Goal: Transaction & Acquisition: Purchase product/service

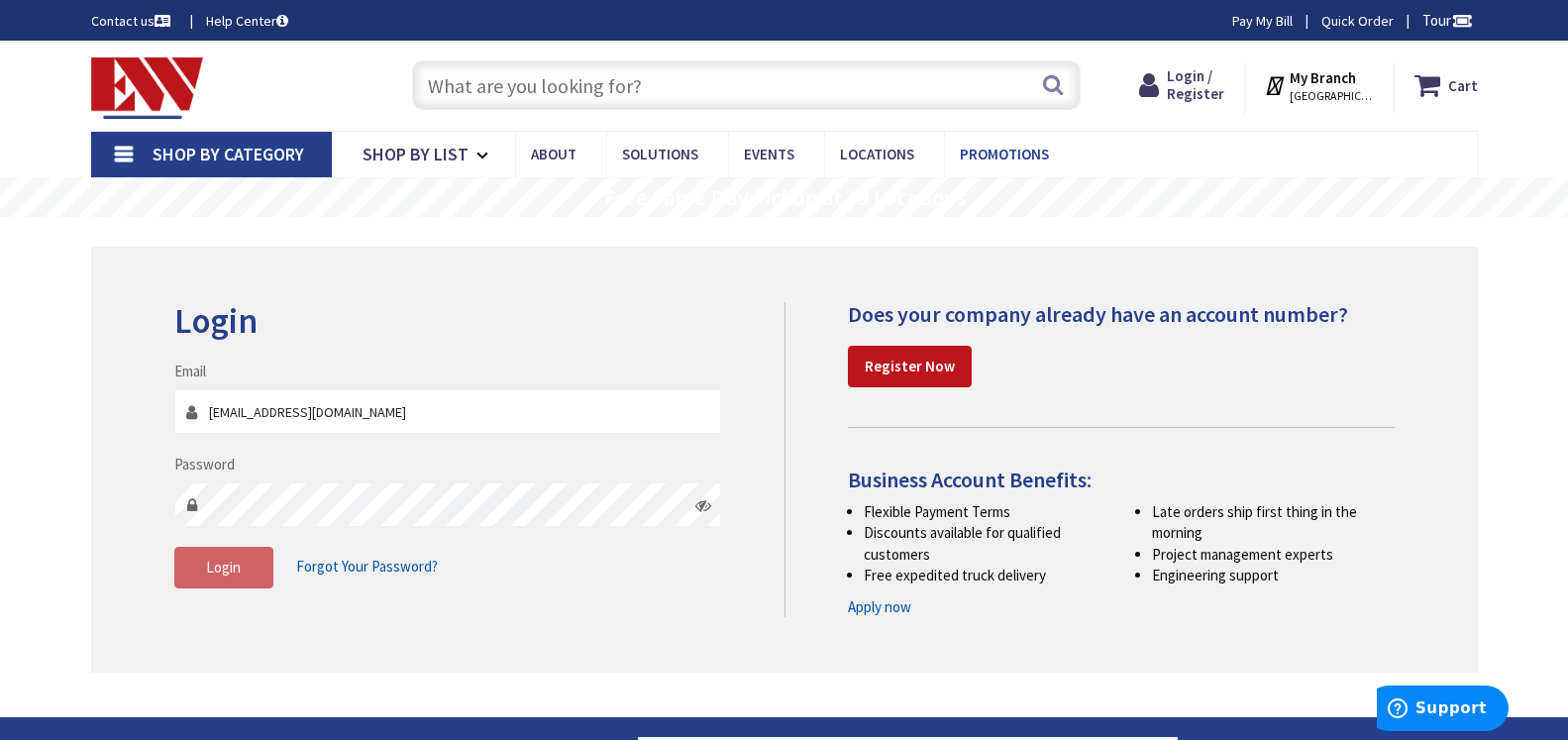
type input "[EMAIL_ADDRESS][DOMAIN_NAME]"
click at [221, 573] on span "Login" at bounding box center [223, 567] width 35 height 19
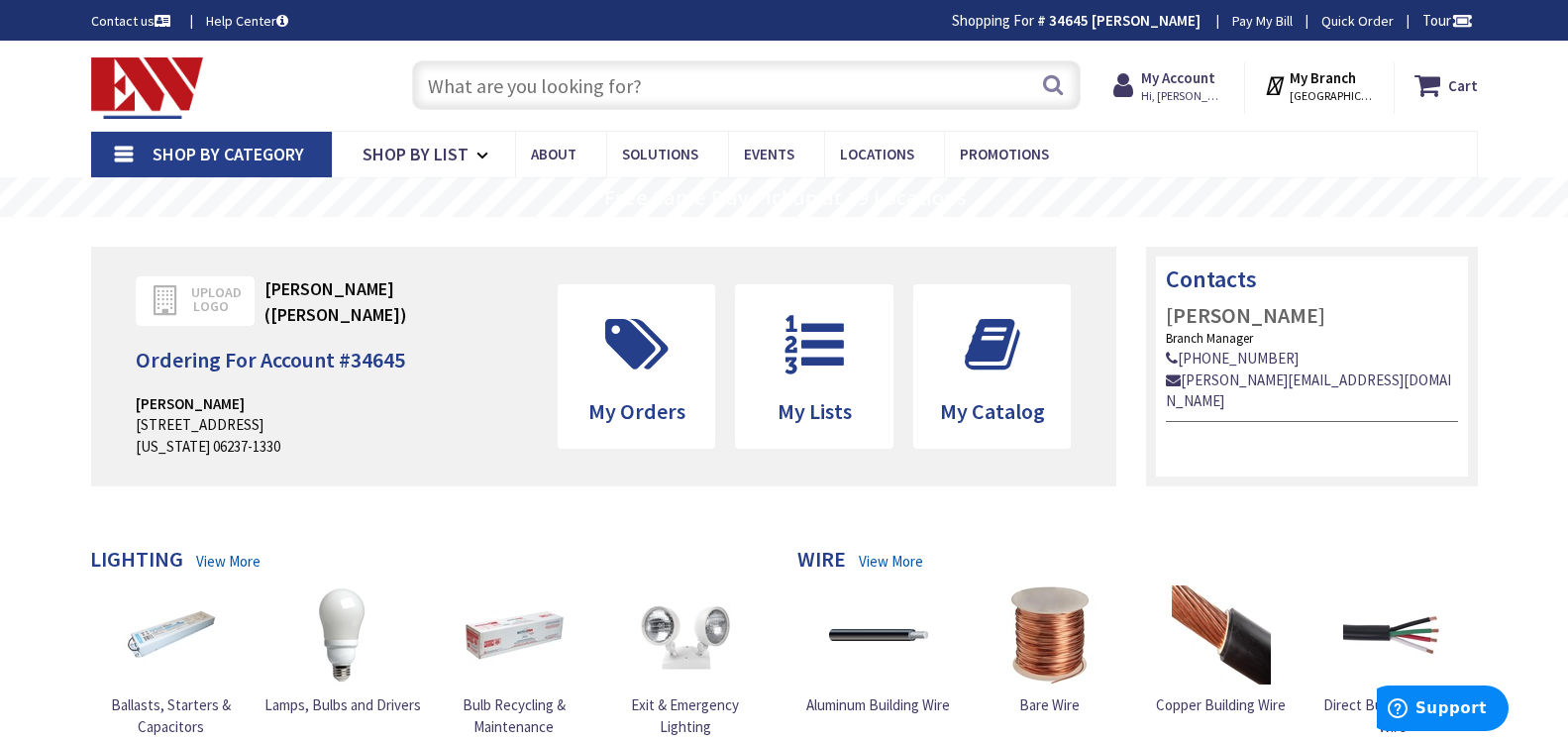
click at [447, 85] on input "text" at bounding box center [747, 86] width 669 height 50
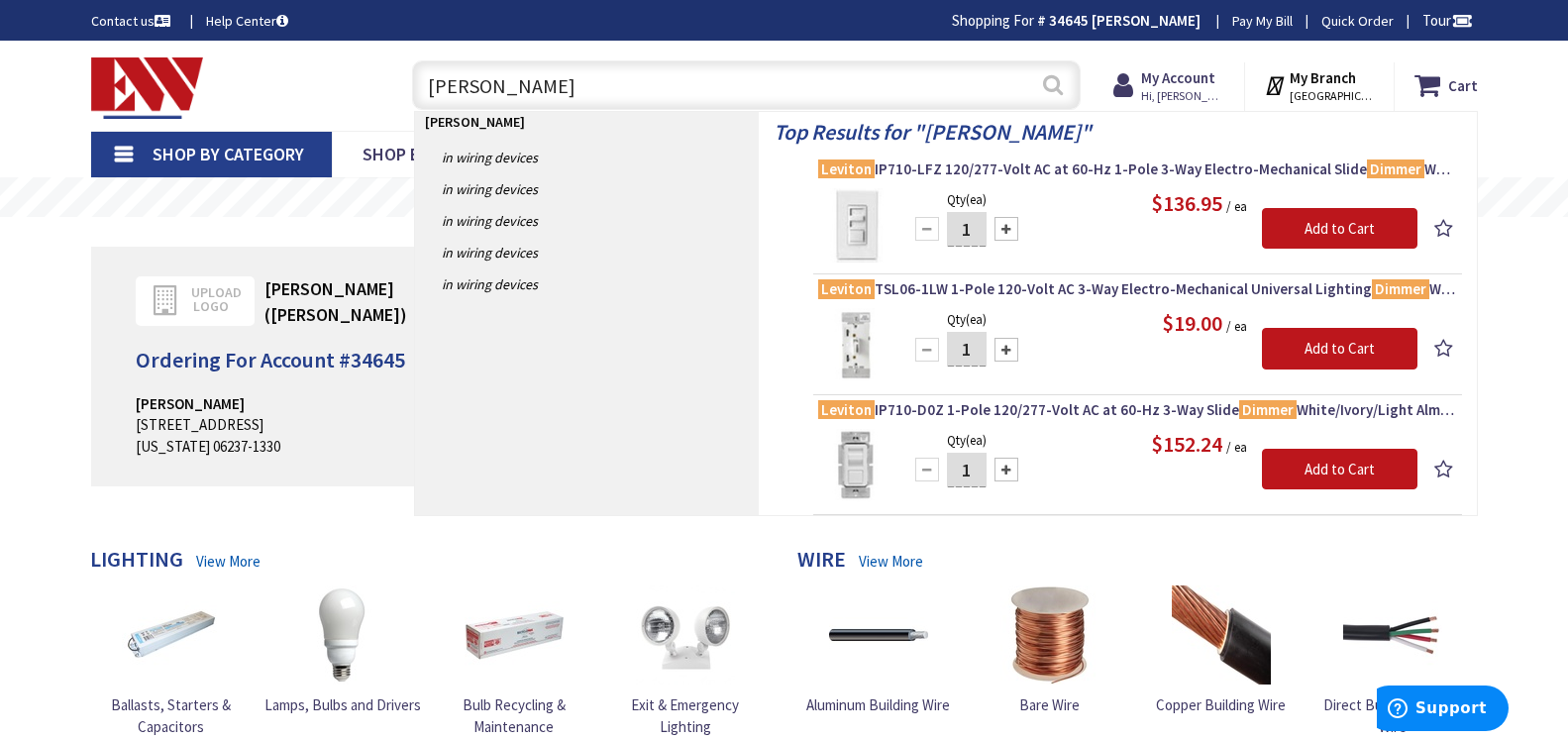
type input "leviton dimmer"
click at [1049, 84] on button "Search" at bounding box center [1053, 85] width 26 height 45
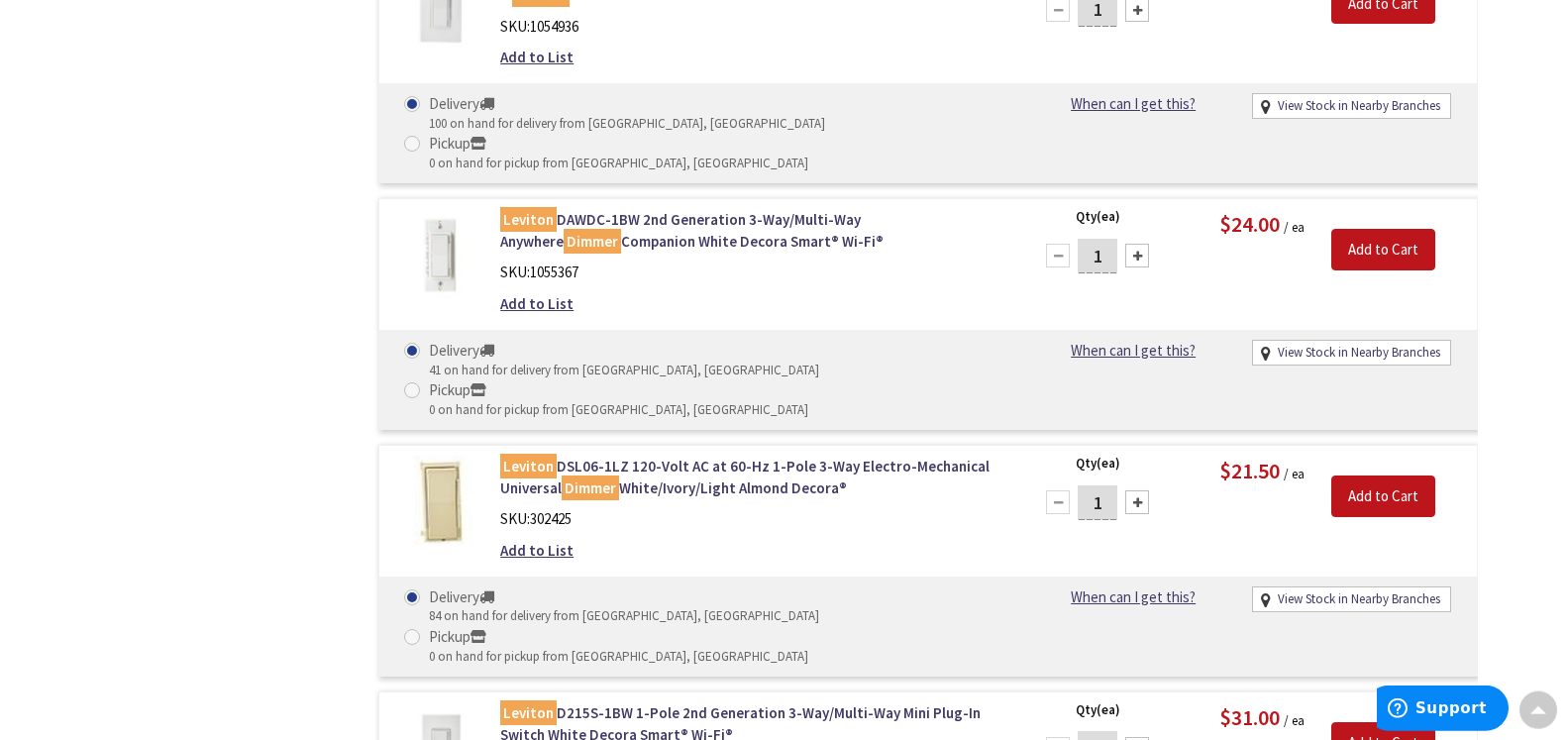
scroll to position [1820, 0]
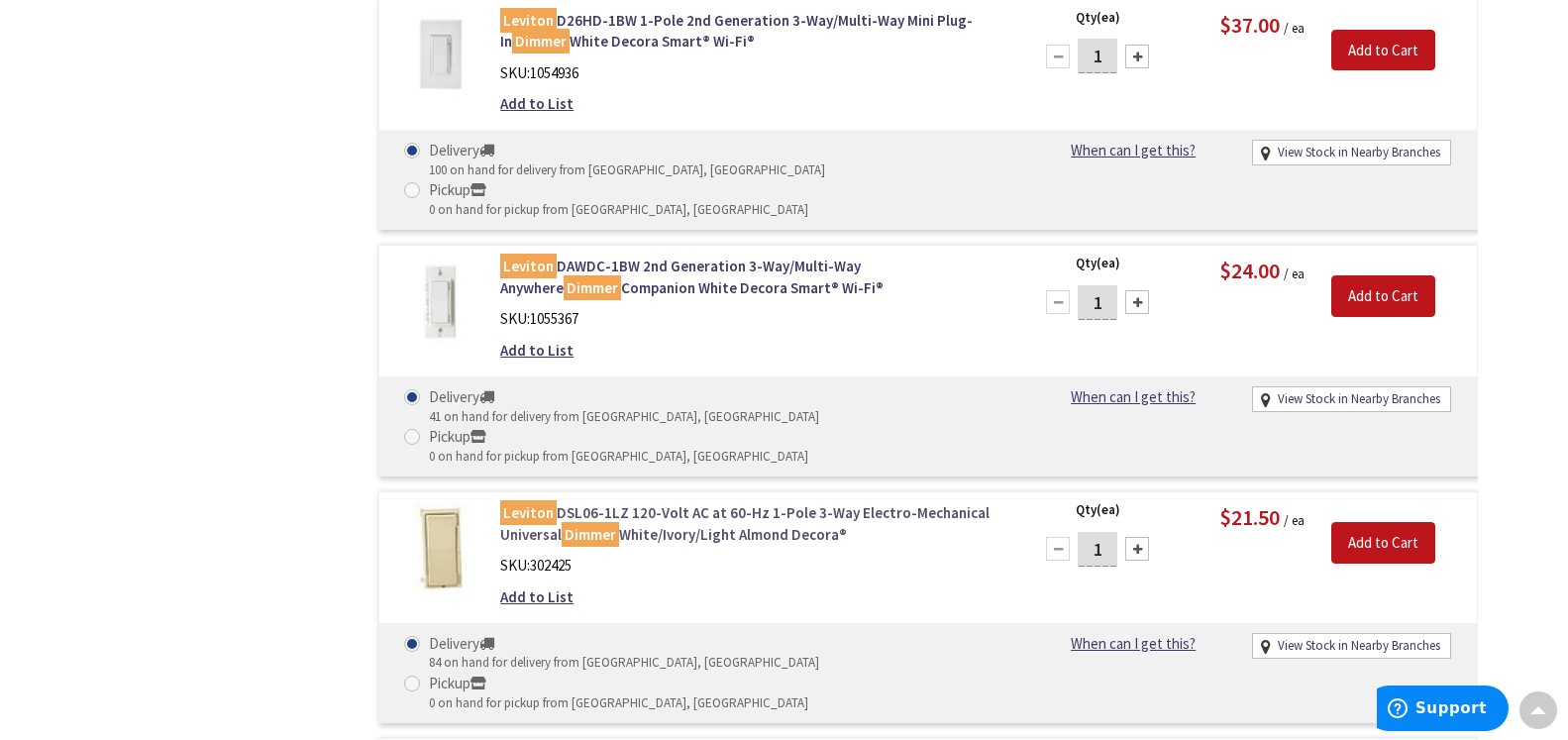
click at [649, 502] on link "Leviton DSL06-1LZ 120-Volt AC at 60-Hz 1-Pole 3-Way Electro-Mechanical Universa…" at bounding box center [752, 523] width 504 height 43
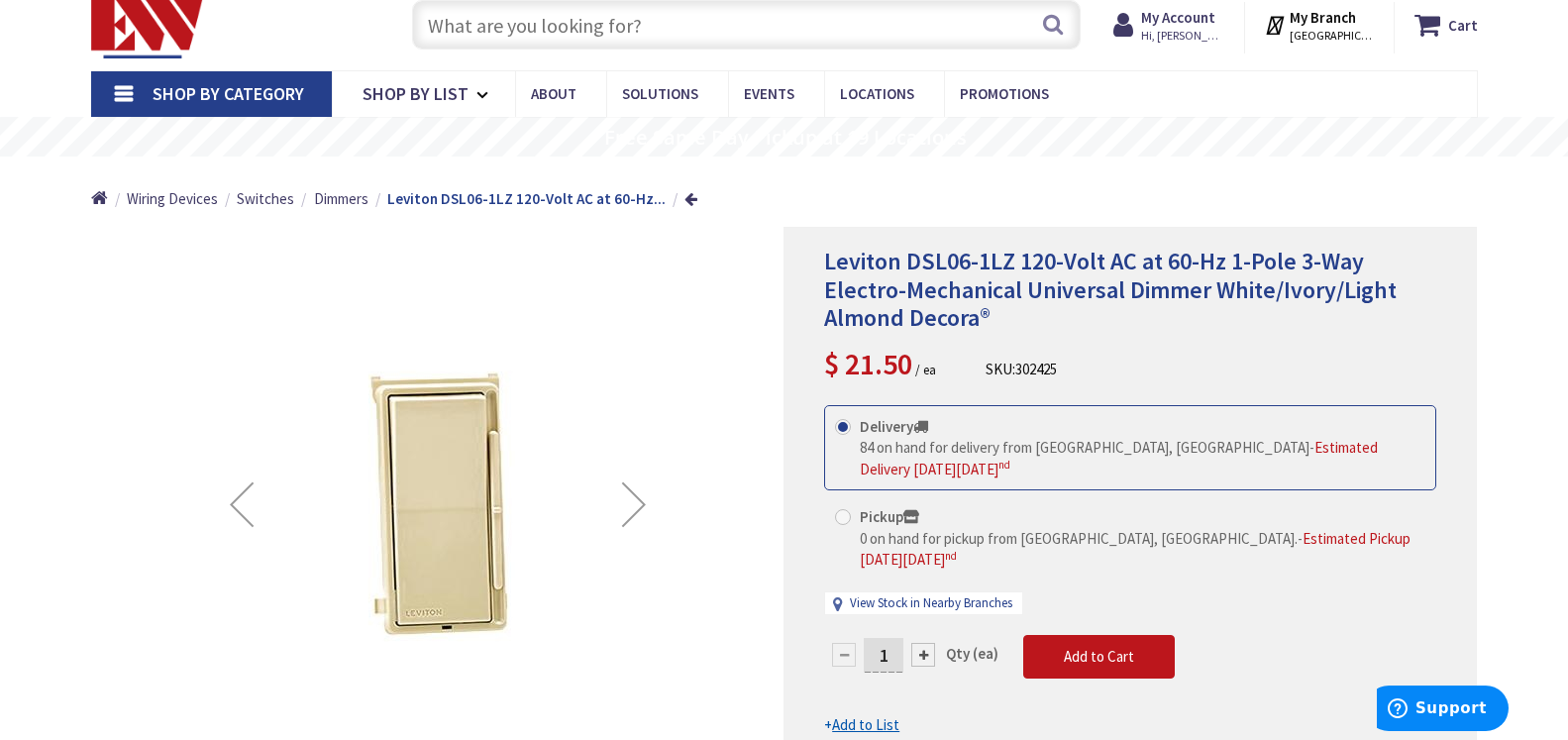
scroll to position [101, 0]
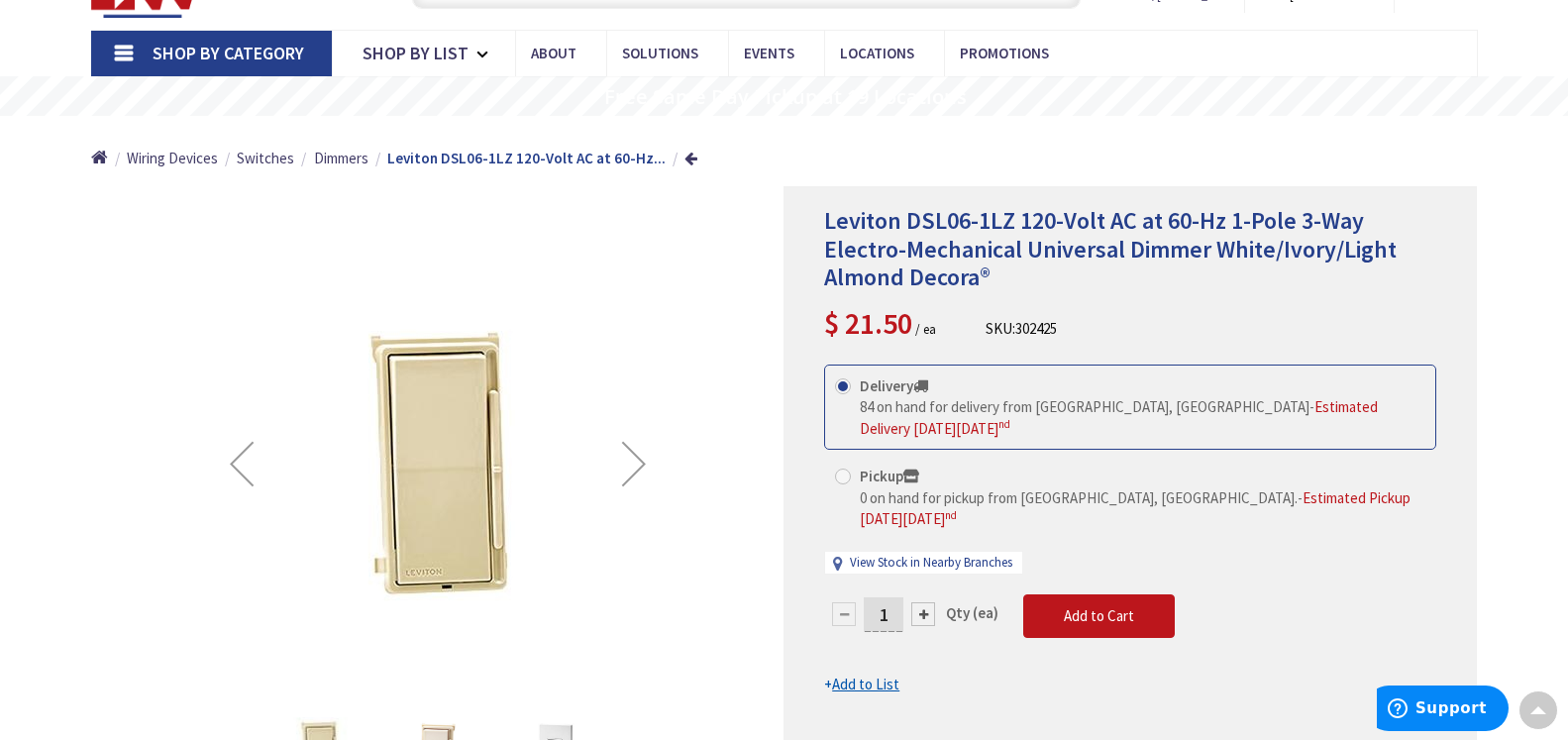
click at [639, 466] on div "Next" at bounding box center [634, 464] width 80 height 80
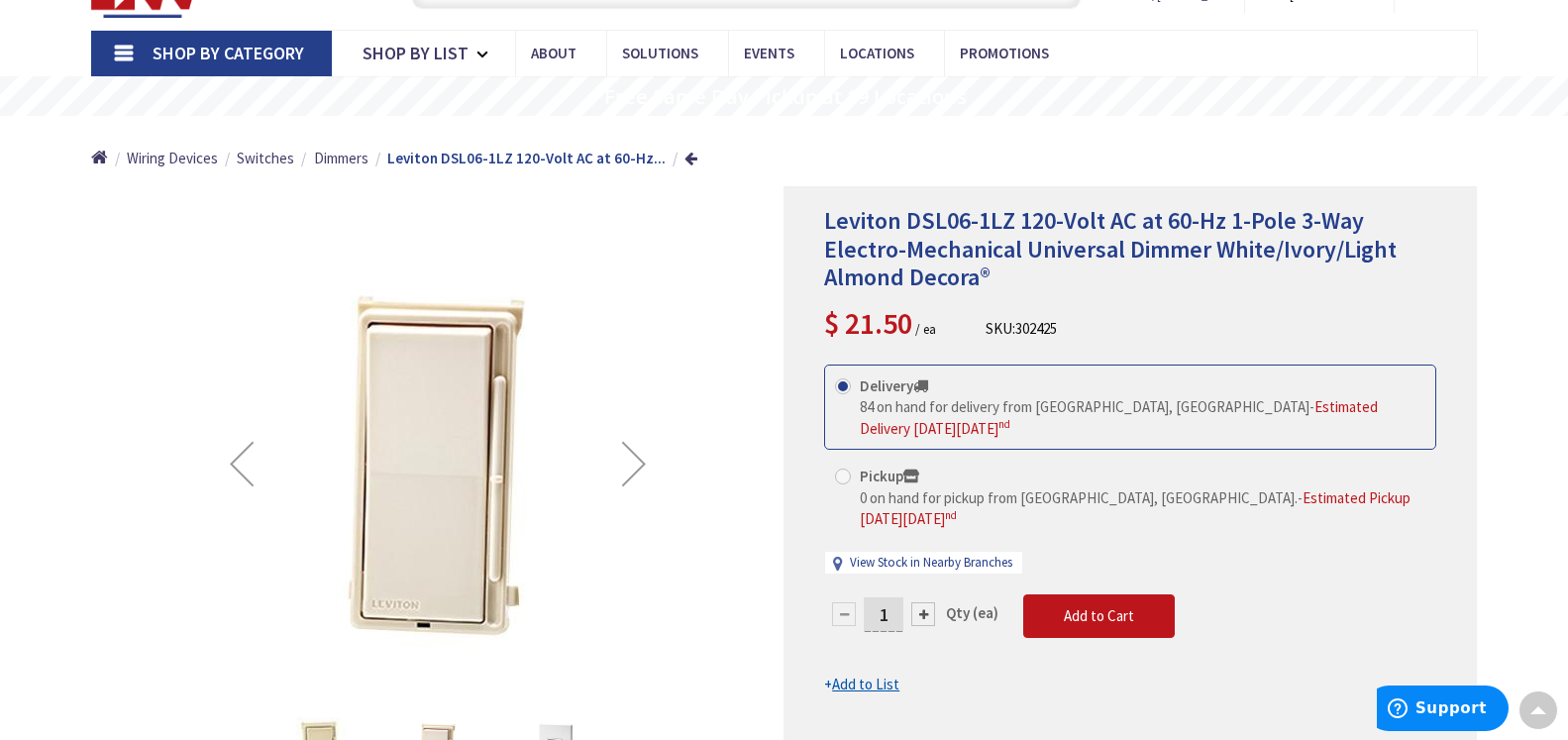
click at [639, 466] on div "Next" at bounding box center [634, 464] width 80 height 80
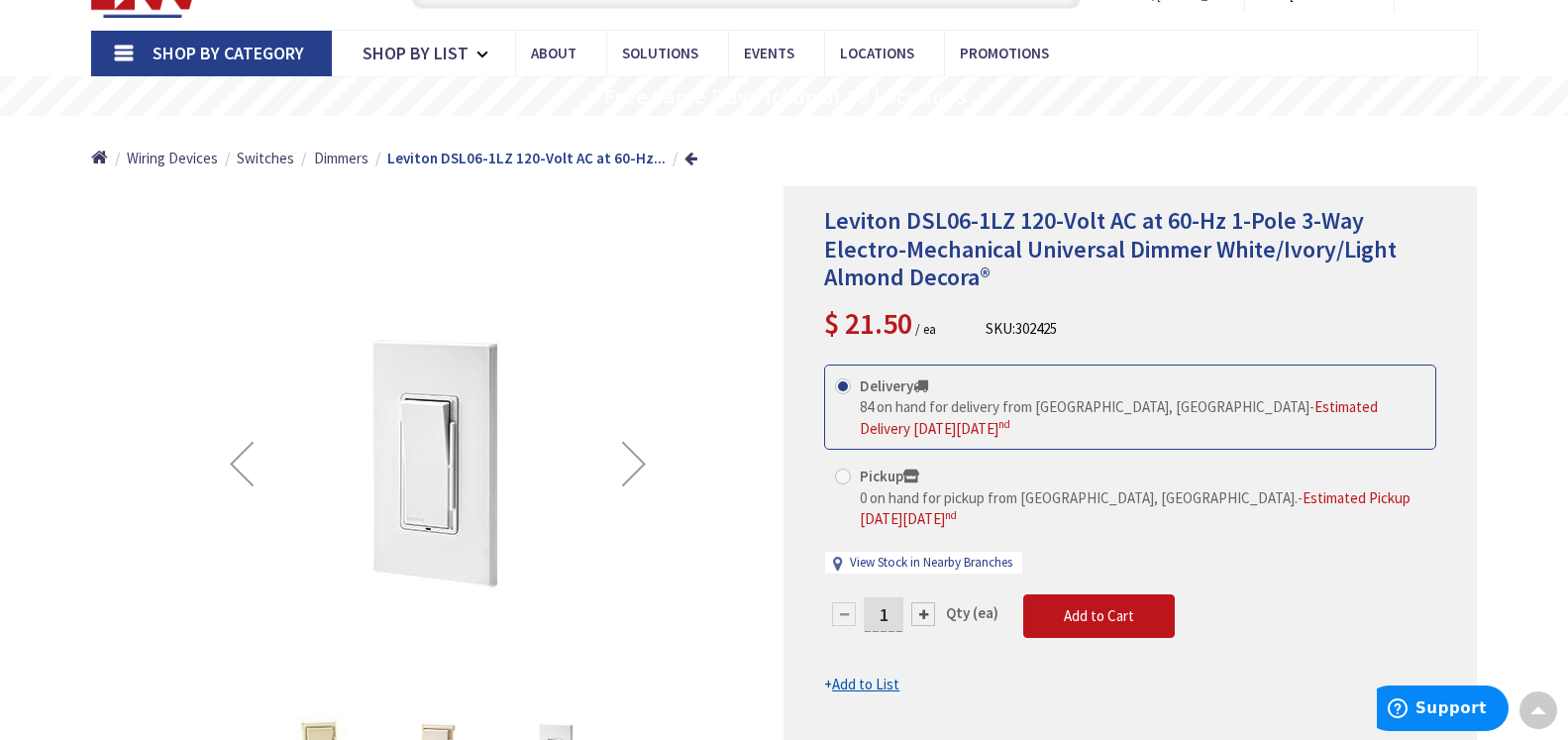
click at [639, 466] on div "Next" at bounding box center [634, 464] width 80 height 80
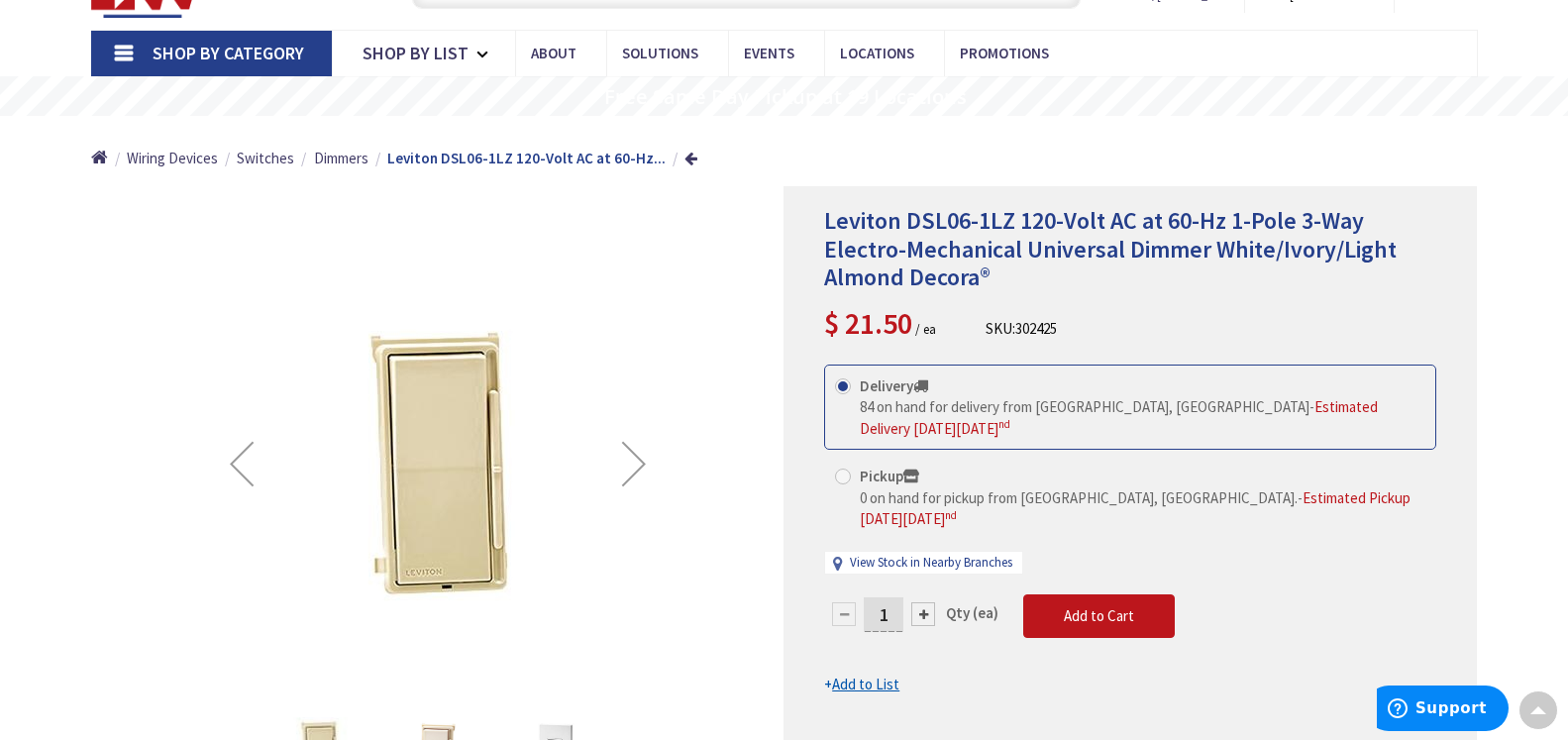
click at [639, 466] on div "Next" at bounding box center [634, 464] width 80 height 80
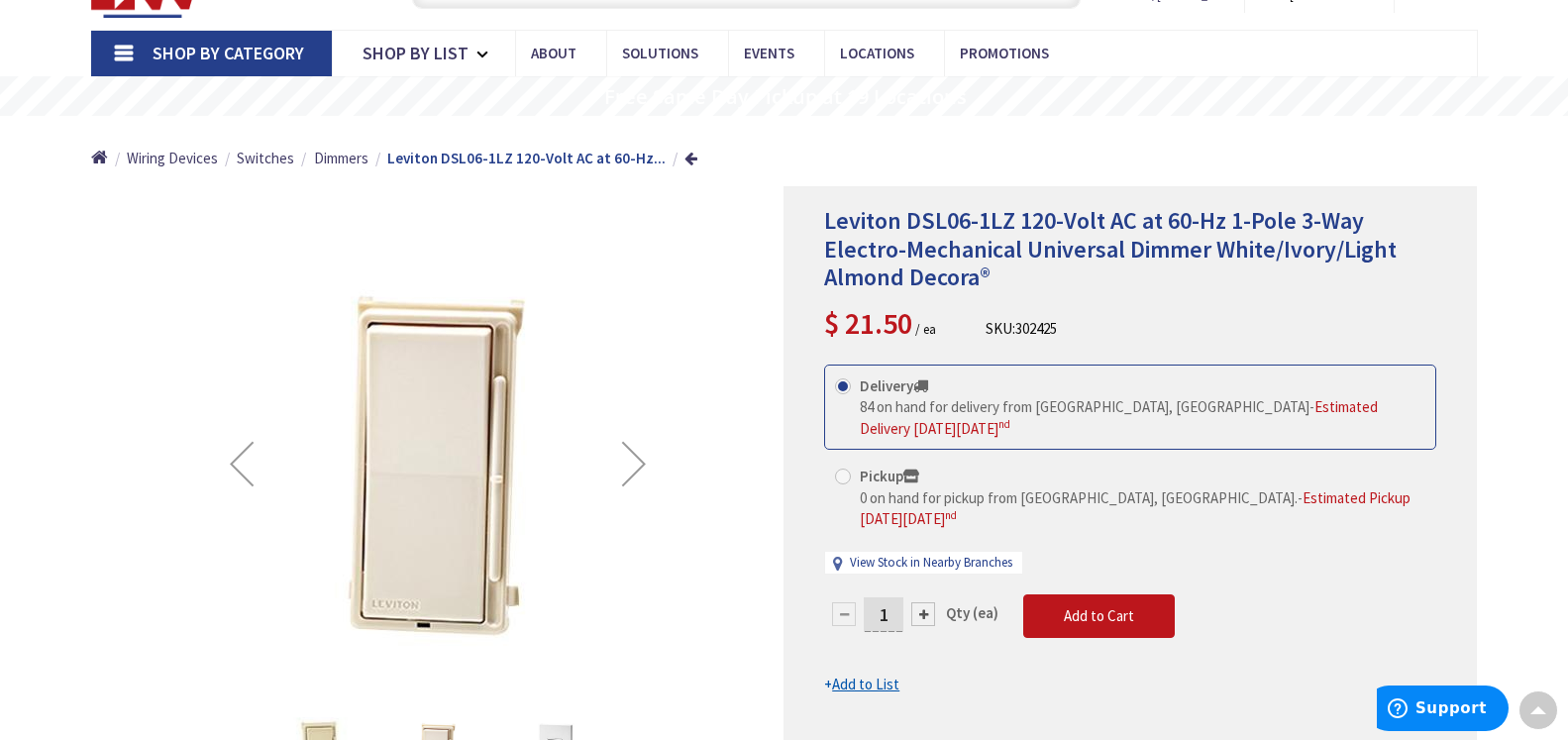
click at [639, 466] on div "Next" at bounding box center [634, 464] width 80 height 80
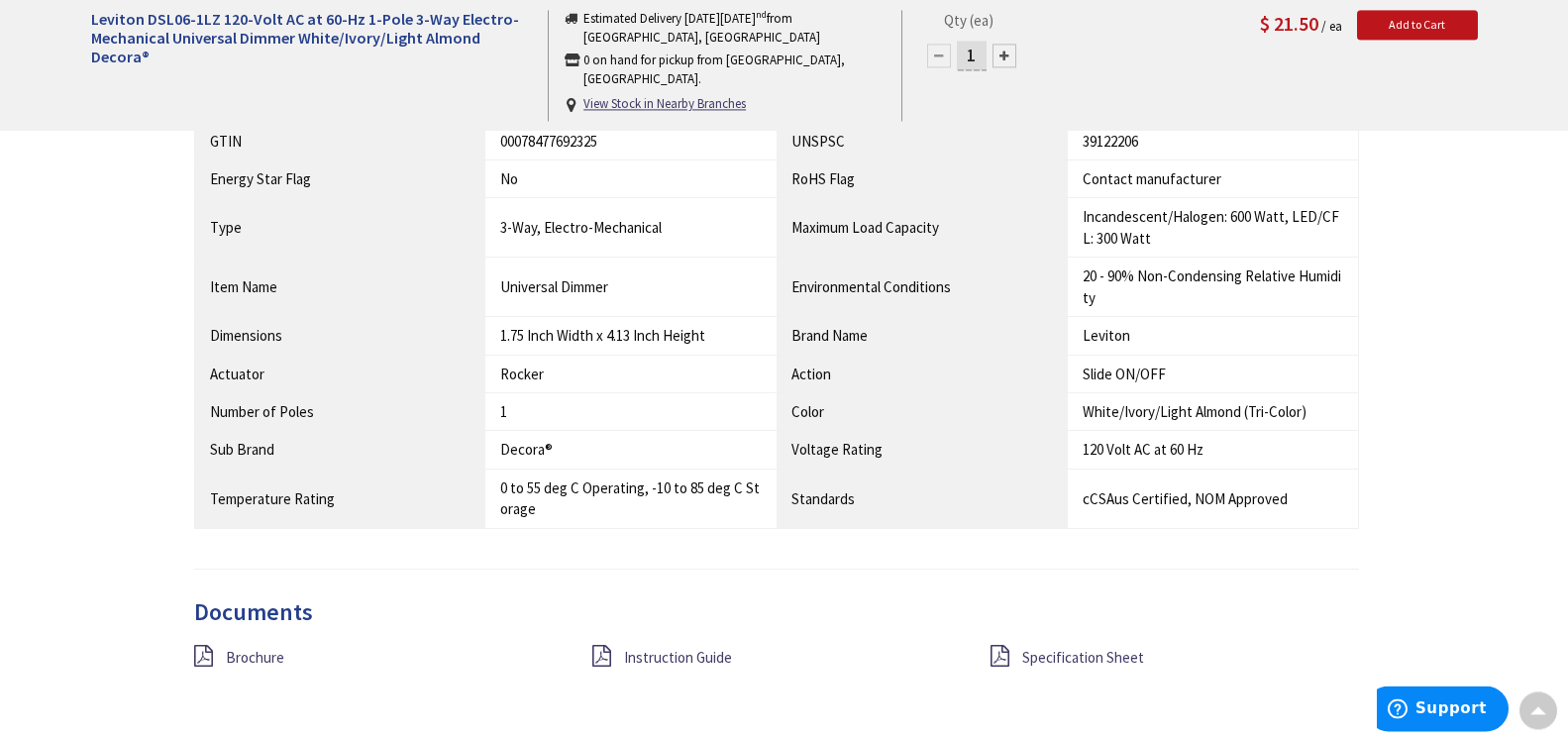
scroll to position [1920, 0]
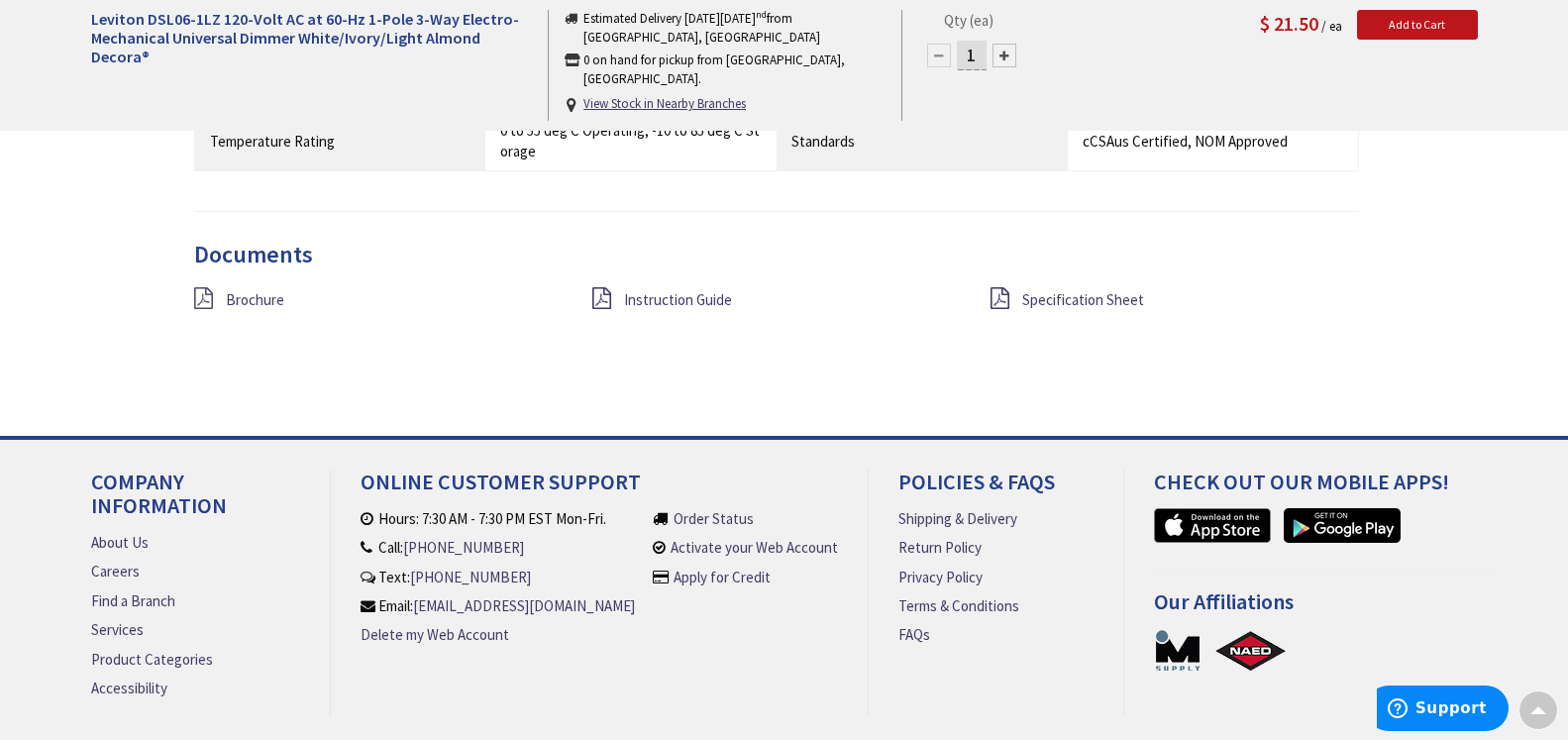
click at [203, 297] on icon at bounding box center [203, 299] width 19 height 22
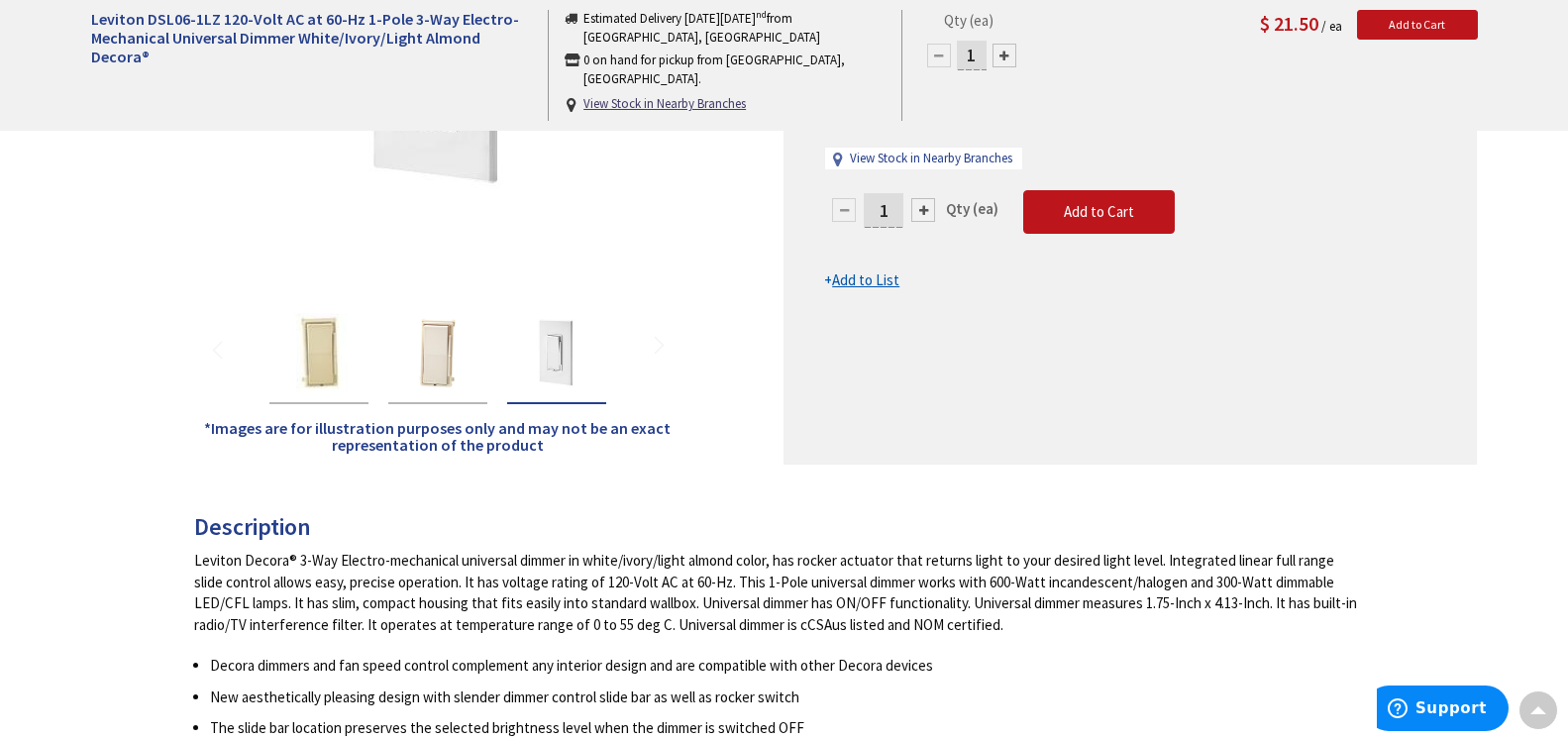
scroll to position [0, 0]
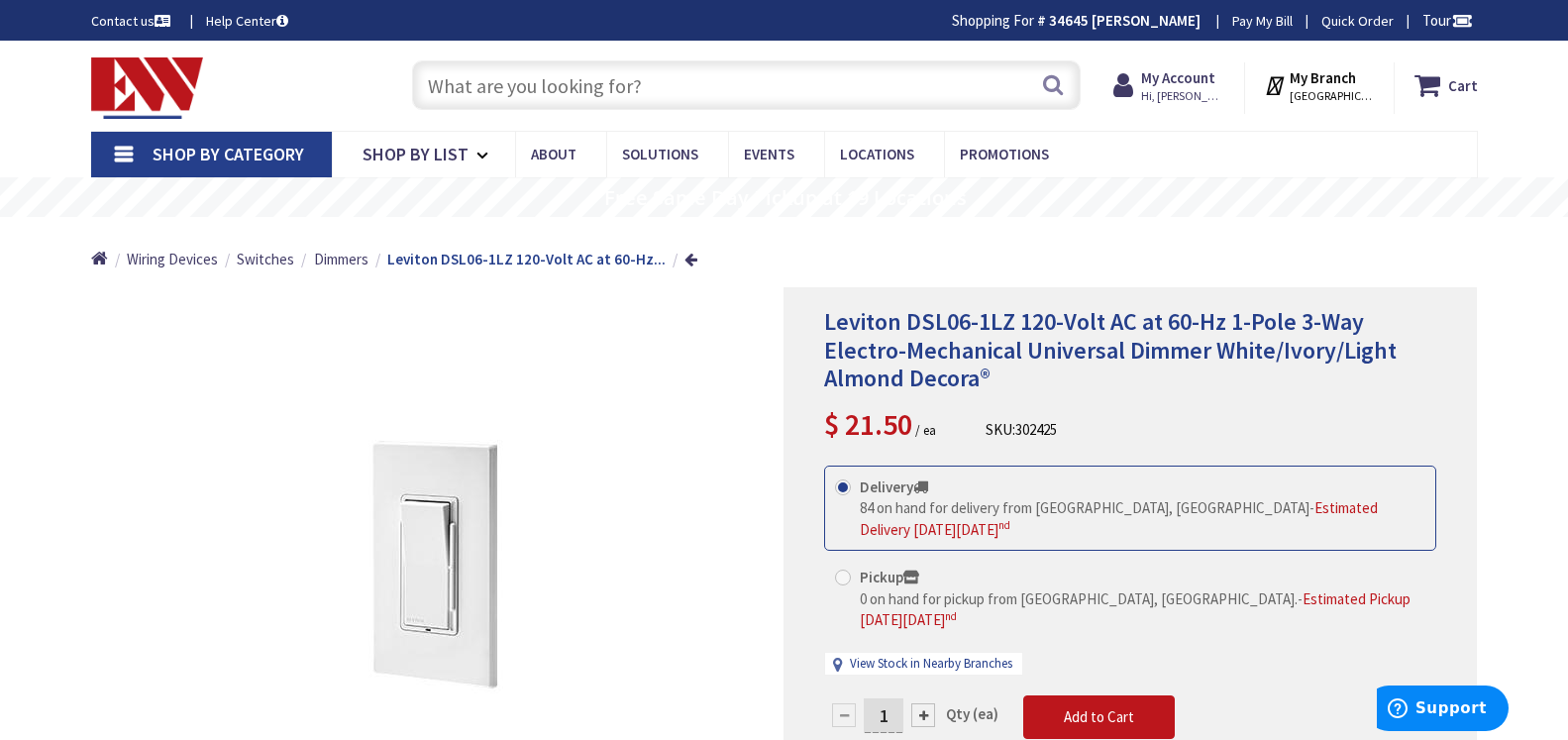
drag, startPoint x: 457, startPoint y: 85, endPoint x: 307, endPoint y: 84, distance: 150.0
click at [454, 85] on input "text" at bounding box center [747, 86] width 669 height 50
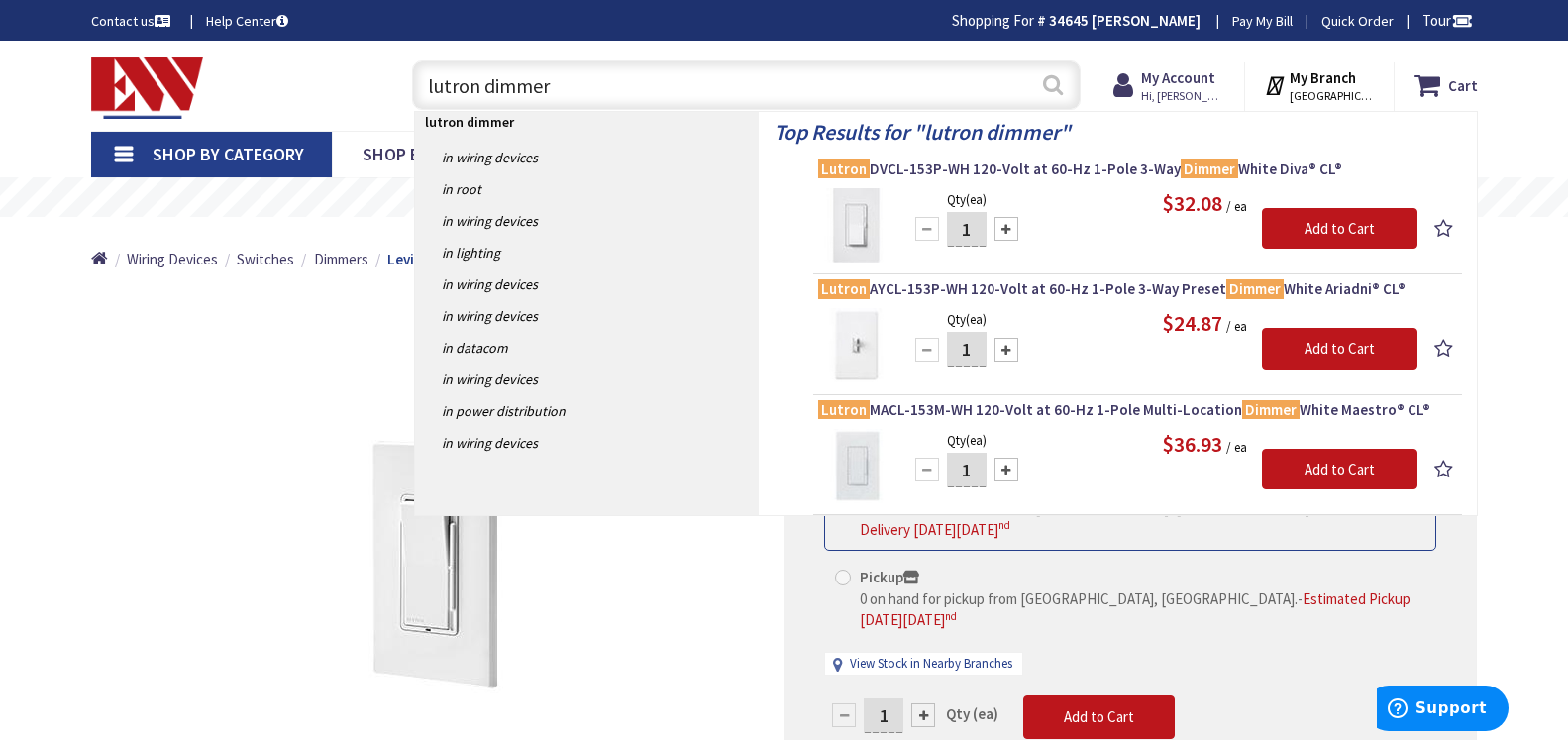
type input "lutron dimmer"
click at [1051, 84] on button "Search" at bounding box center [1053, 85] width 26 height 45
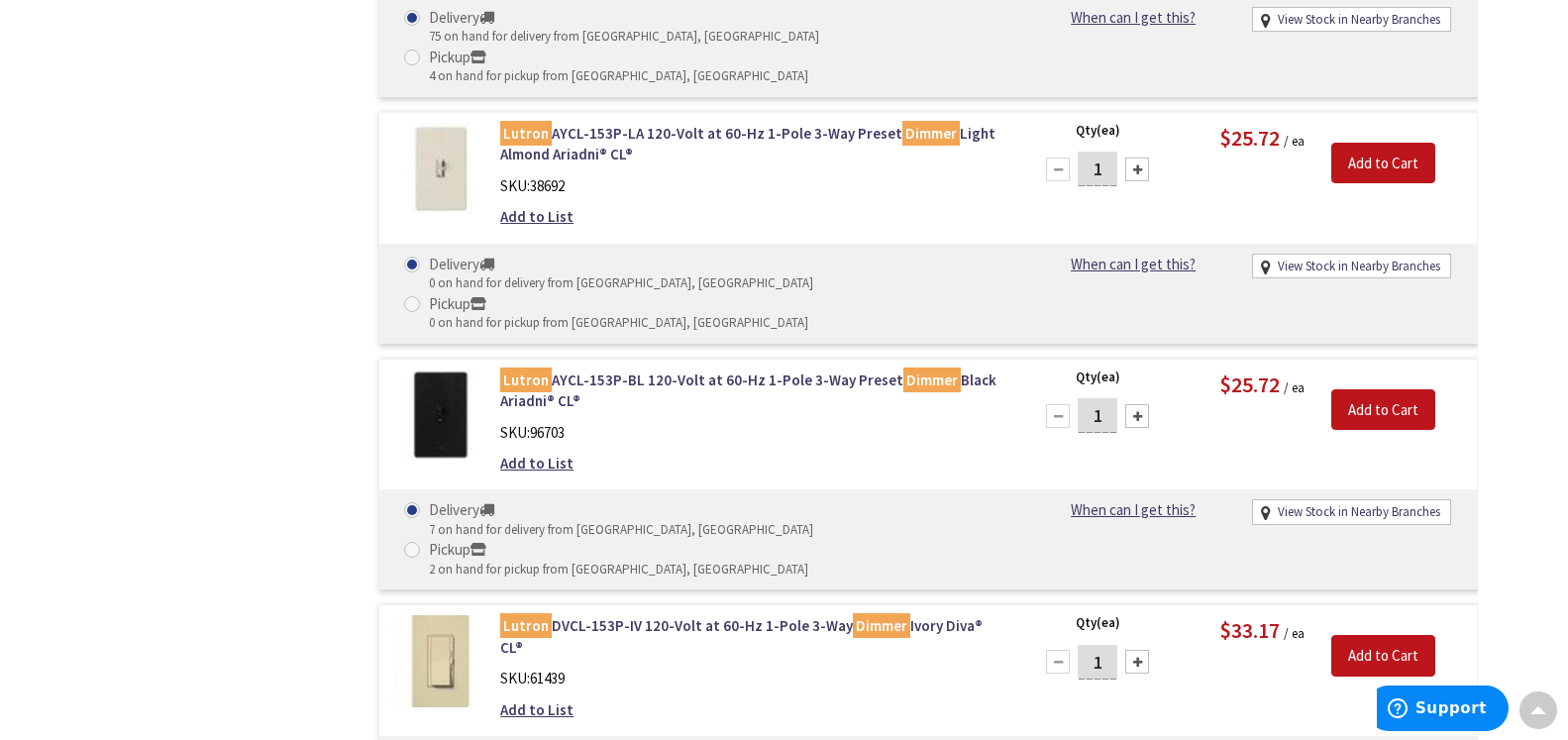
scroll to position [3033, 0]
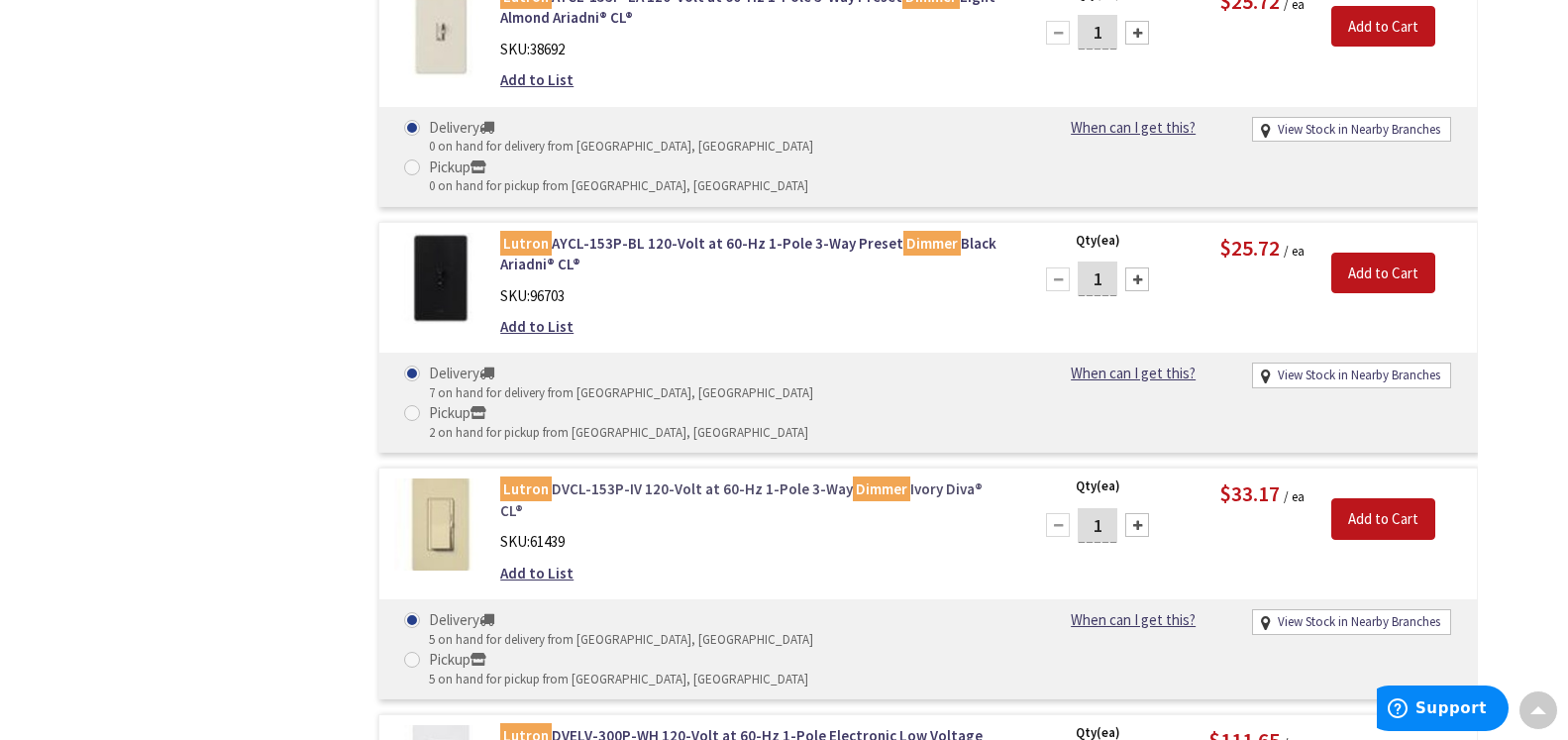
click at [633, 479] on link "Lutron DVCL-153P-IV 120-Volt at 60-Hz 1-Pole 3-Way Dimmer Ivory Diva® CL®" at bounding box center [752, 500] width 504 height 43
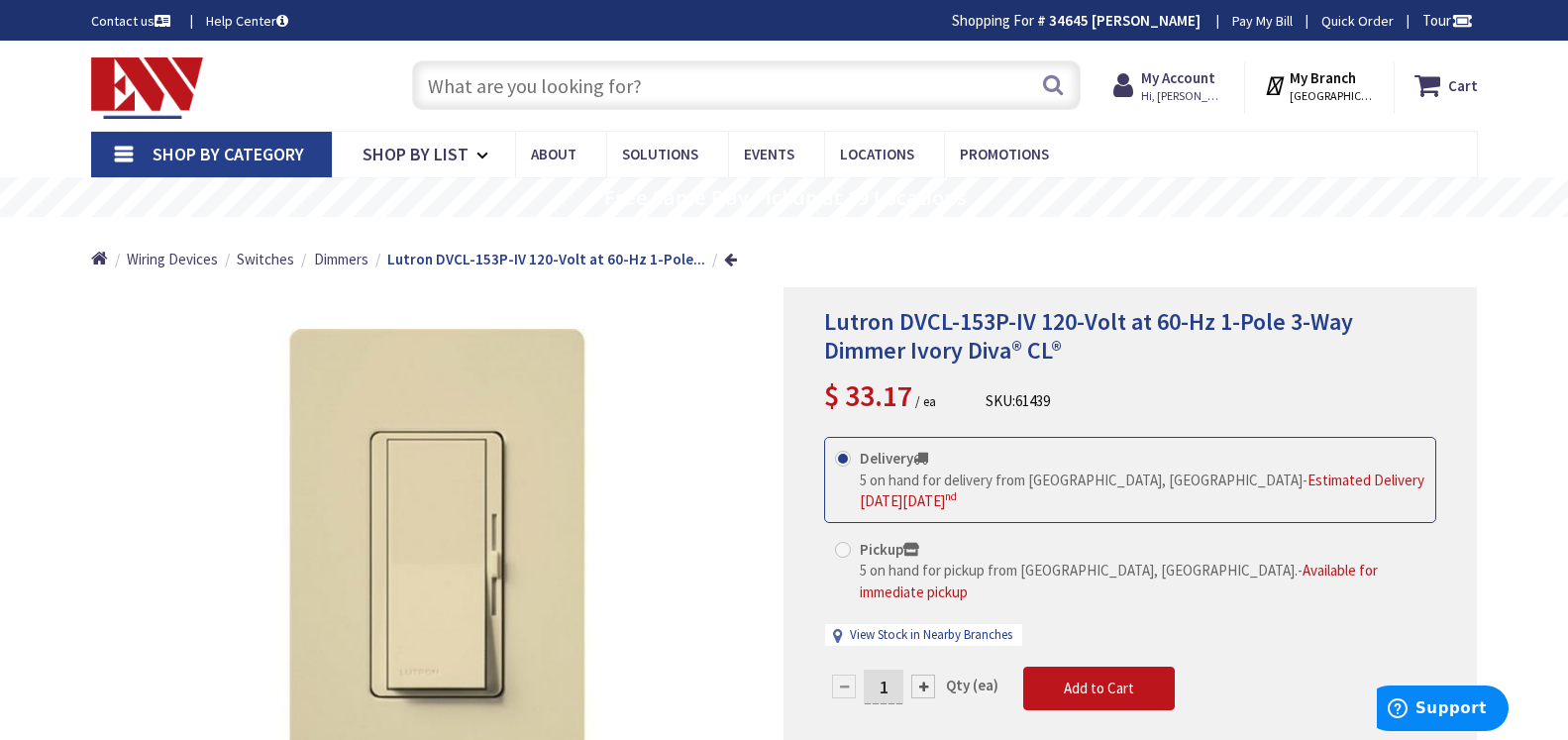
click at [452, 85] on input "text" at bounding box center [747, 86] width 669 height 50
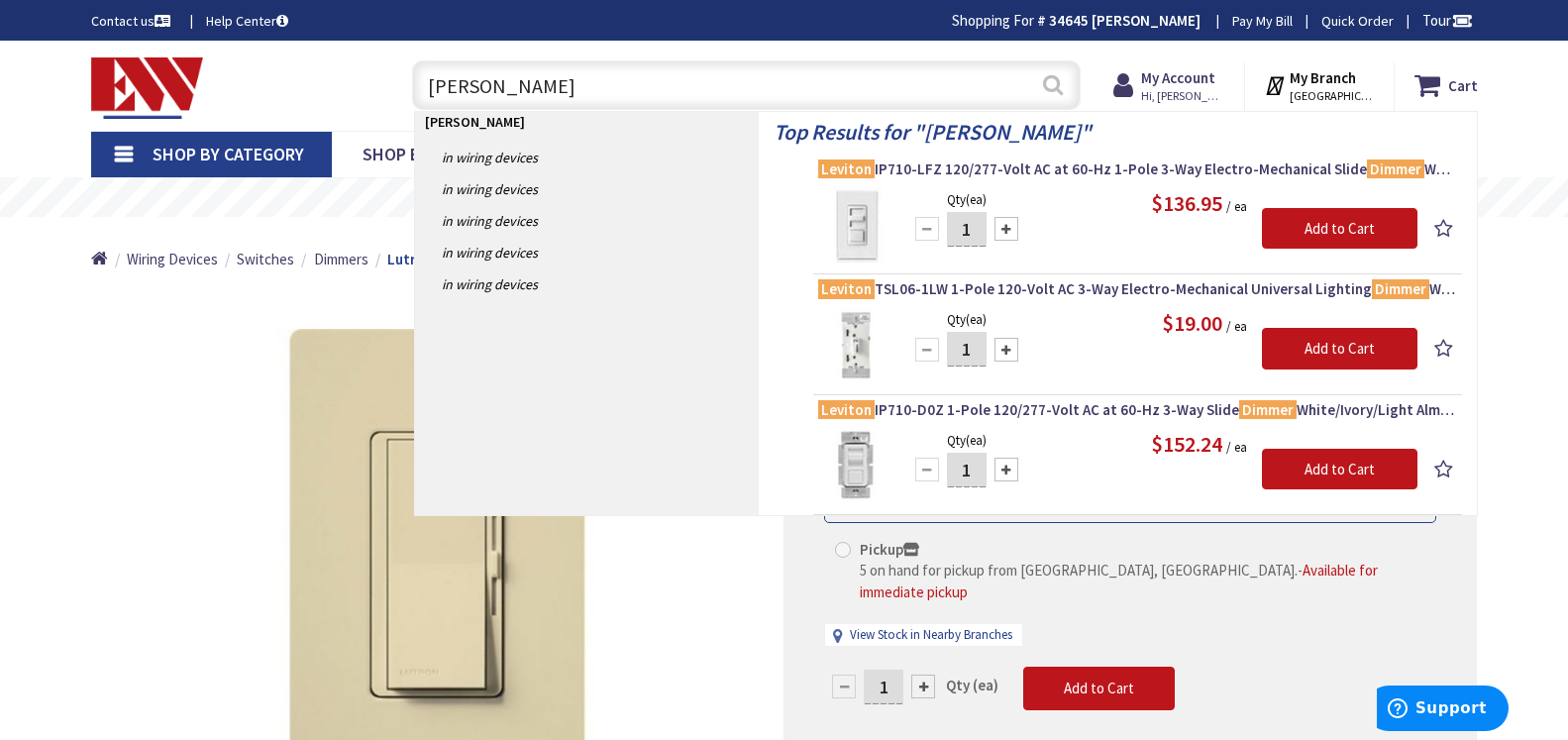
type input "leviton dimmer"
click at [1049, 82] on button "Search" at bounding box center [1053, 85] width 26 height 45
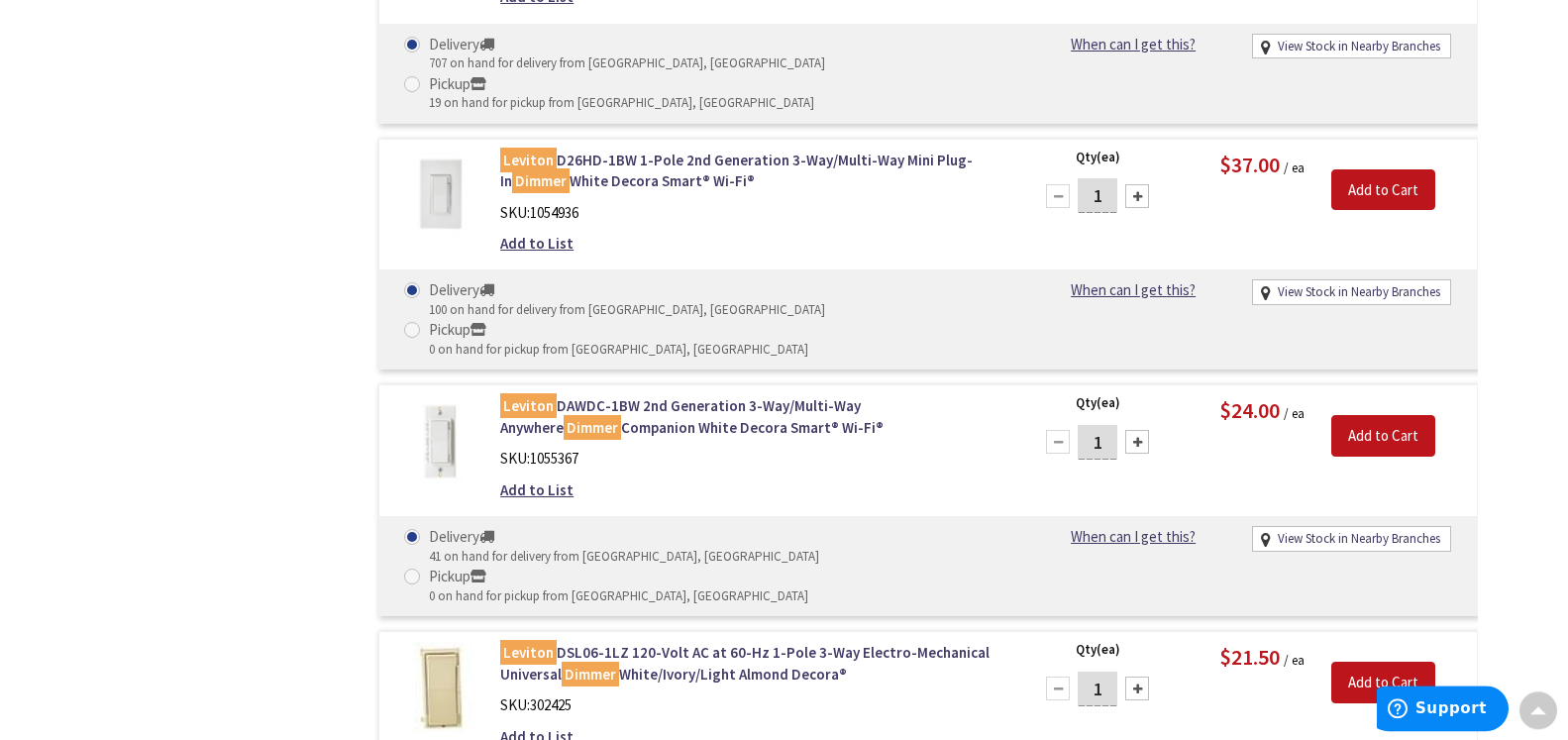
scroll to position [1715, 0]
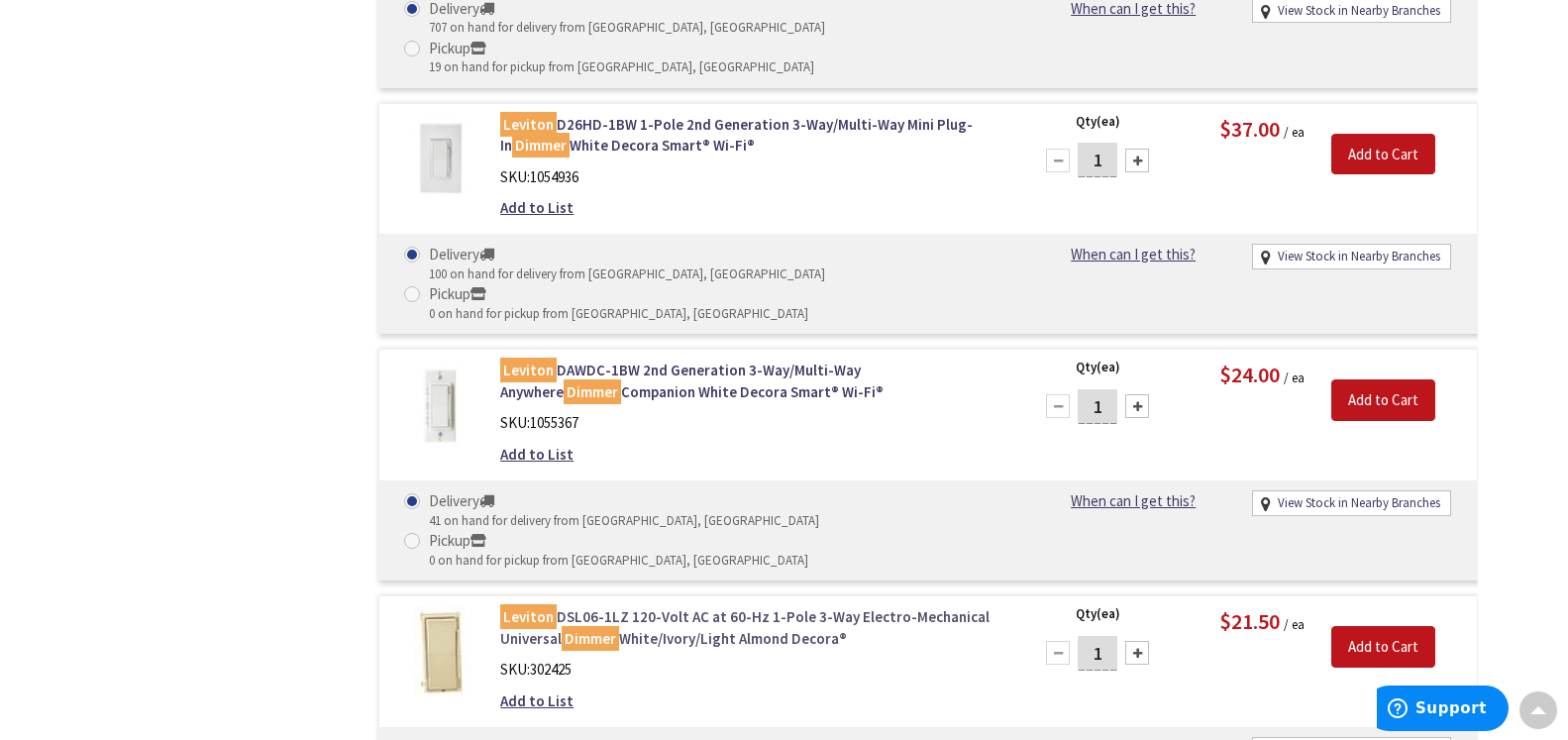
click at [652, 607] on link "Leviton DSL06-1LZ 120-Volt AC at 60-Hz 1-Pole 3-Way Electro-Mechanical Universa…" at bounding box center [752, 627] width 504 height 43
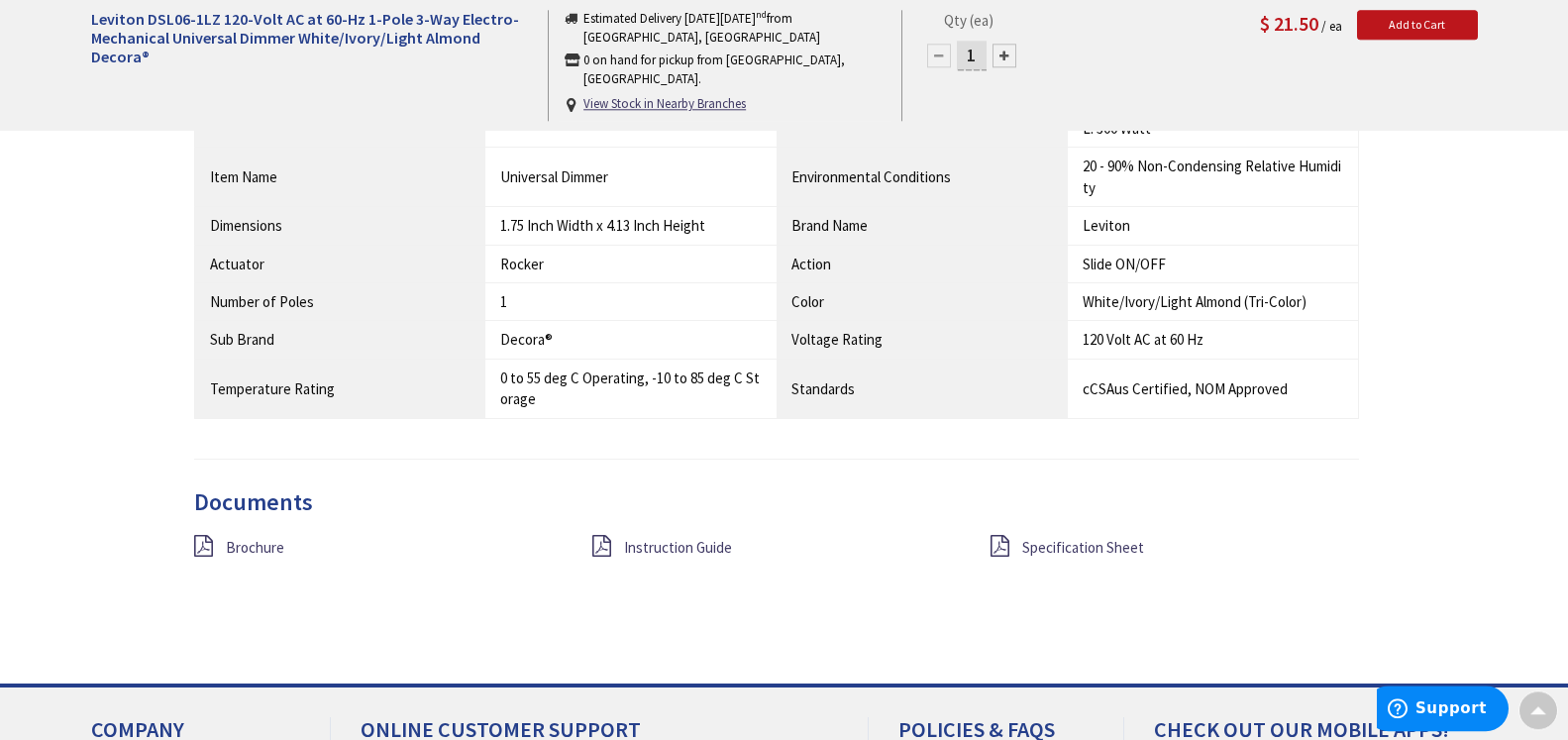
scroll to position [1718, 0]
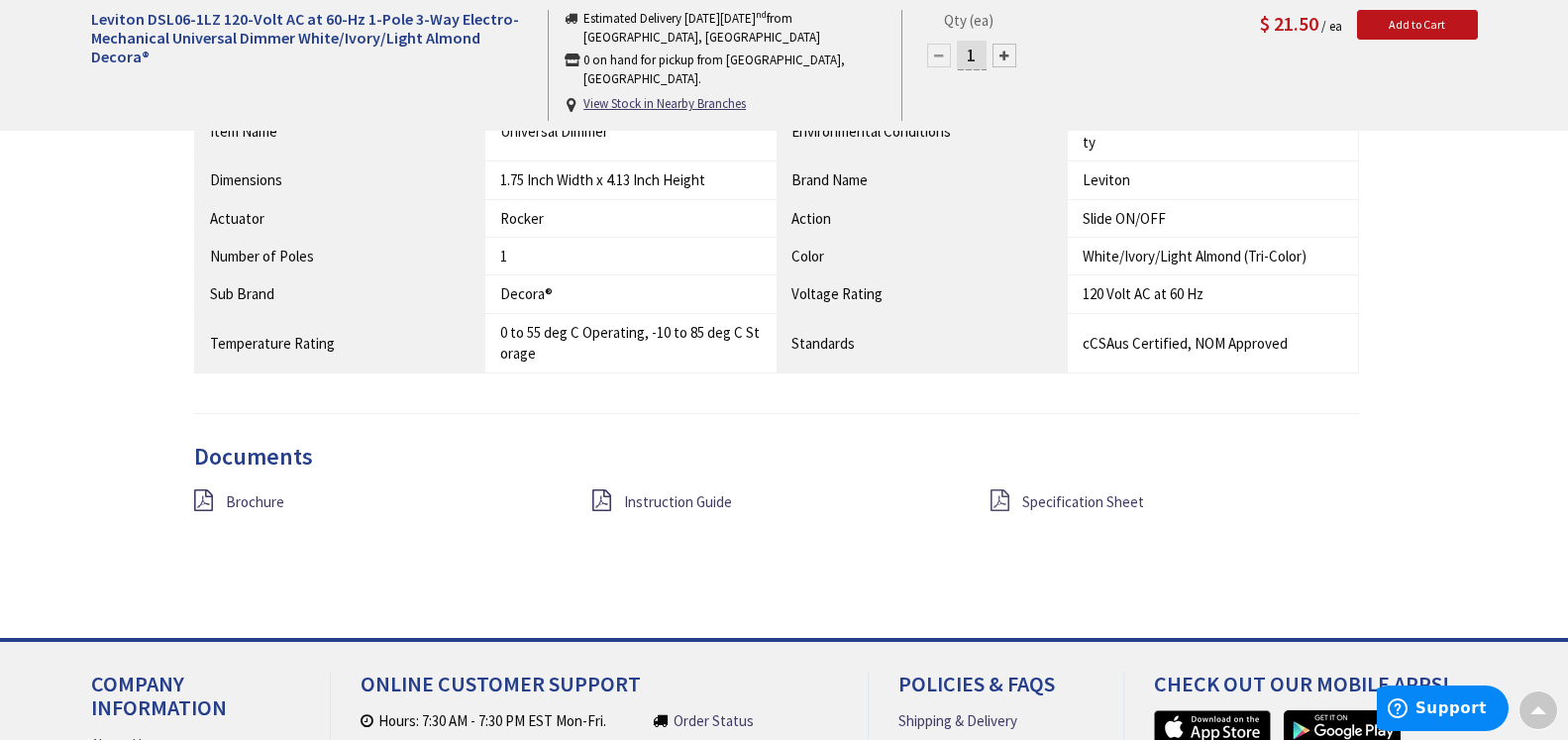
click at [998, 503] on icon at bounding box center [1000, 501] width 19 height 22
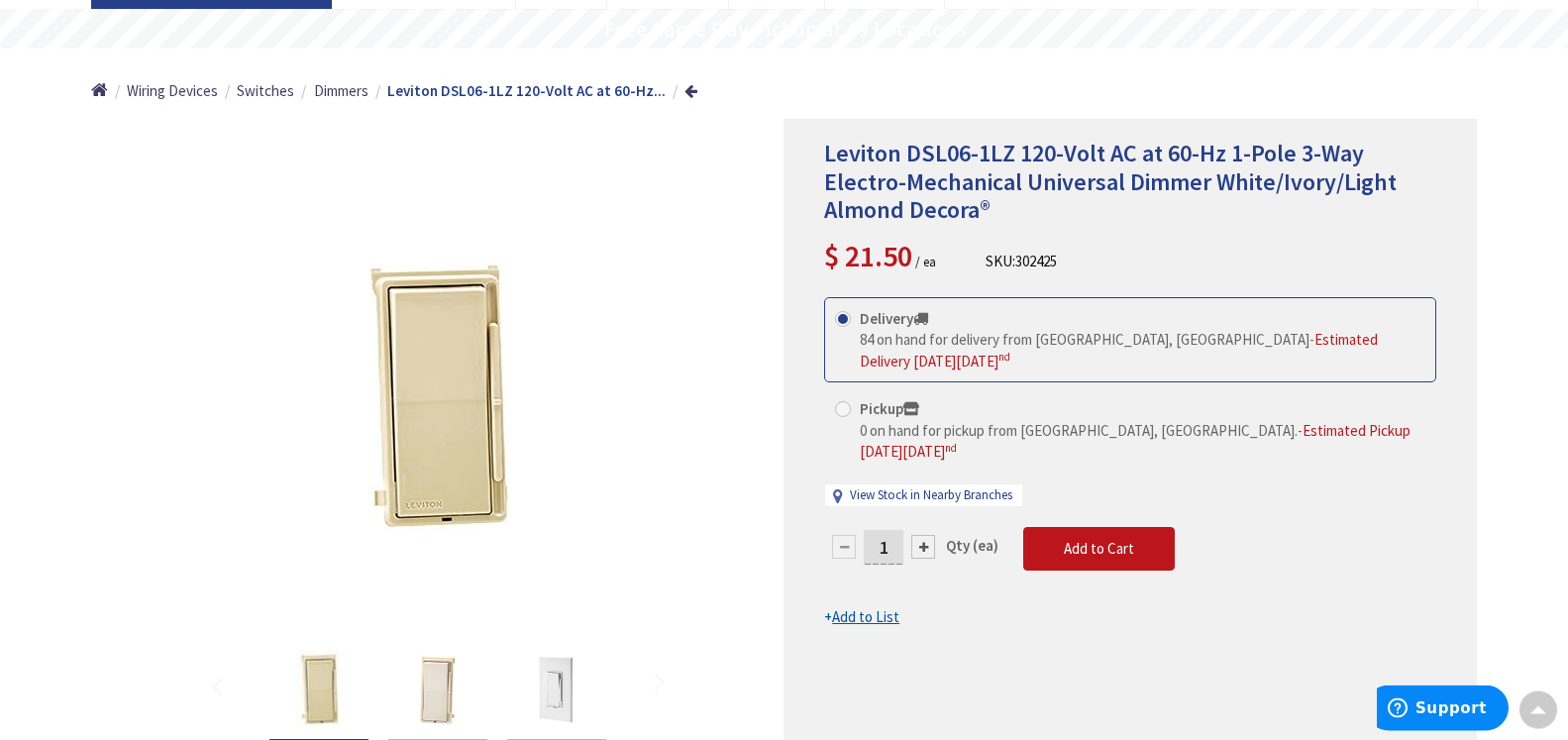
scroll to position [202, 0]
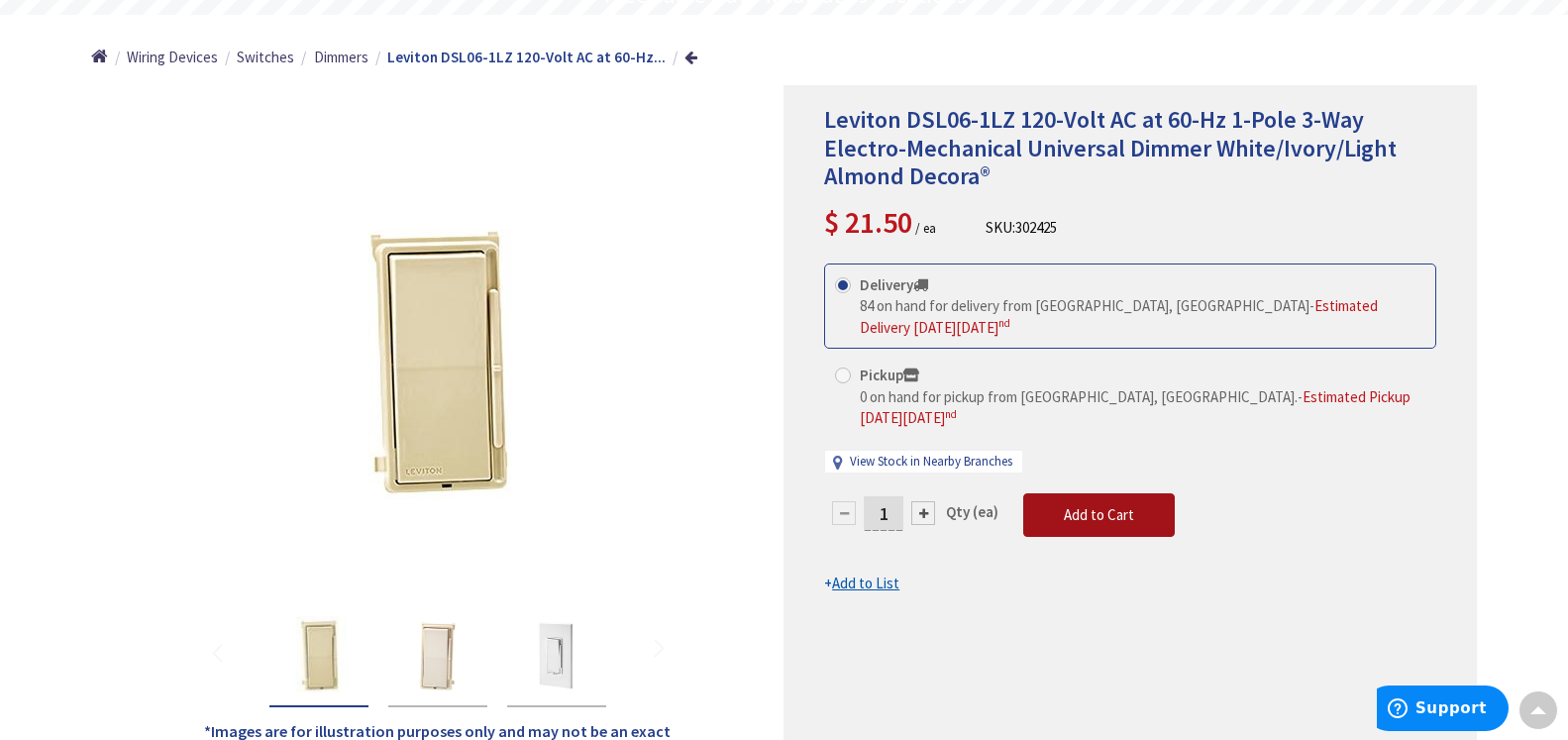
click at [1099, 505] on span "Add to Cart" at bounding box center [1099, 514] width 71 height 19
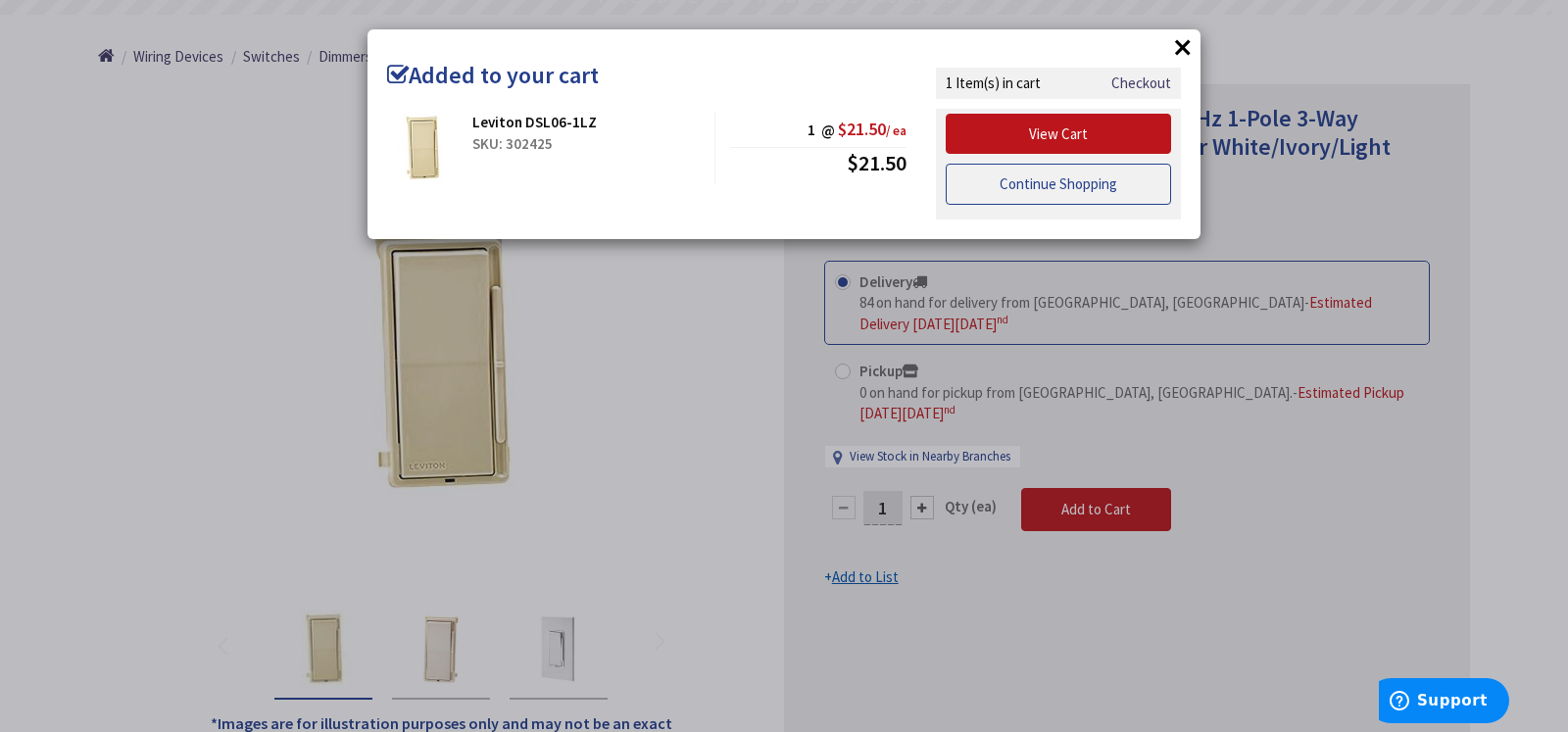
click at [1021, 187] on link "Continue Shopping" at bounding box center [1058, 184] width 226 height 41
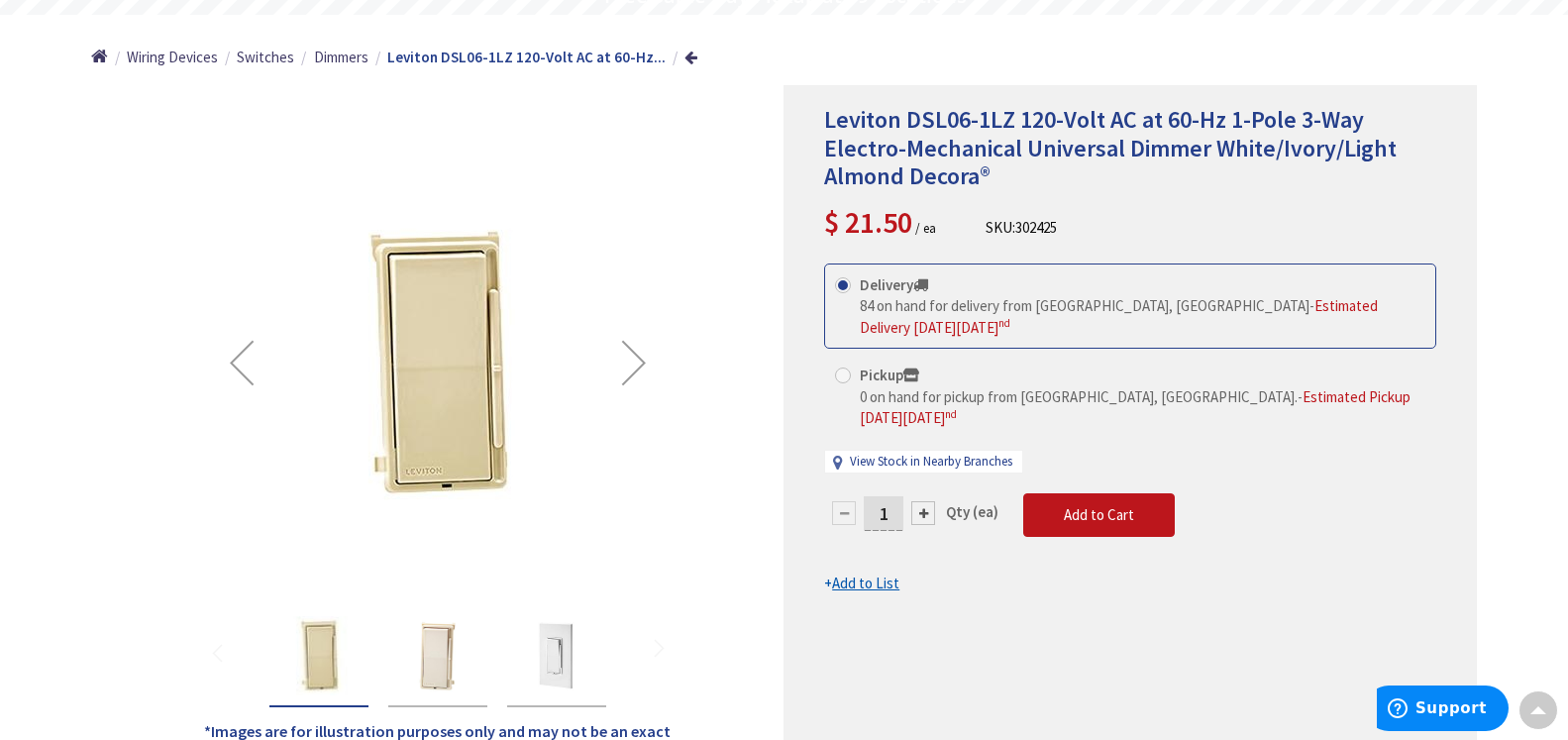
scroll to position [0, 0]
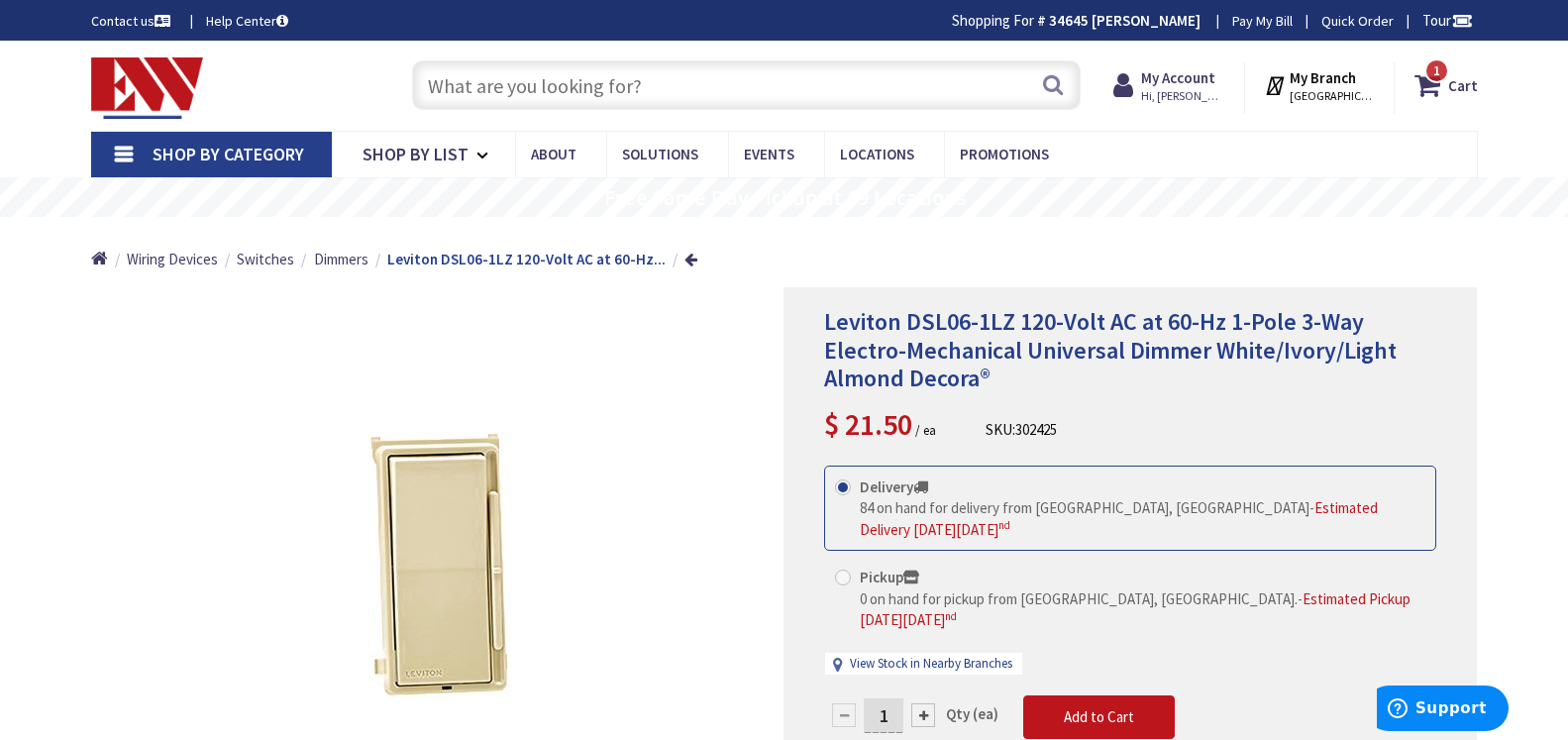
click at [456, 82] on input "text" at bounding box center [747, 86] width 669 height 50
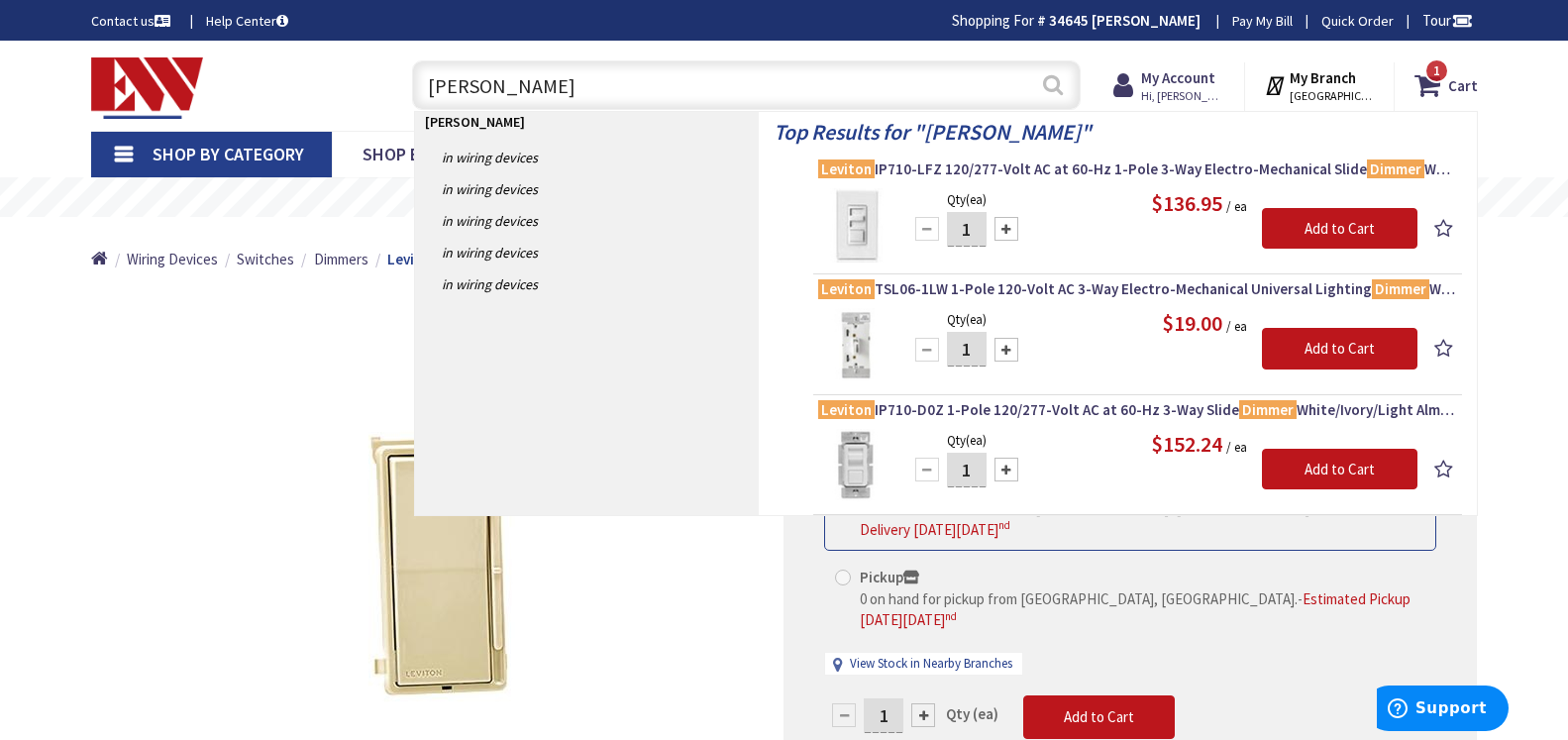
type input "leviton dimmer"
click at [1048, 78] on button "Search" at bounding box center [1053, 85] width 26 height 45
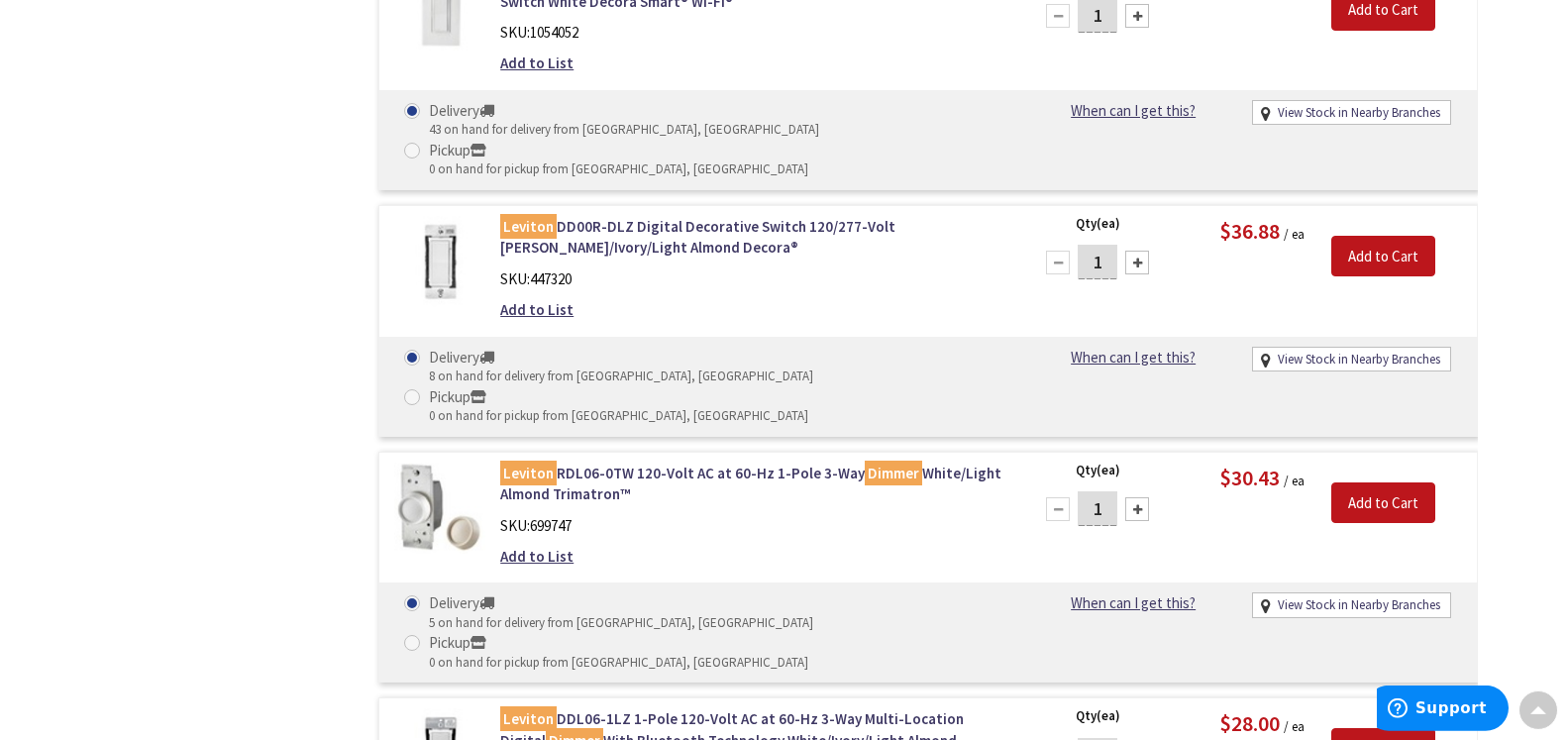
scroll to position [2729, 0]
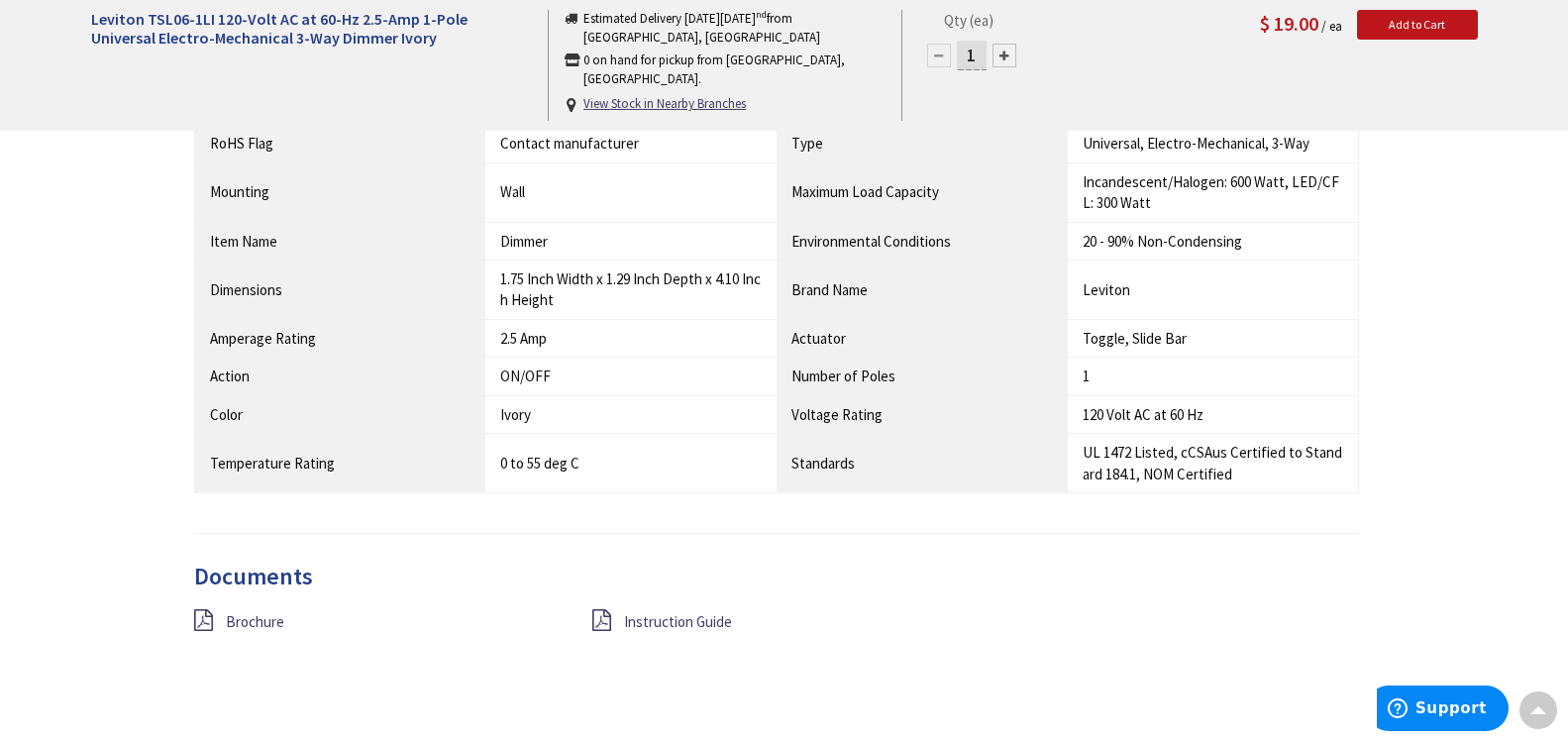
scroll to position [1718, 0]
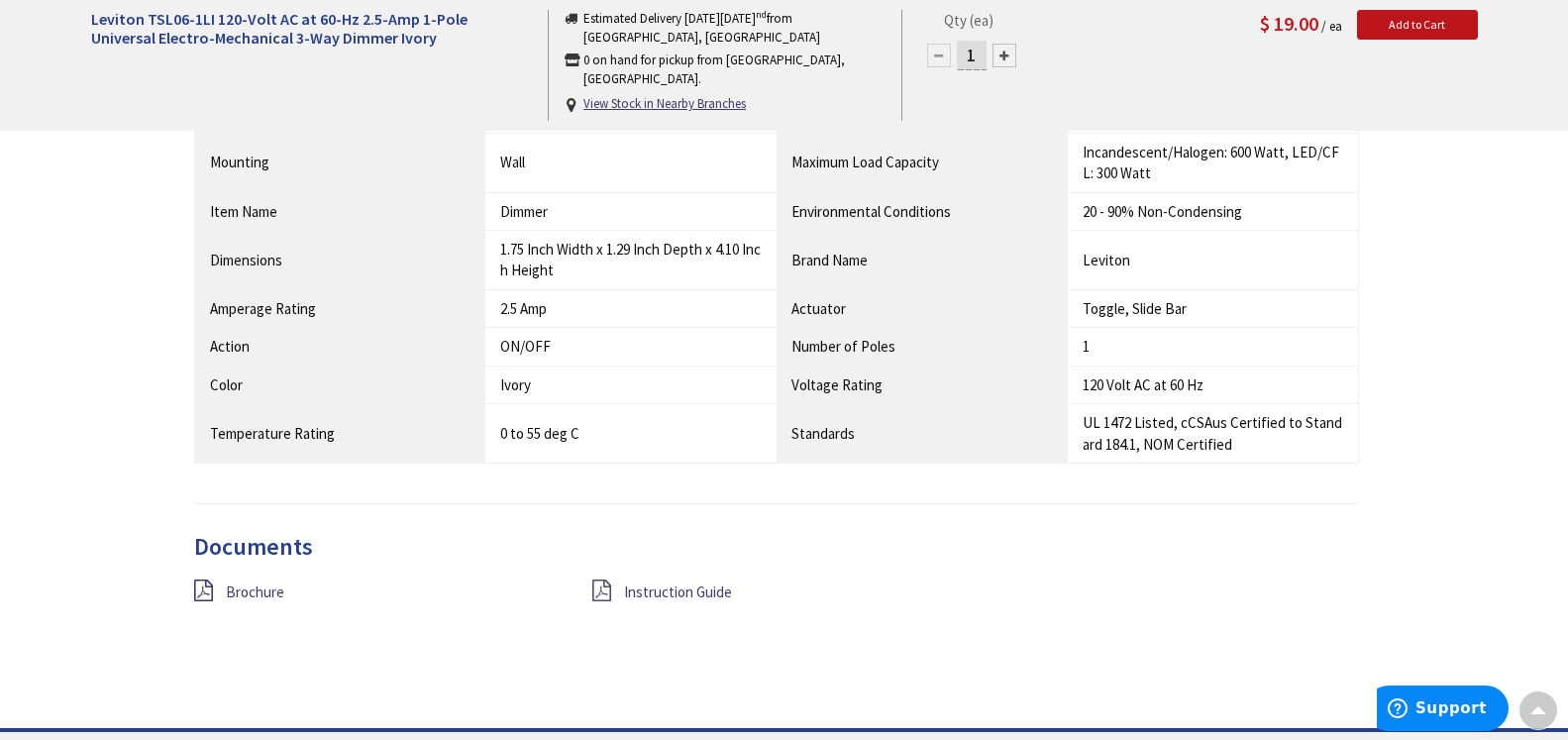
click at [600, 593] on icon at bounding box center [601, 591] width 19 height 22
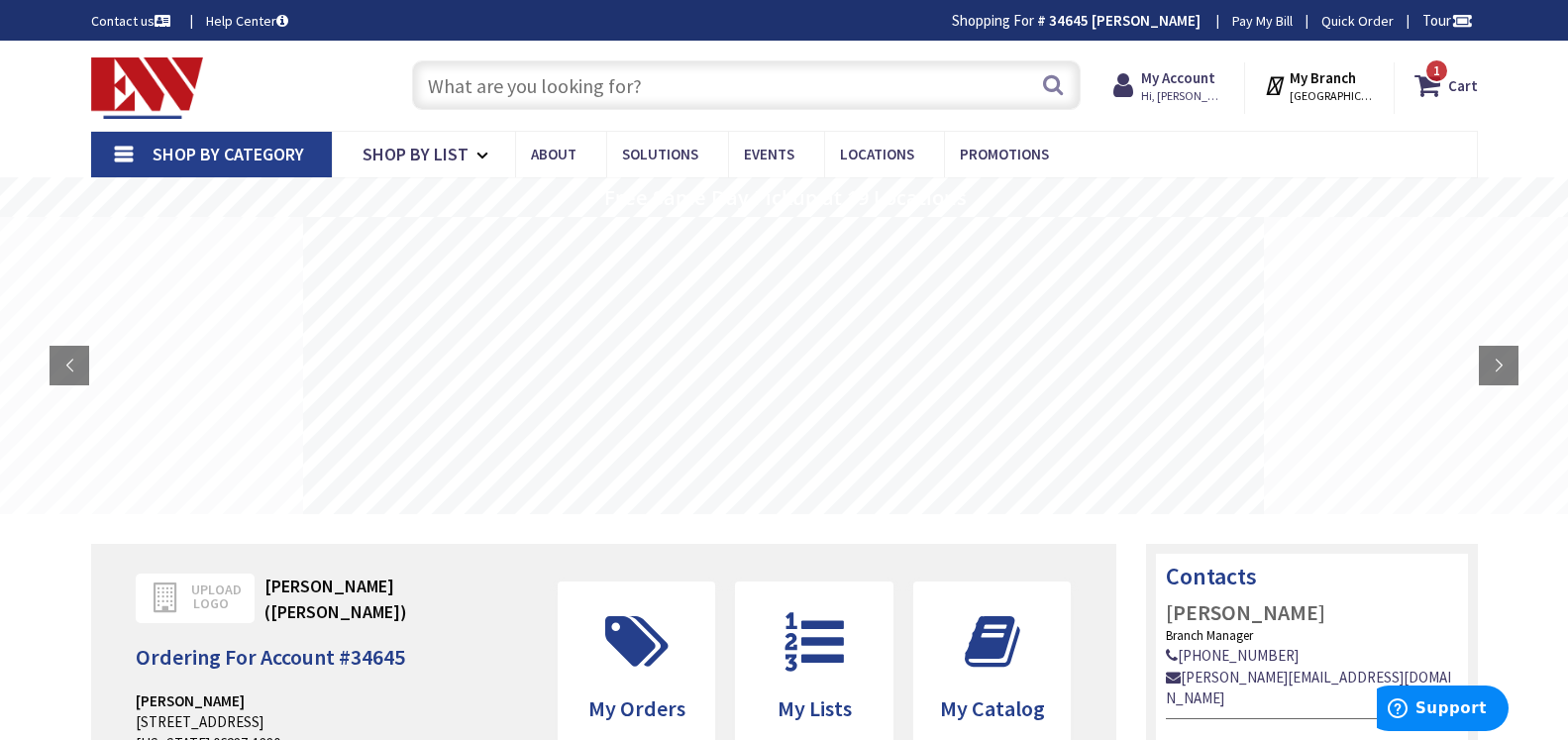
click at [453, 81] on input "text" at bounding box center [747, 86] width 669 height 50
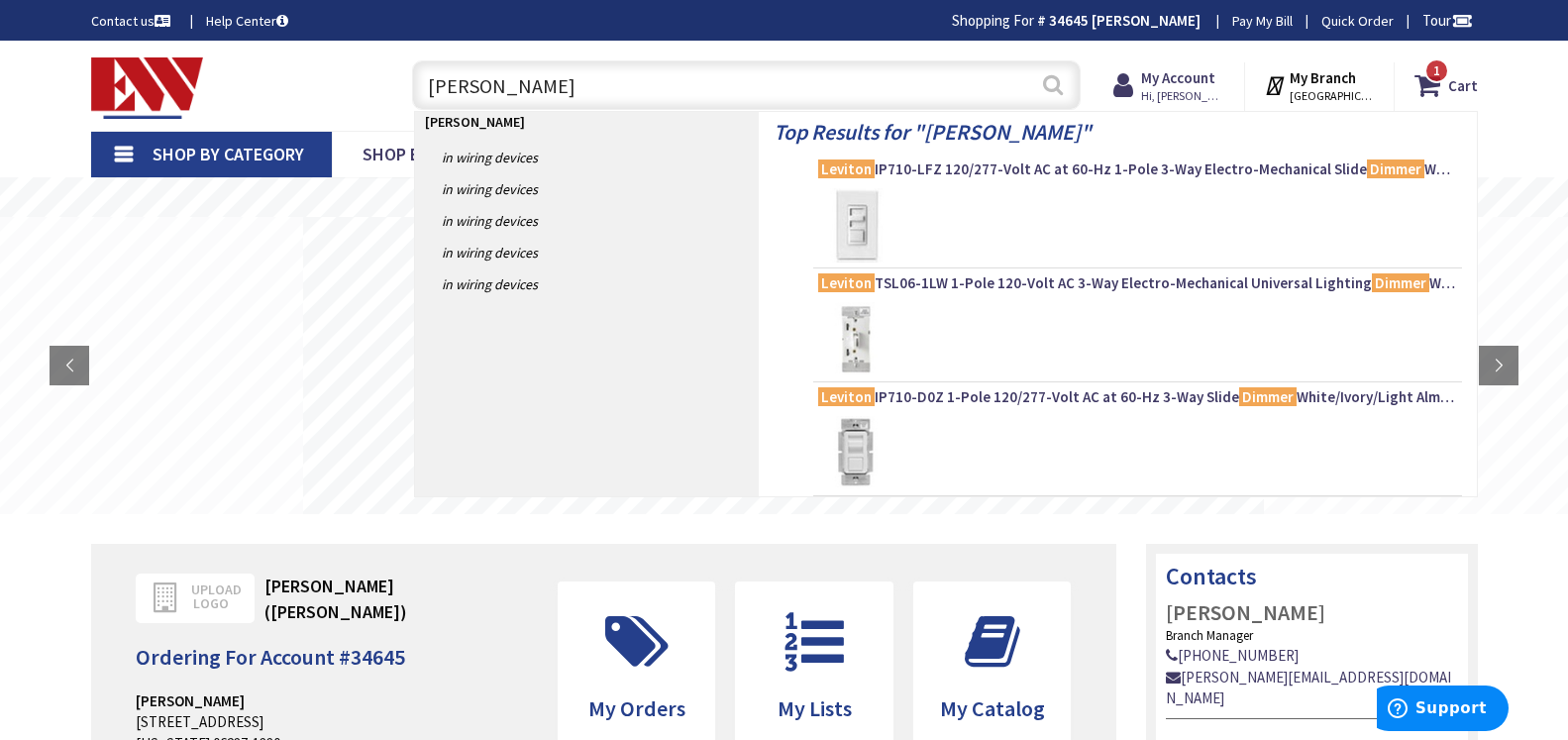
type input "leviton dimmer"
click at [1050, 84] on button "Search" at bounding box center [1053, 85] width 26 height 45
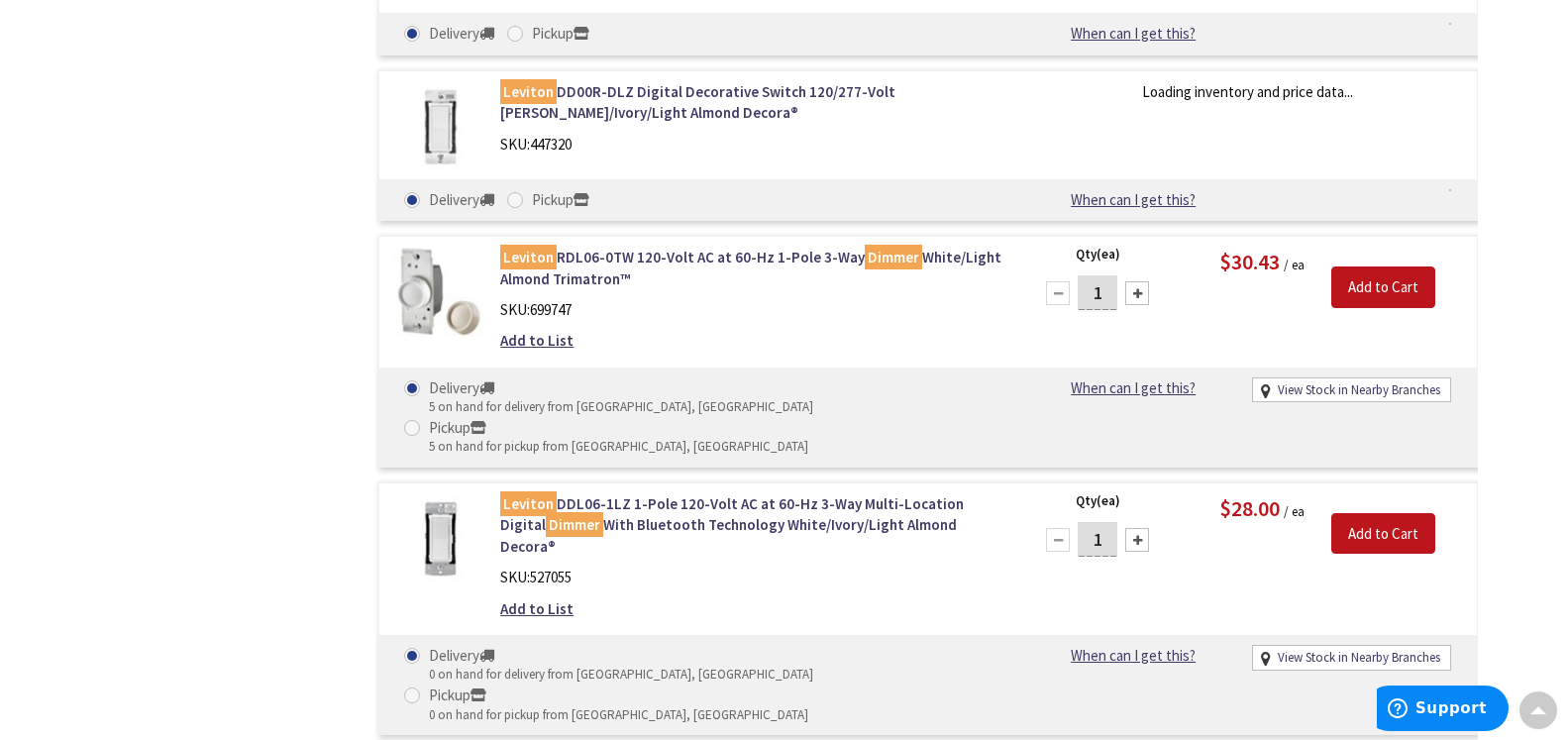
scroll to position [2628, 0]
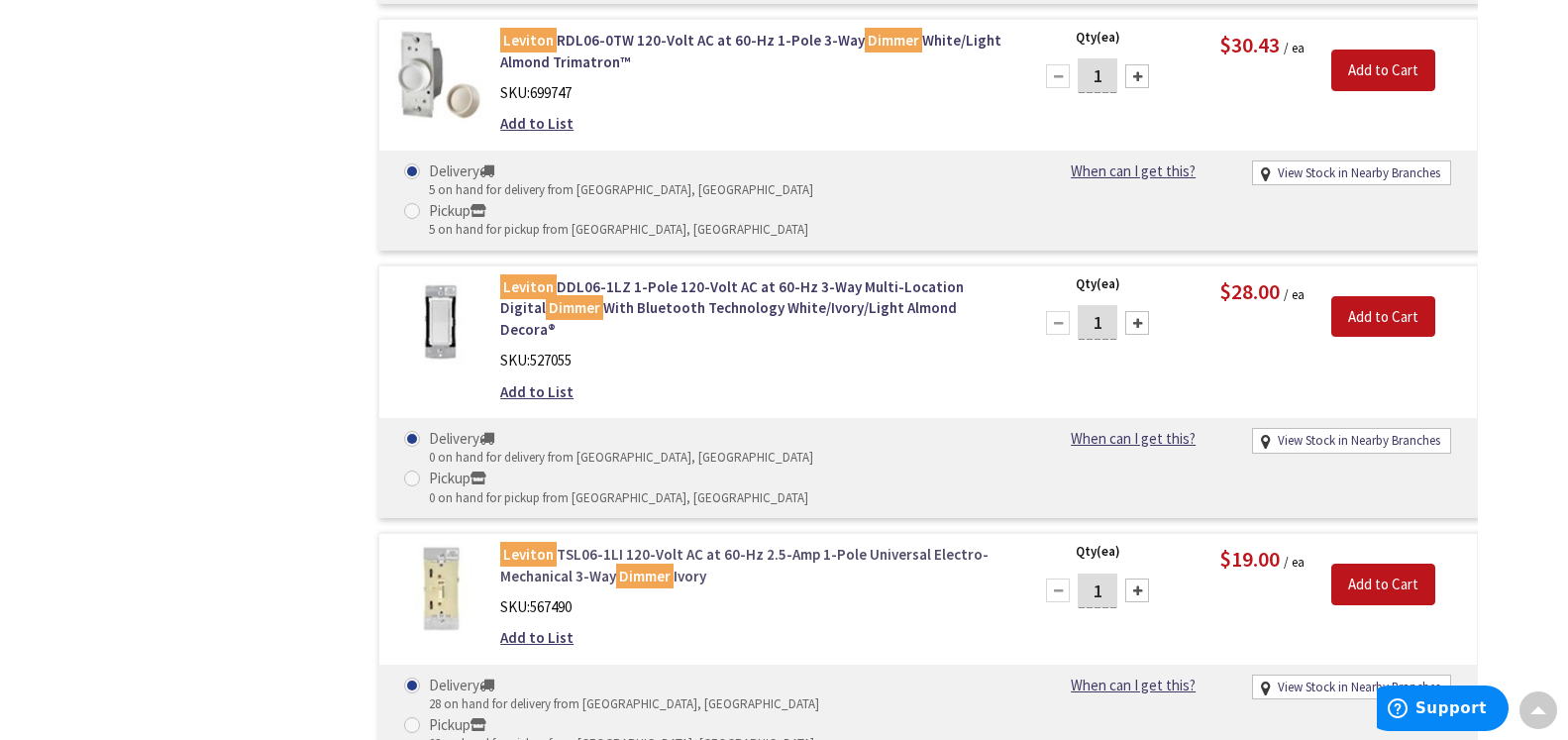
click at [573, 544] on link "Leviton TSL06-1LI 120-Volt AC at 60-Hz 2.5-Amp 1-Pole Universal Electro-Mechani…" at bounding box center [752, 565] width 504 height 43
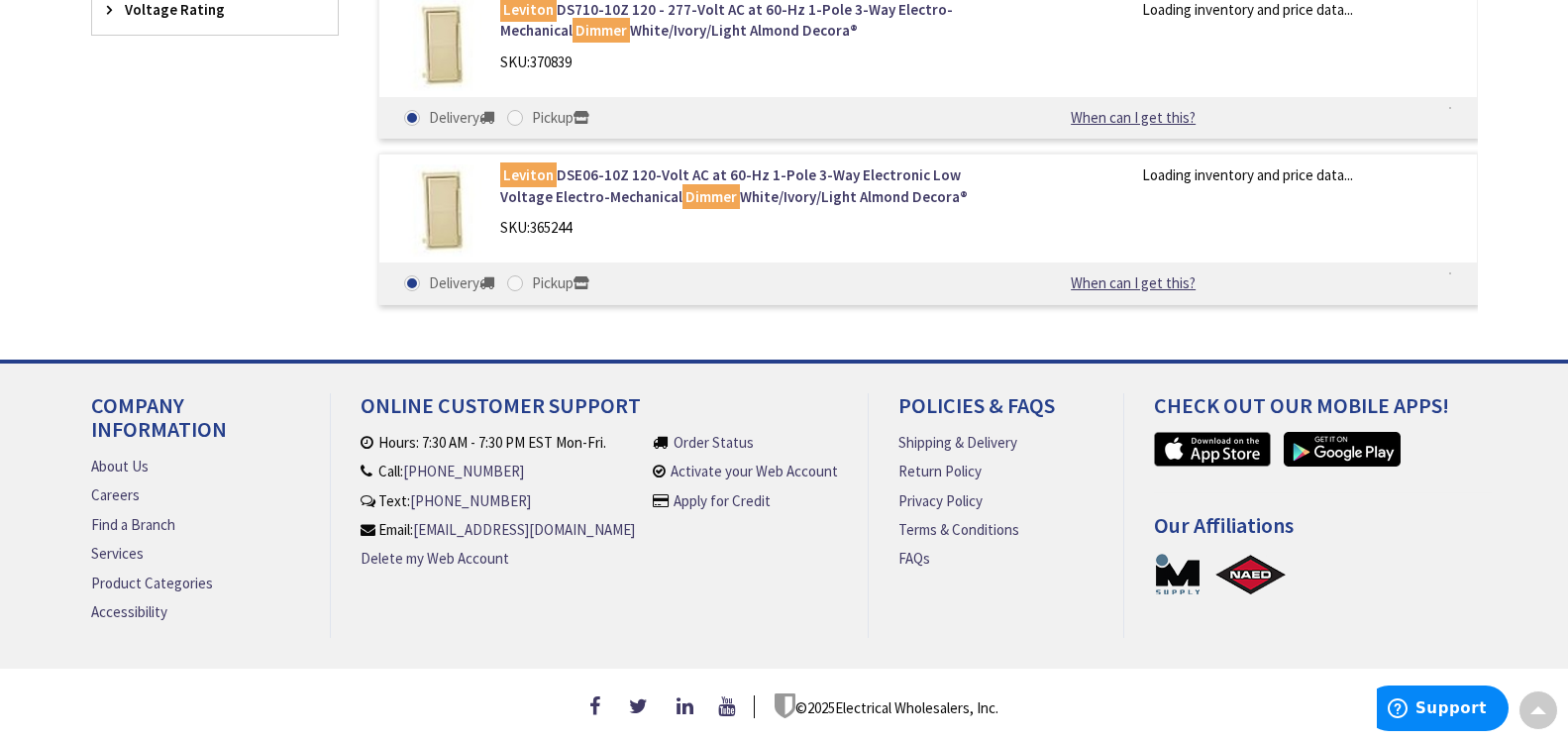
scroll to position [847, 0]
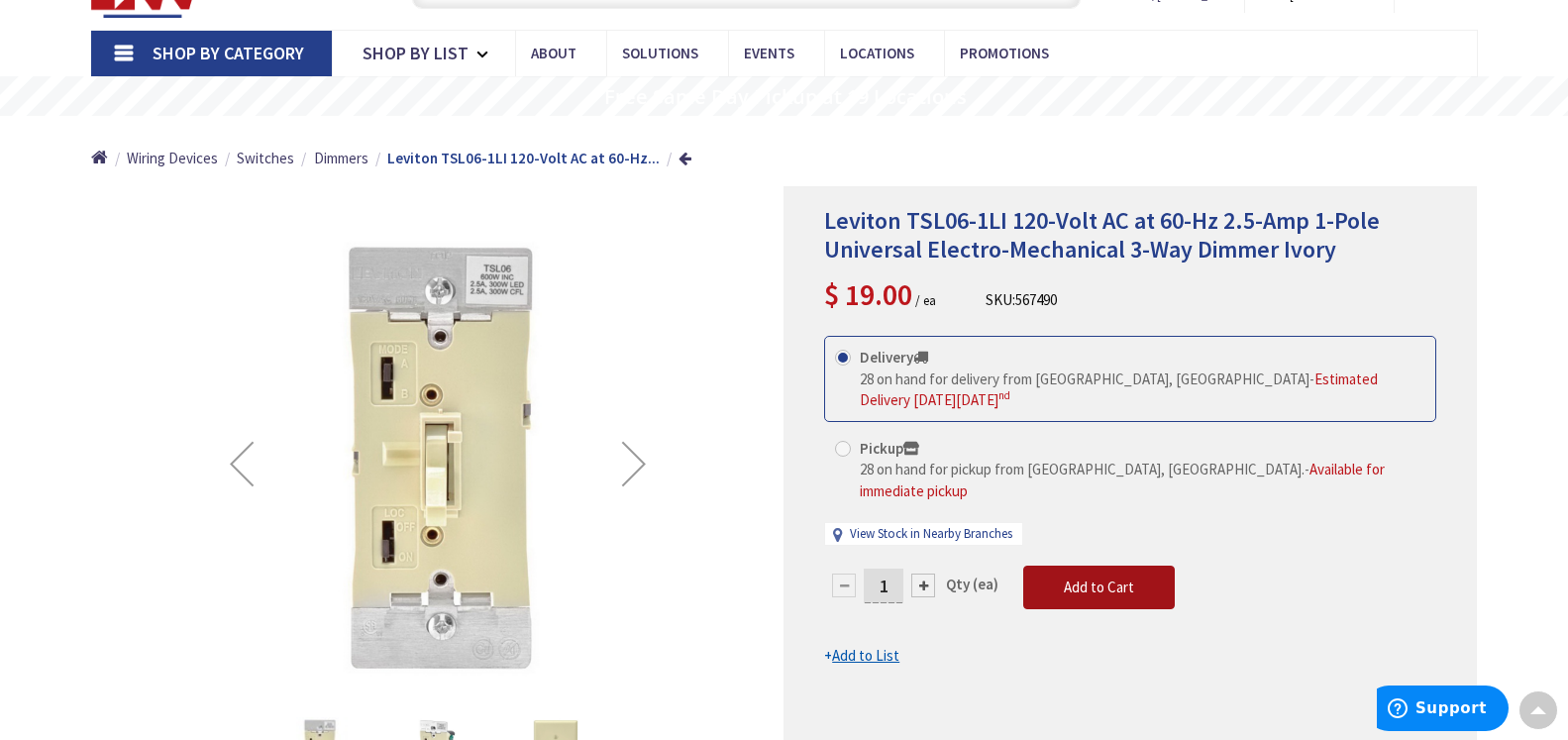
click at [1108, 578] on span "Add to Cart" at bounding box center [1099, 587] width 71 height 19
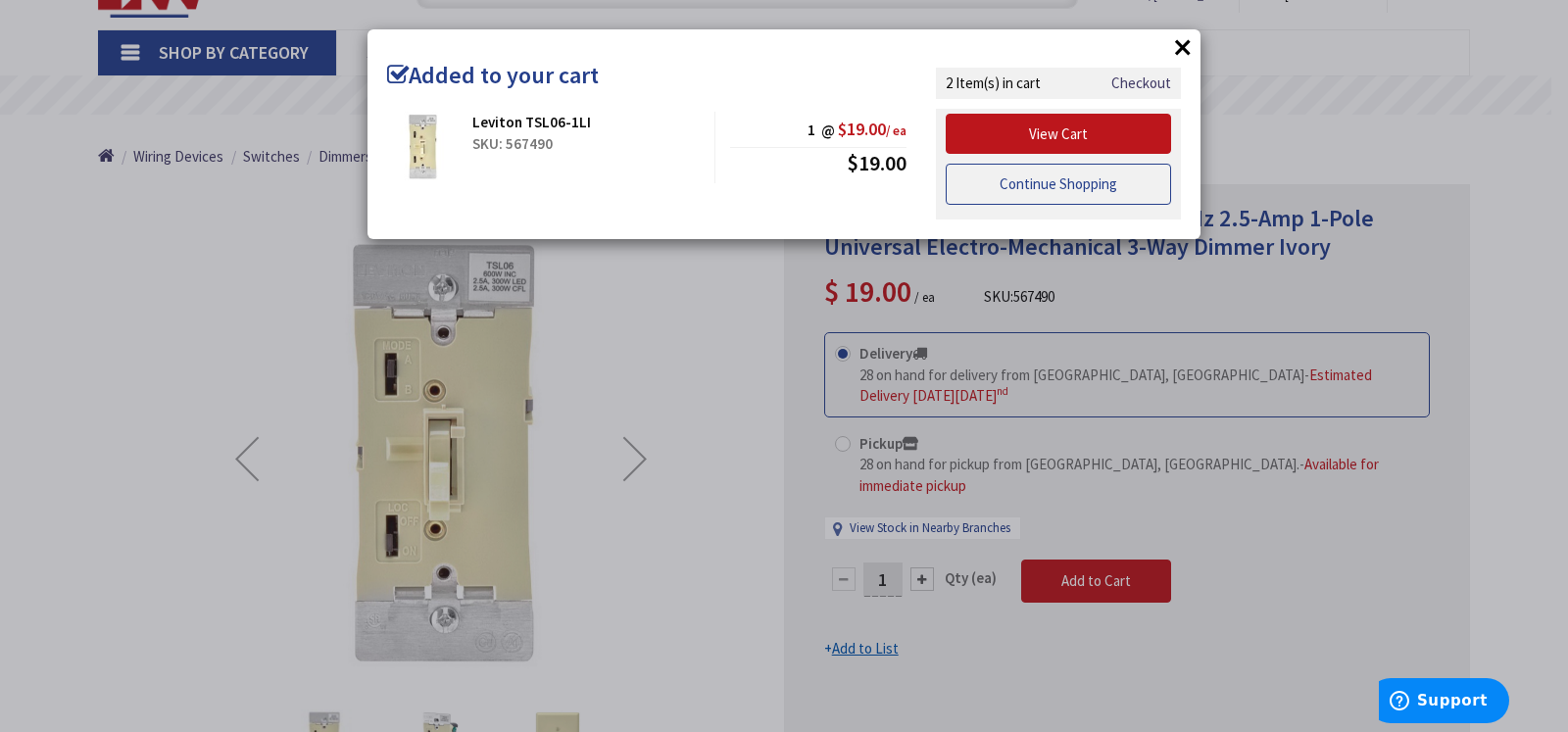
click at [1068, 187] on link "Continue Shopping" at bounding box center [1058, 184] width 226 height 41
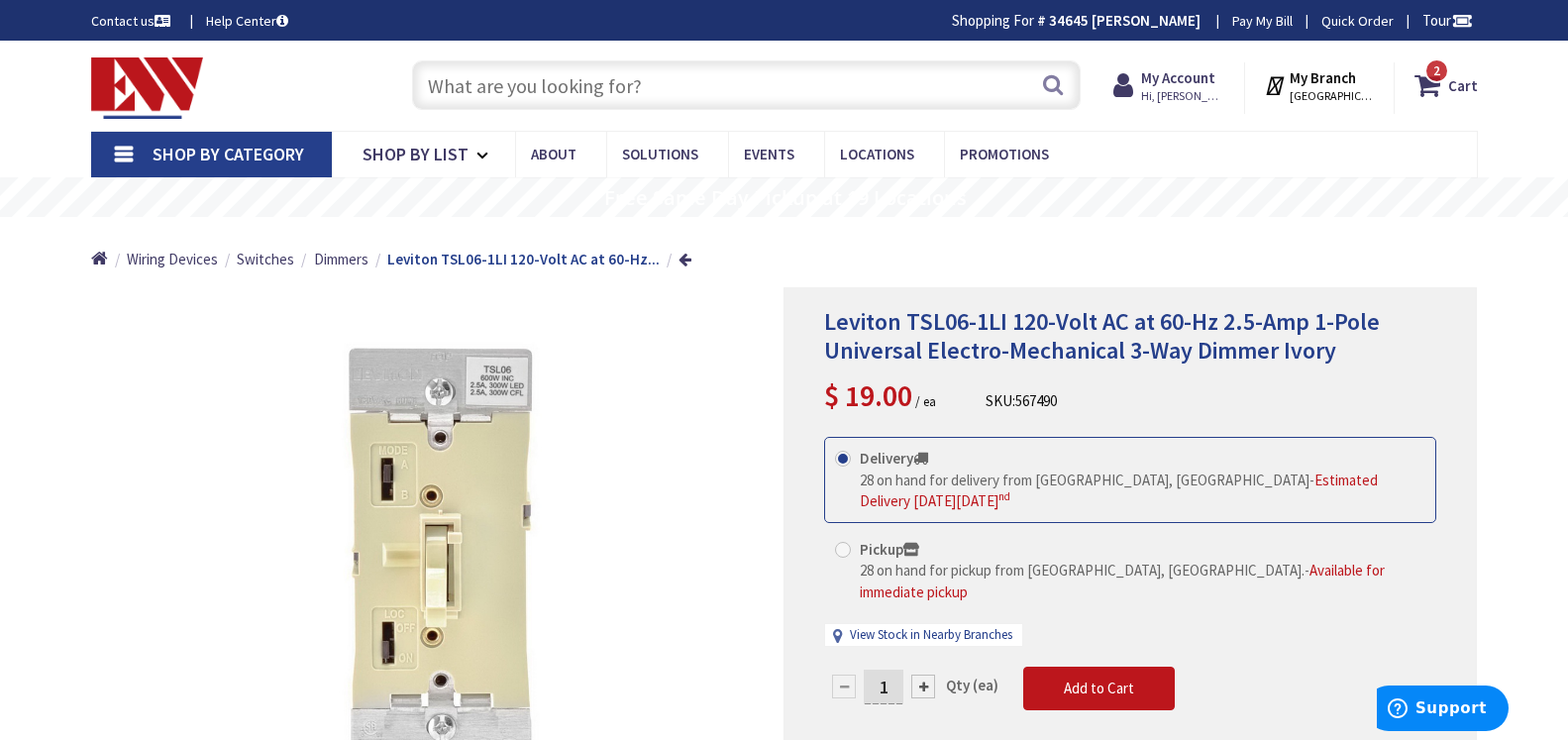
click at [448, 84] on input "text" at bounding box center [747, 86] width 669 height 50
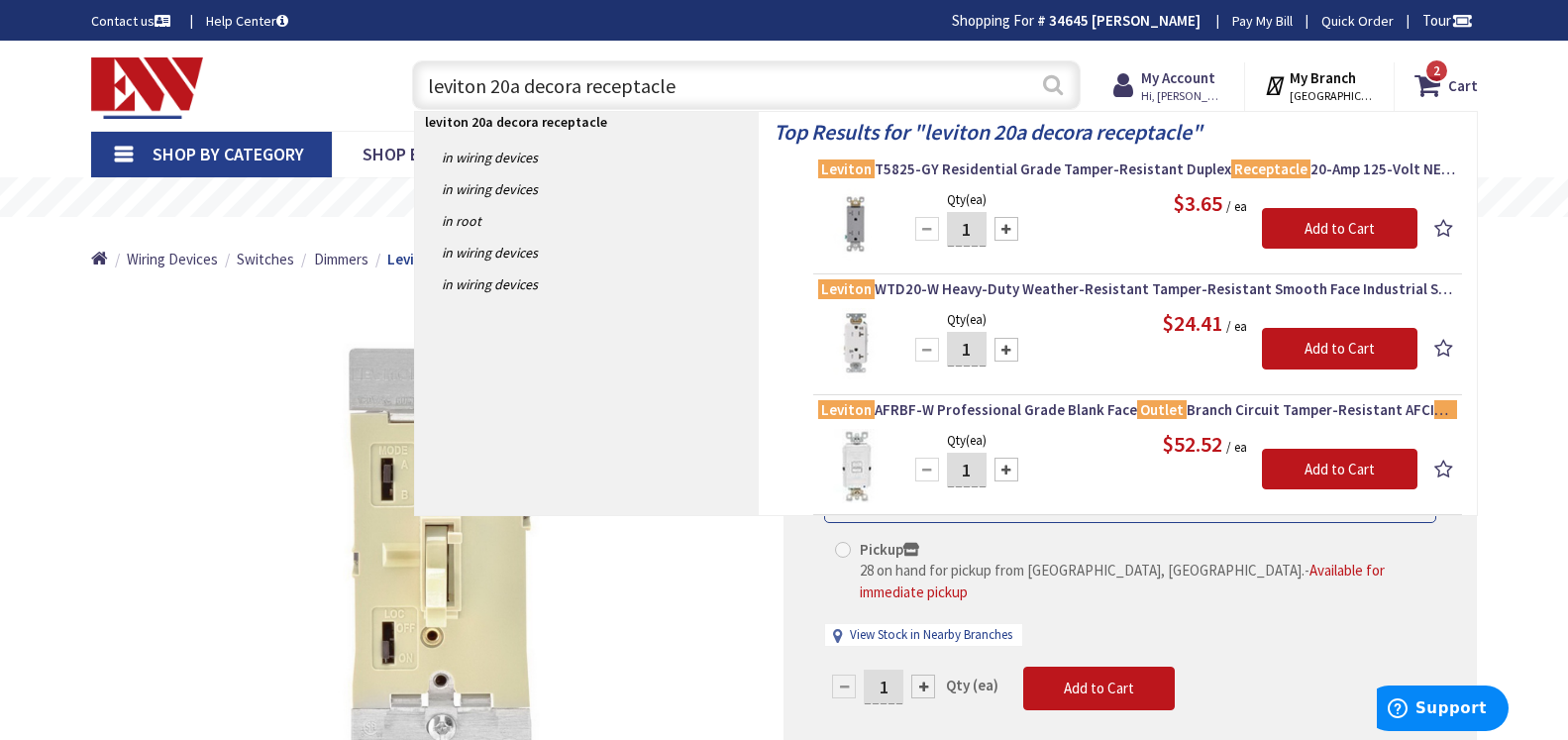
type input "leviton 20a decora receptacle"
click at [1049, 84] on button "Search" at bounding box center [1053, 85] width 26 height 45
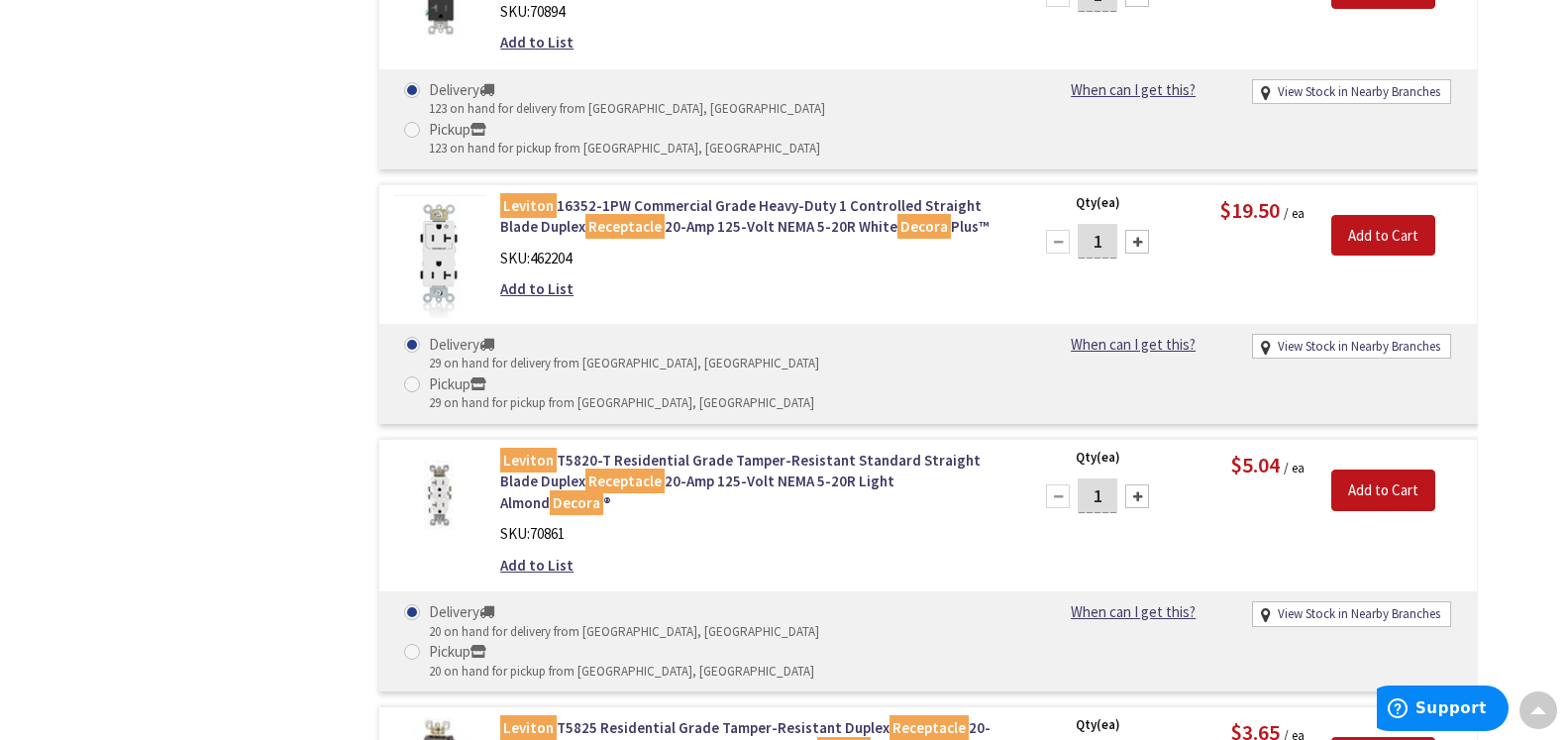
scroll to position [5660, 0]
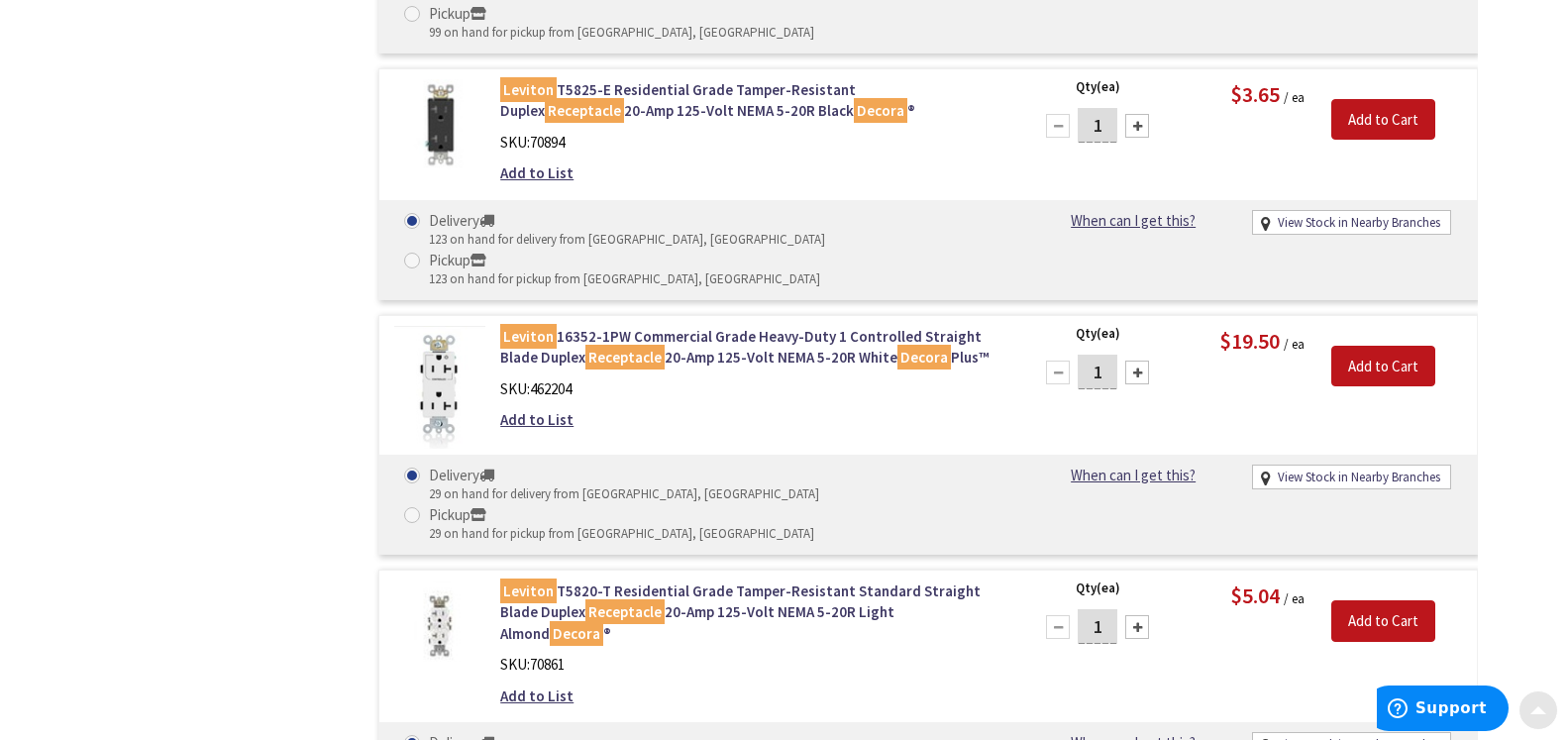
click at [1534, 711] on span at bounding box center [1538, 706] width 16 height 16
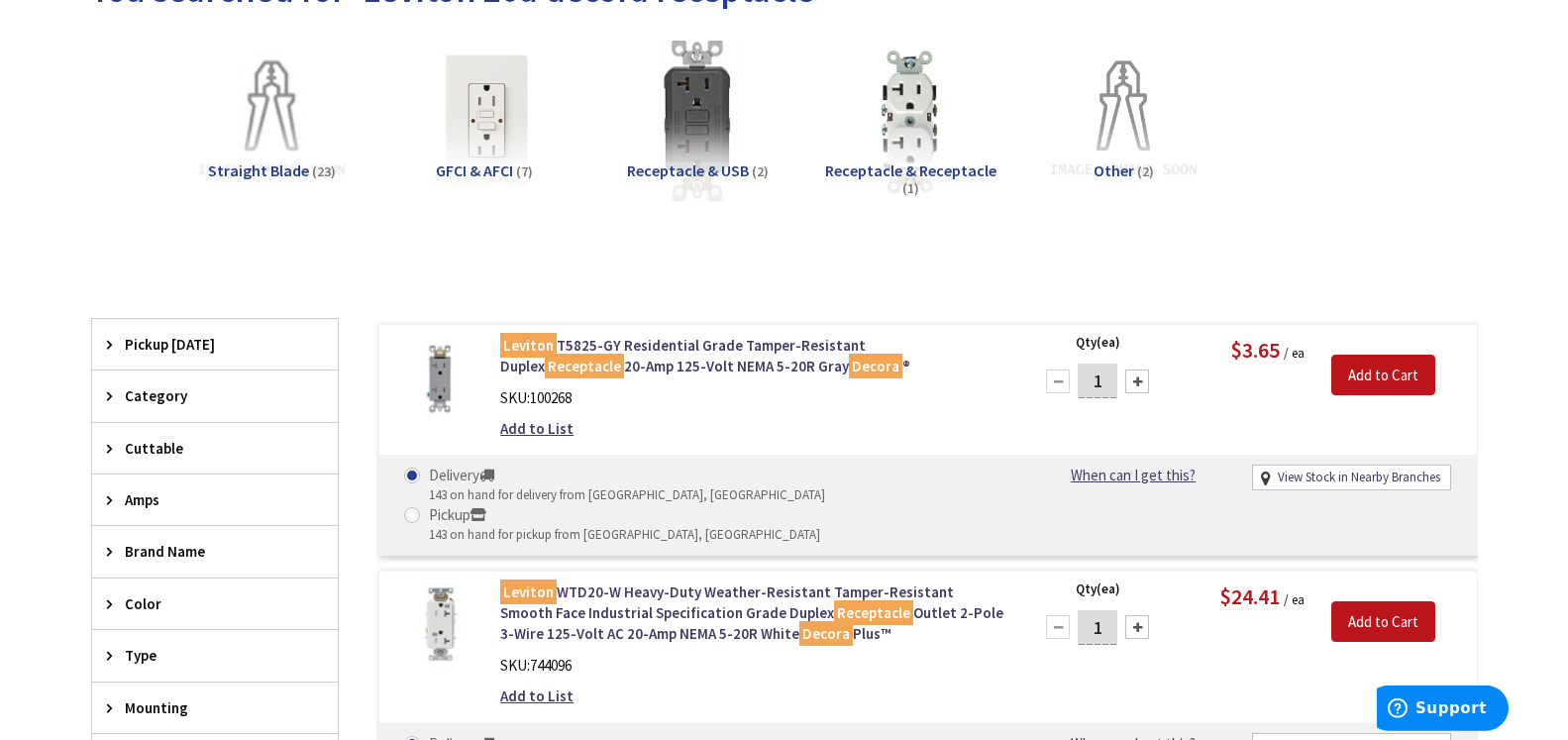
scroll to position [303, 0]
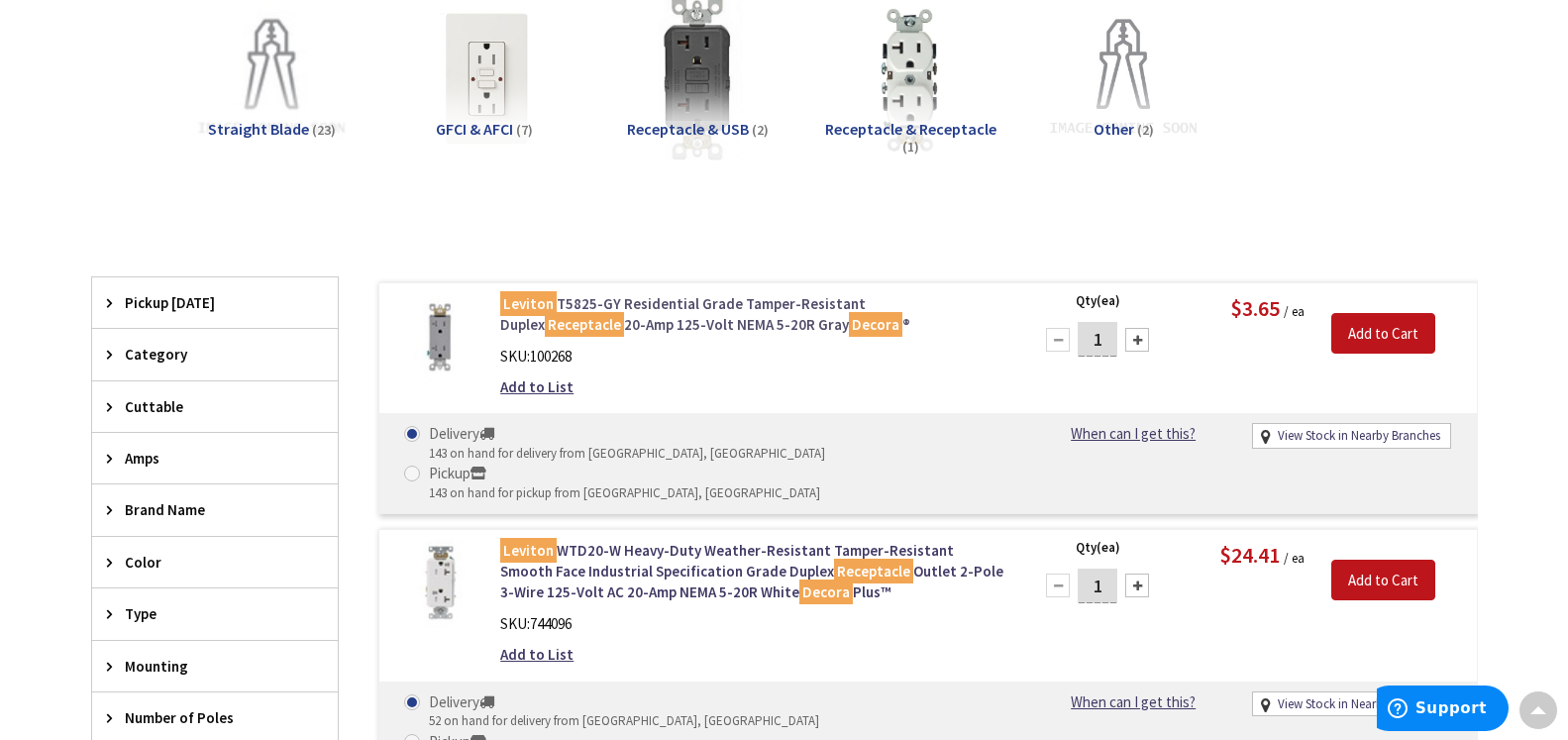
click at [612, 313] on link "Leviton T5825-GY Residential Grade Tamper-Resistant Duplex Receptacle 20-Amp 12…" at bounding box center [752, 315] width 504 height 43
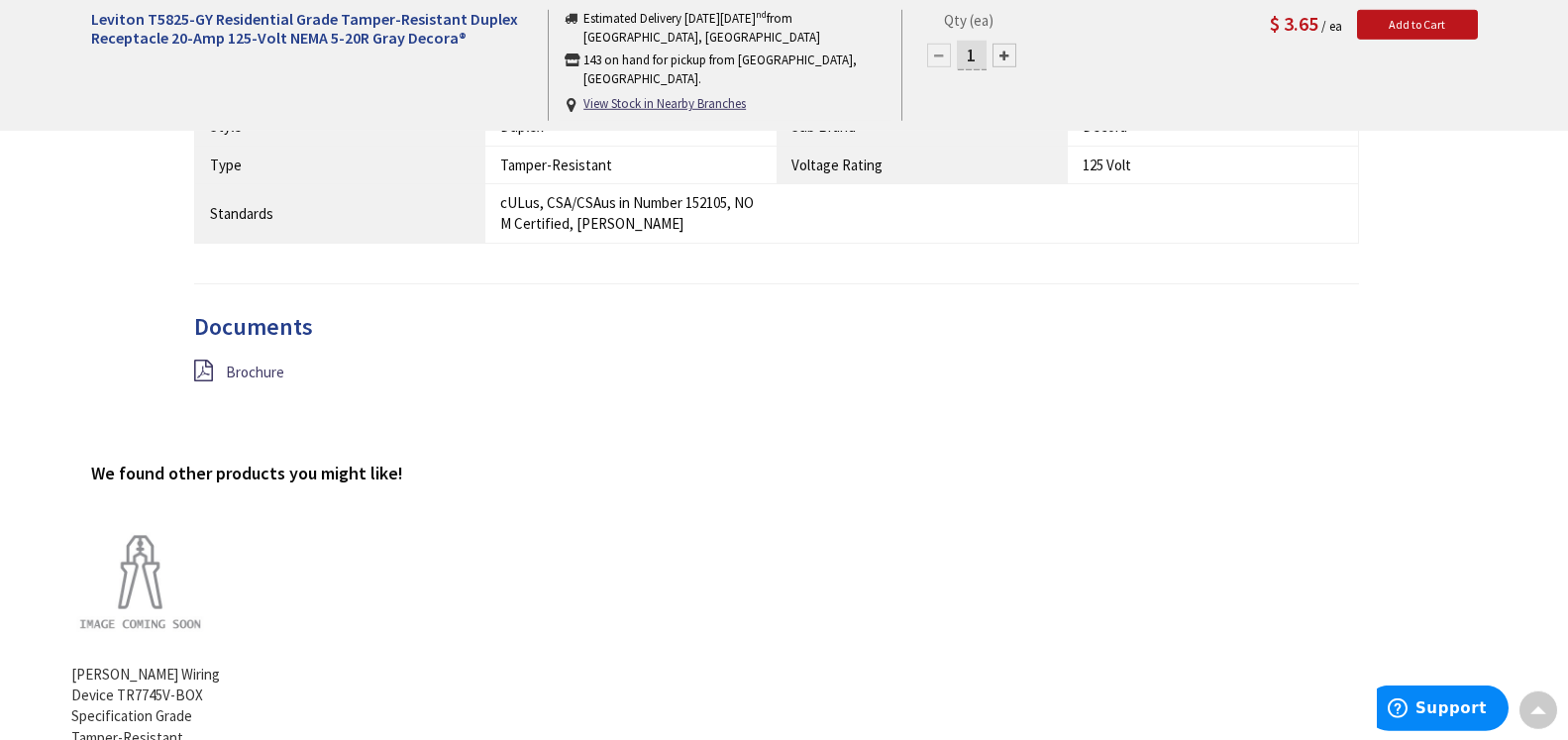
scroll to position [1820, 0]
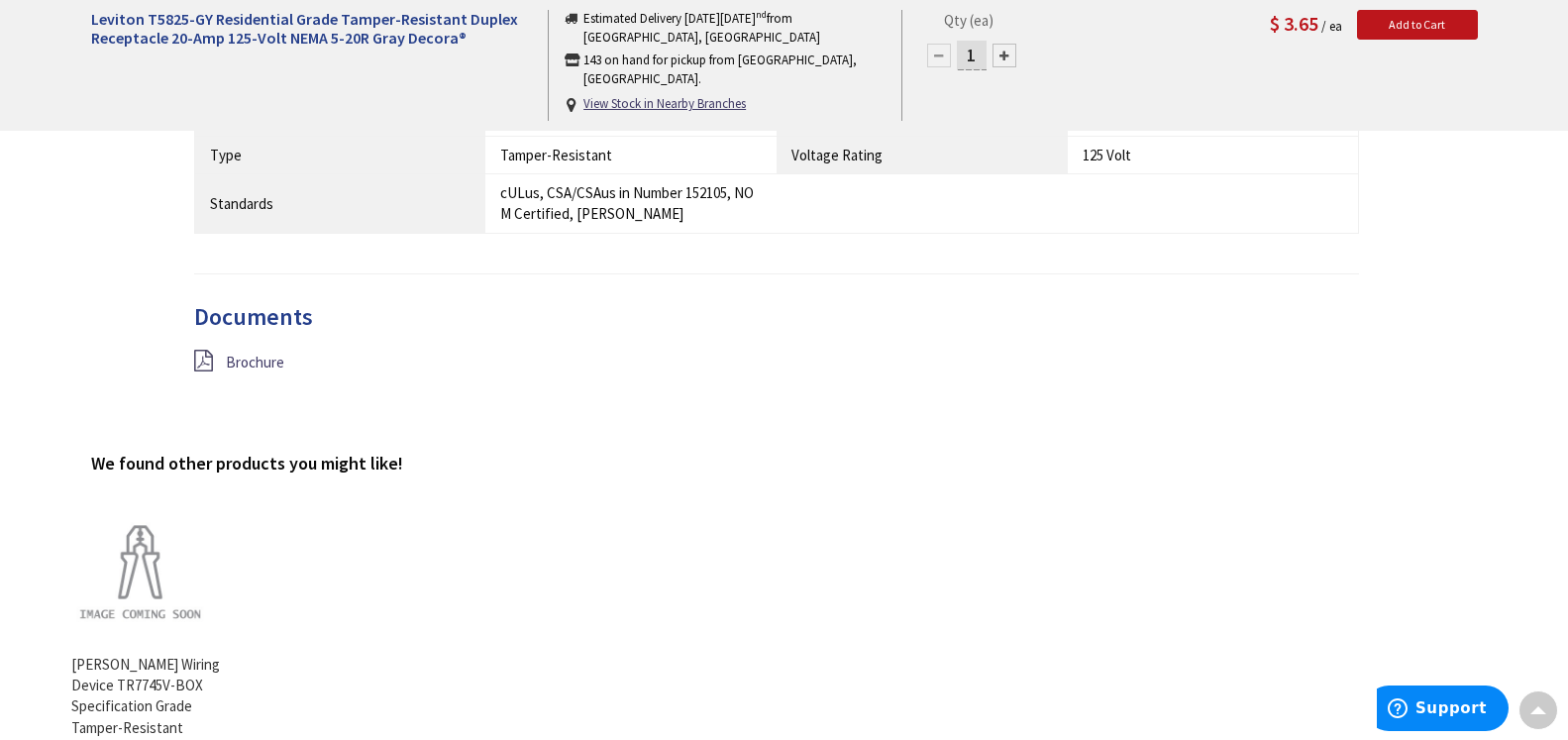
click at [202, 362] on icon at bounding box center [203, 361] width 19 height 22
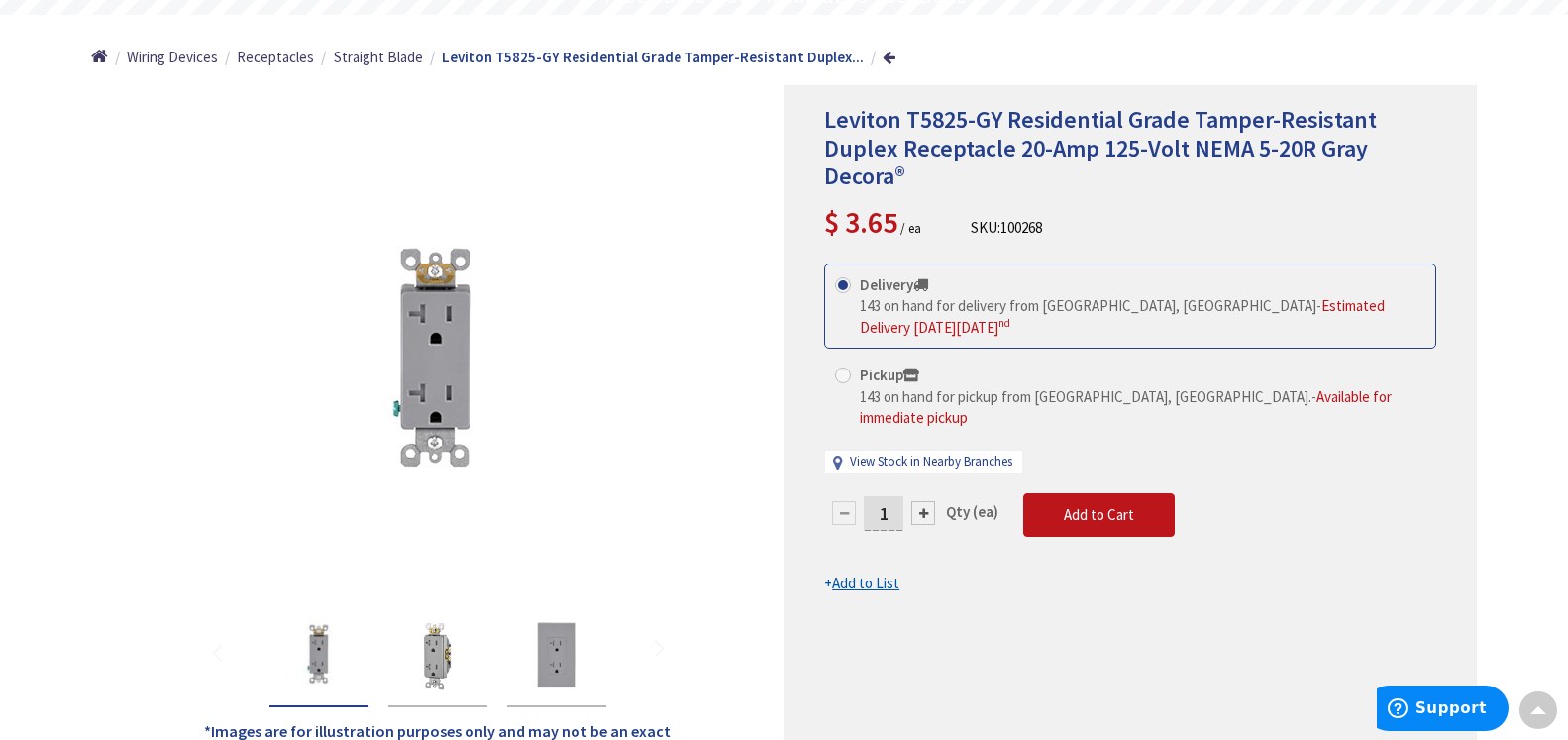
scroll to position [0, 0]
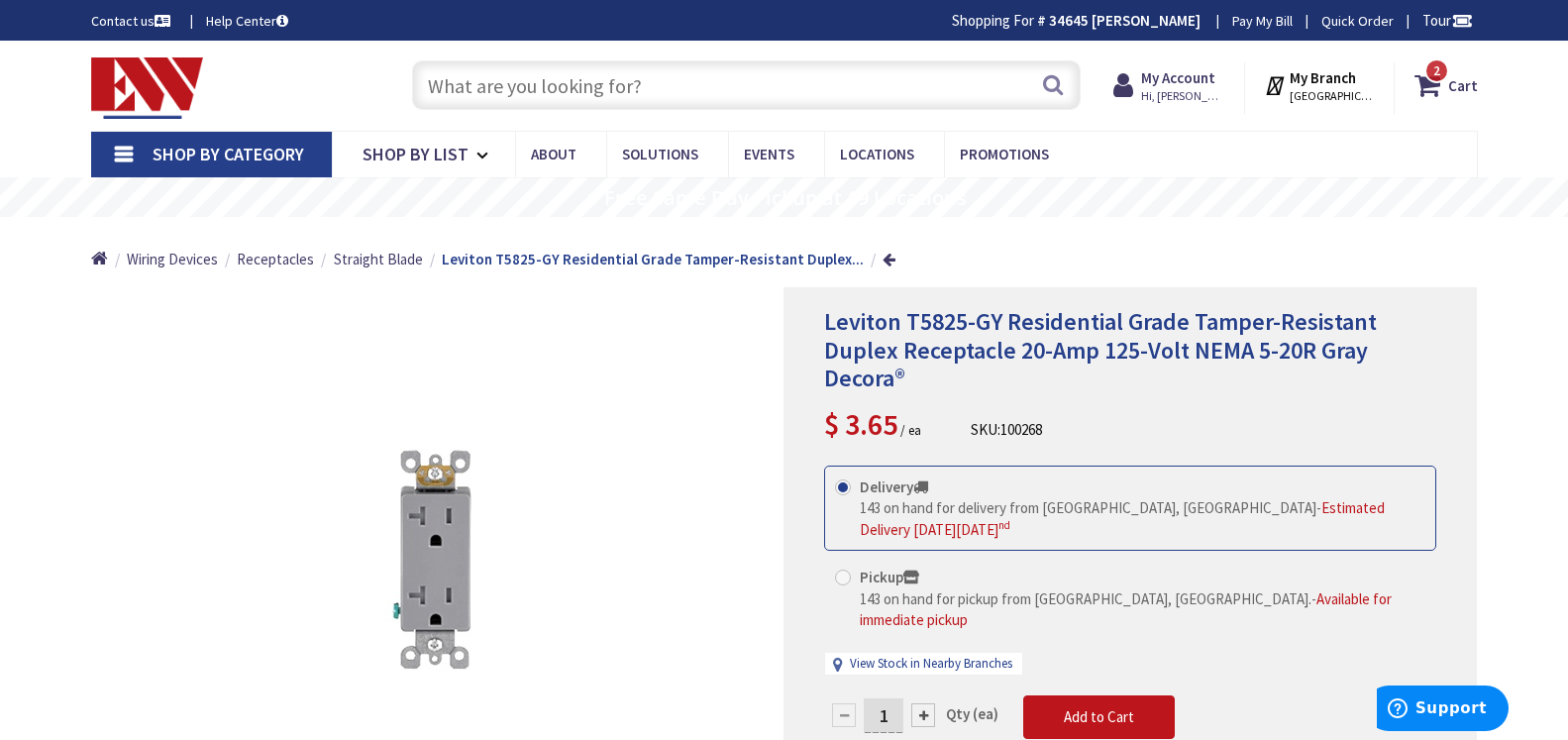
click at [453, 80] on input "text" at bounding box center [747, 86] width 669 height 50
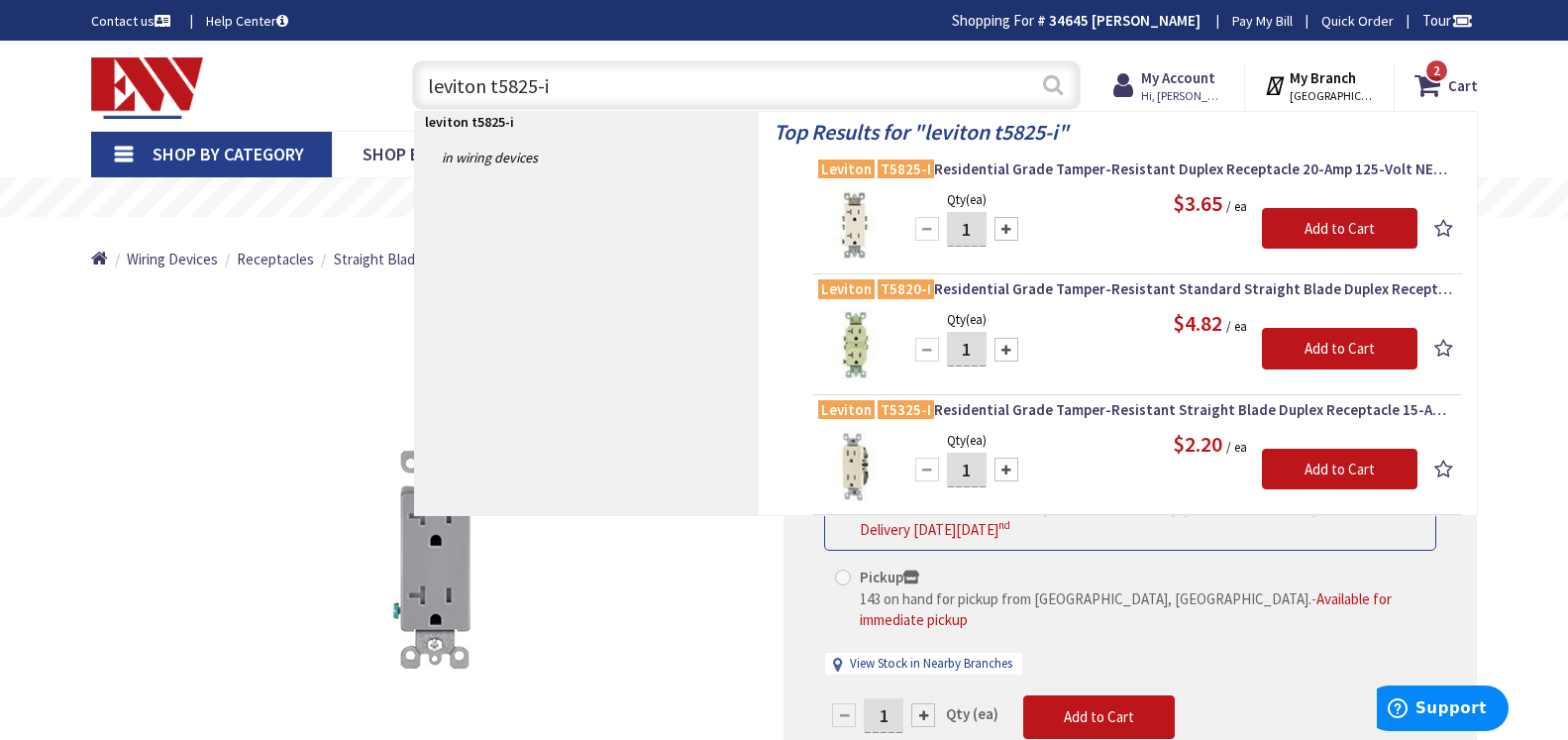
type input "leviton t5825-i"
click at [1048, 84] on button "Search" at bounding box center [1053, 85] width 26 height 45
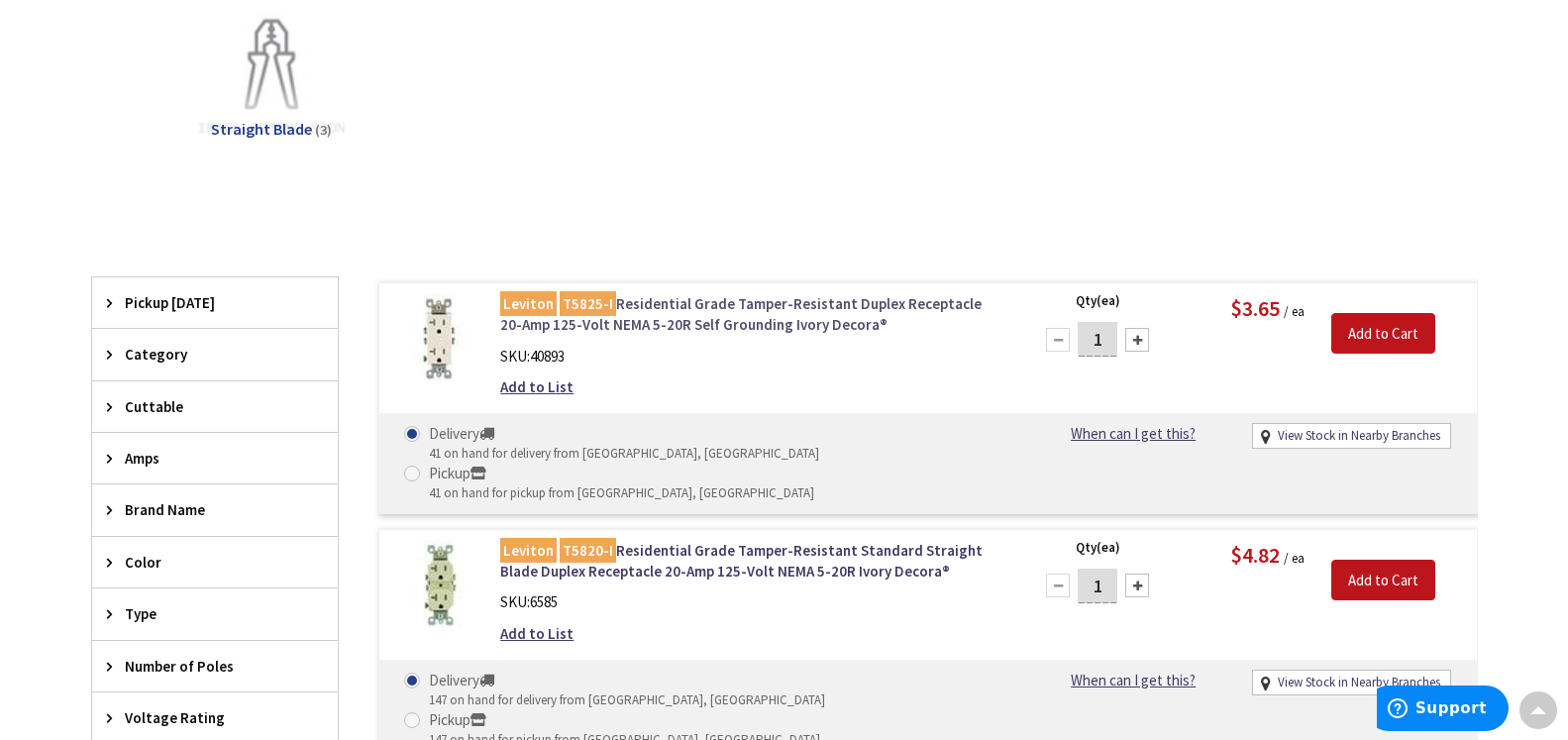
click at [667, 313] on link "Leviton T5825-I Residential Grade Tamper-Resistant Duplex Receptacle 20-Amp 125…" at bounding box center [752, 315] width 504 height 43
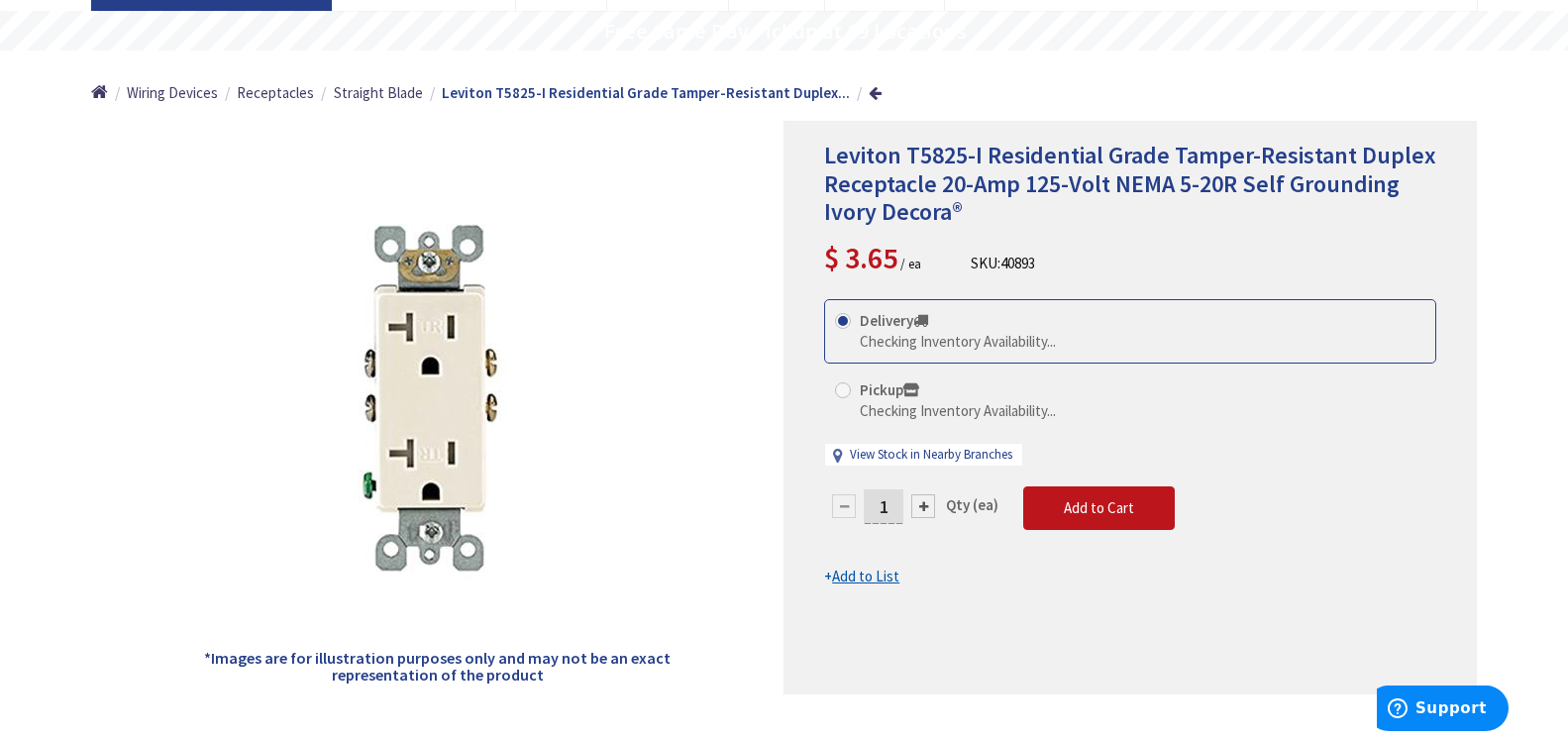
scroll to position [202, 0]
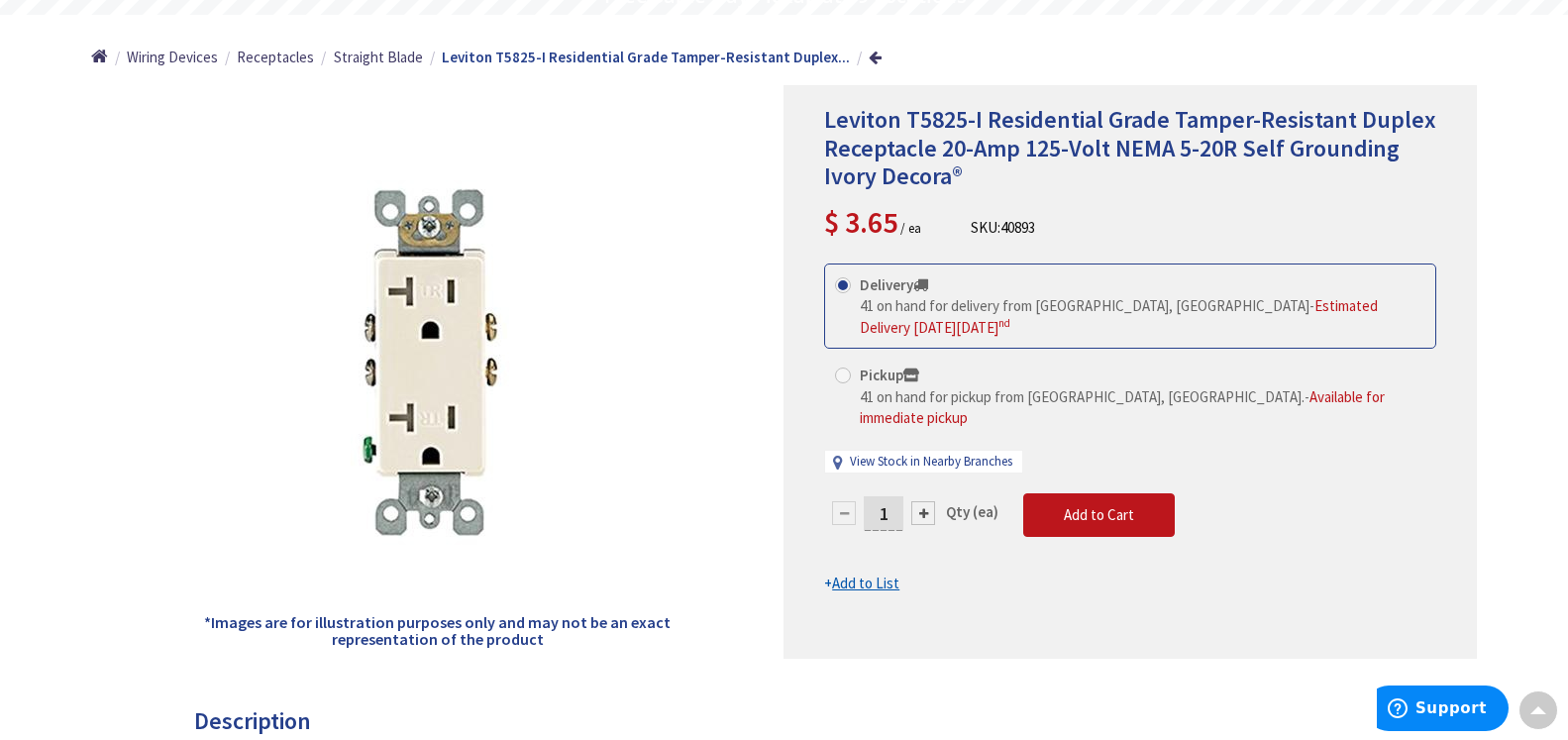
click at [918, 501] on div at bounding box center [923, 513] width 24 height 24
click at [920, 501] on div at bounding box center [923, 513] width 24 height 24
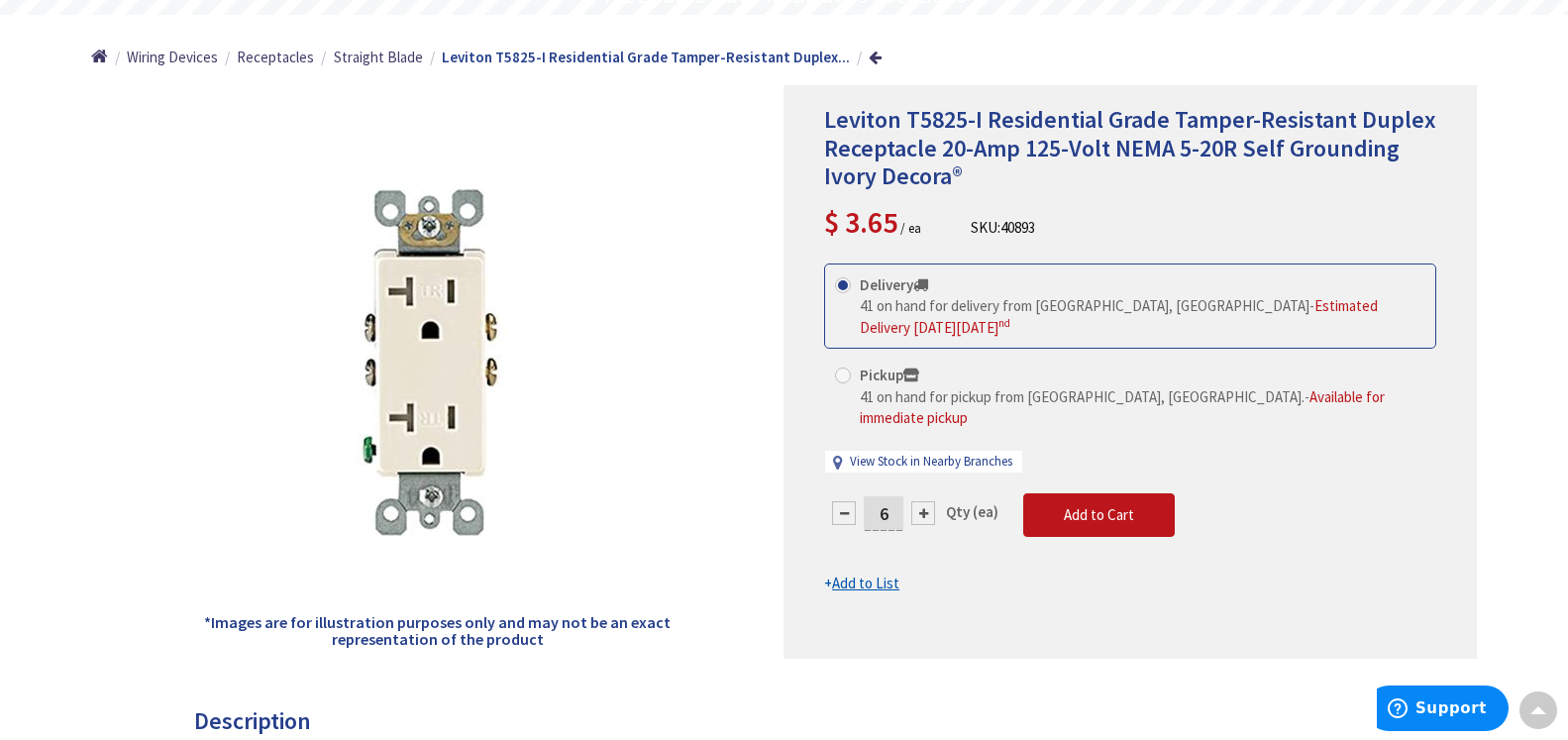
click at [921, 501] on div at bounding box center [923, 513] width 24 height 24
click at [920, 501] on div at bounding box center [923, 513] width 24 height 24
click at [919, 501] on div at bounding box center [923, 513] width 24 height 24
type input "10"
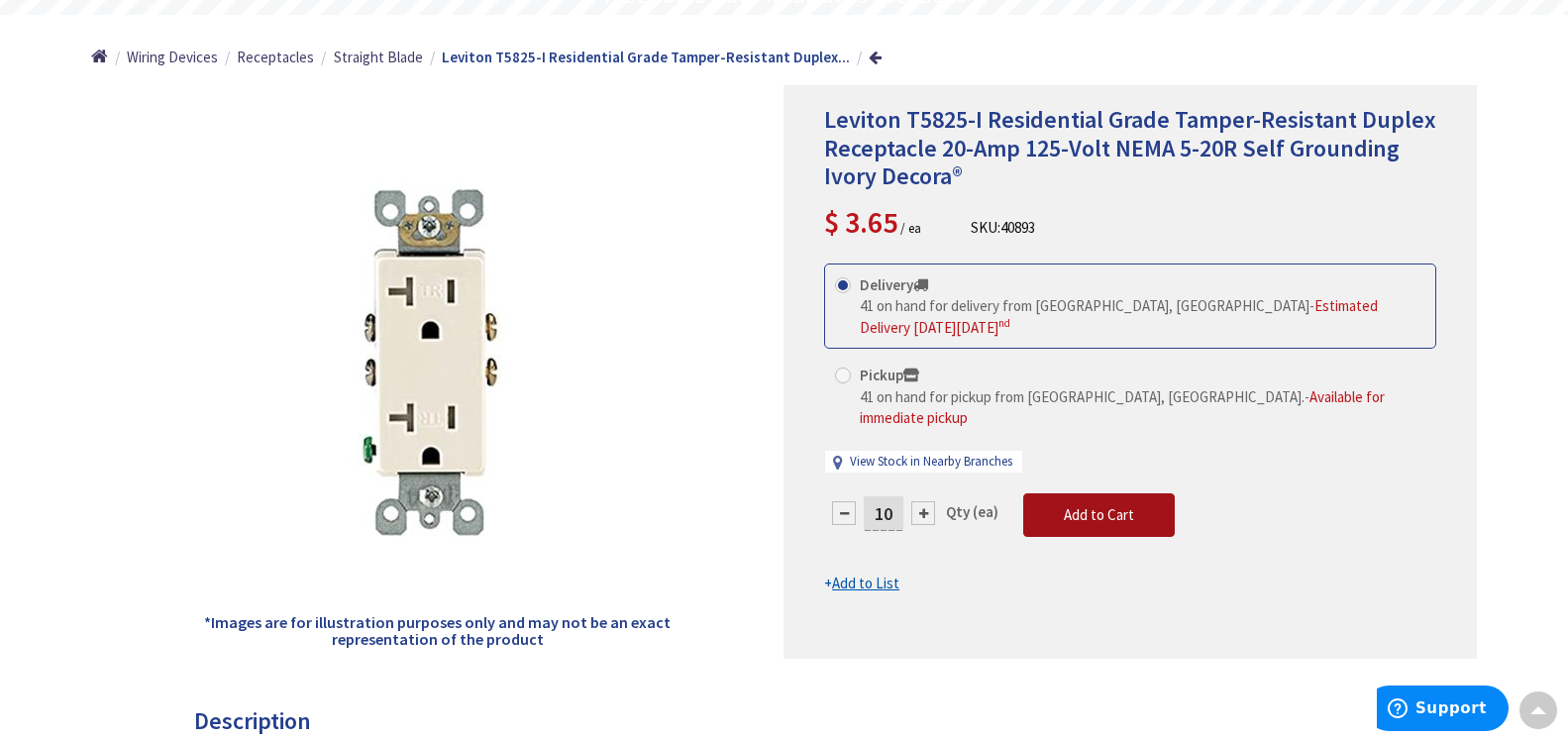
click at [1095, 505] on span "Add to Cart" at bounding box center [1099, 514] width 71 height 19
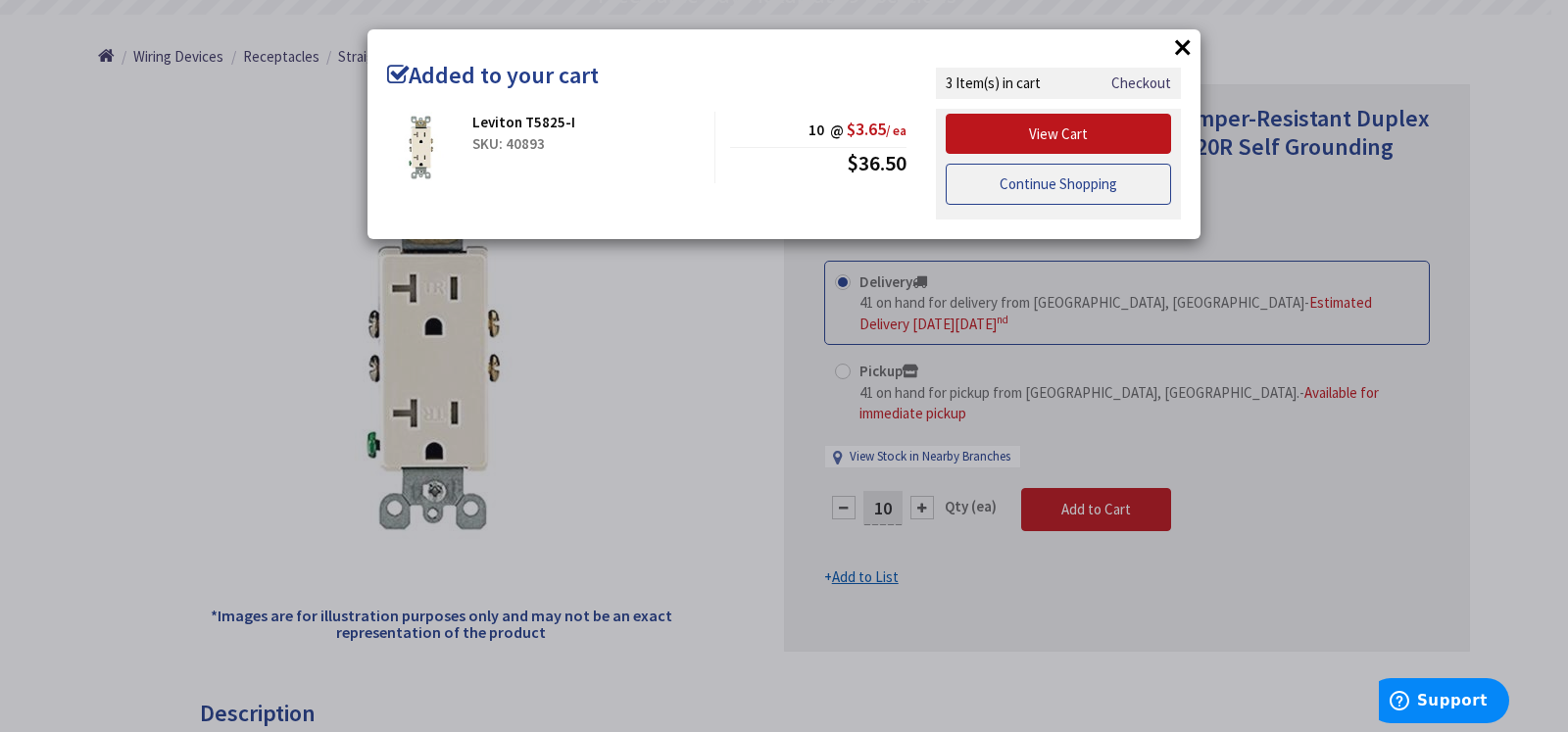
click at [1047, 183] on link "Continue Shopping" at bounding box center [1058, 184] width 226 height 41
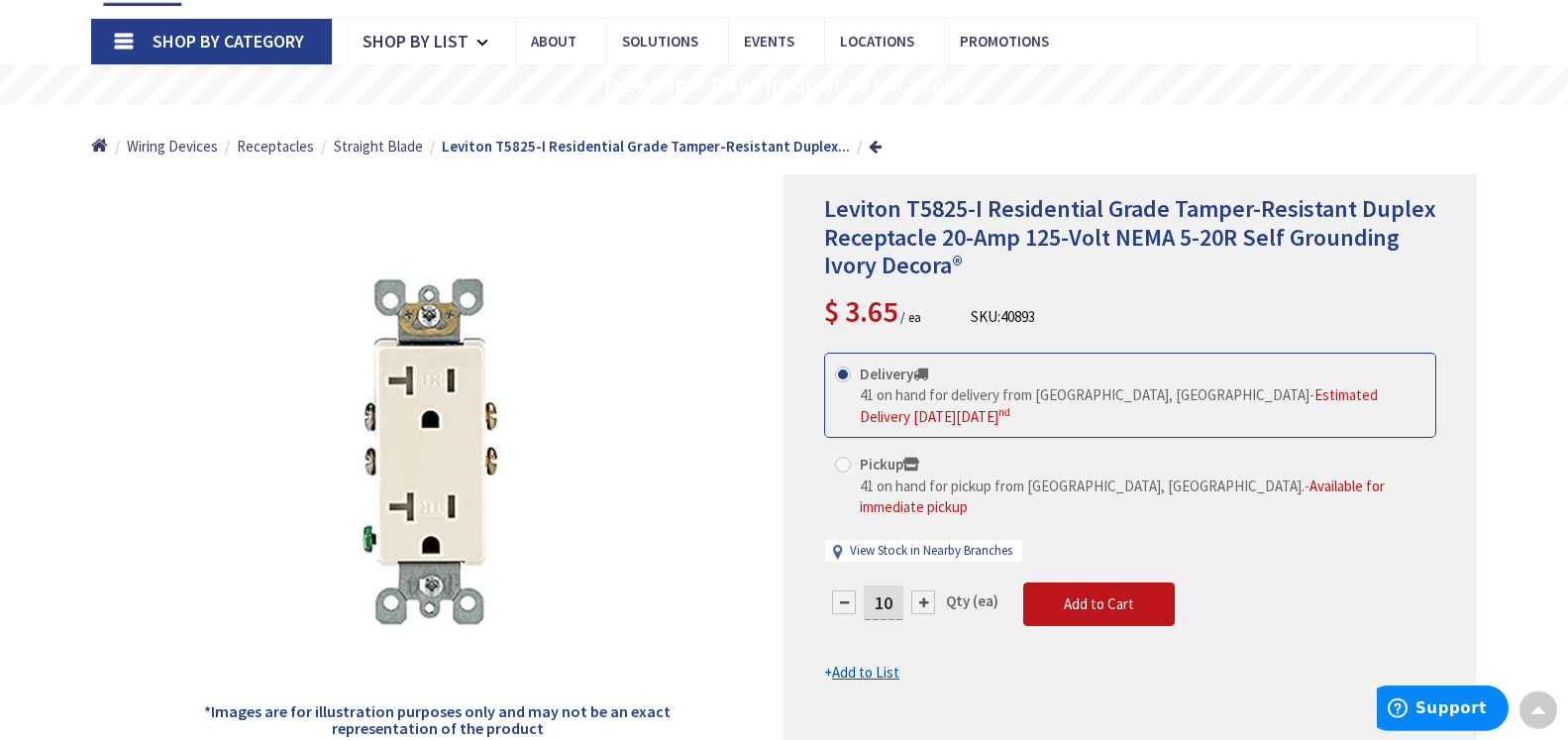
scroll to position [0, 0]
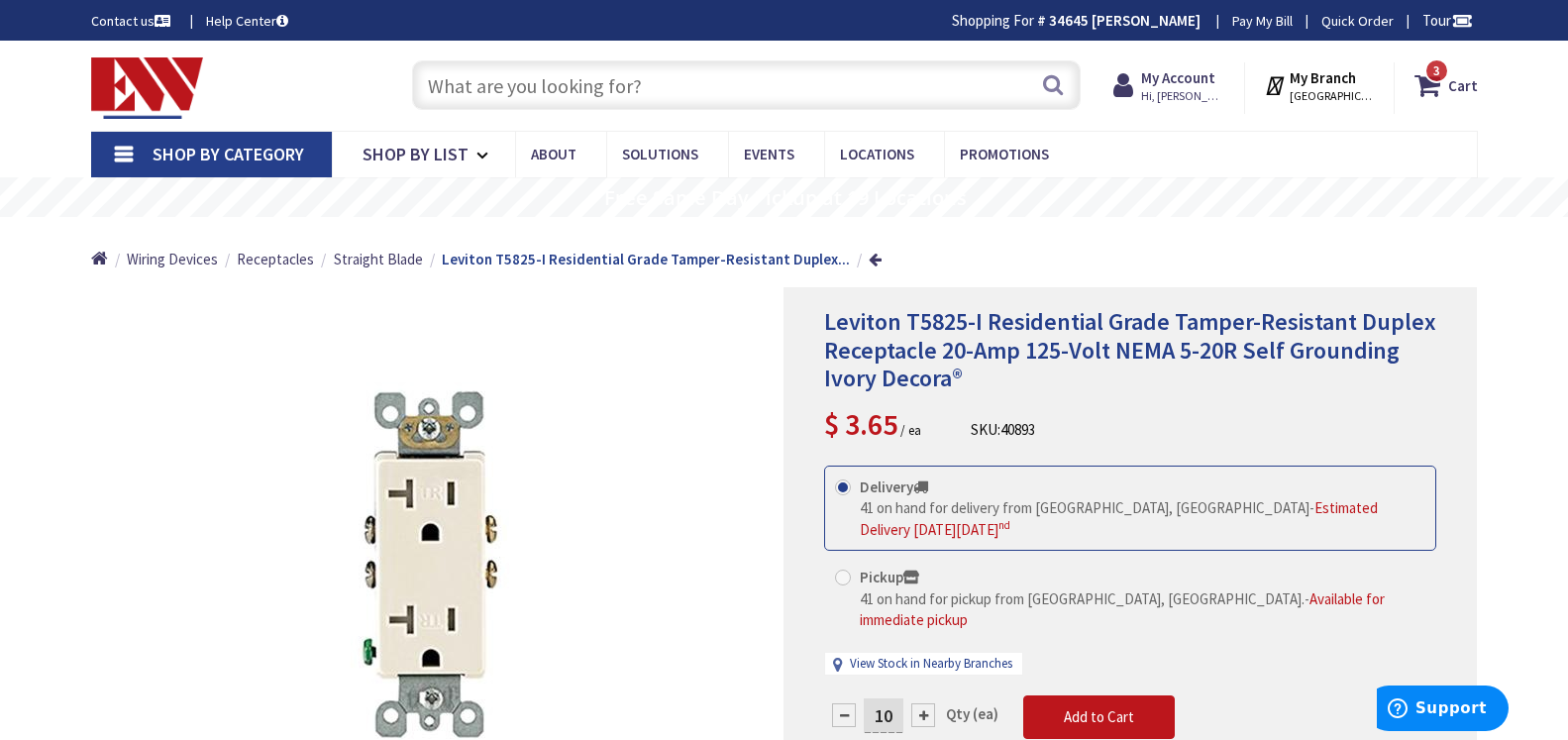
click at [444, 86] on input "text" at bounding box center [747, 86] width 669 height 50
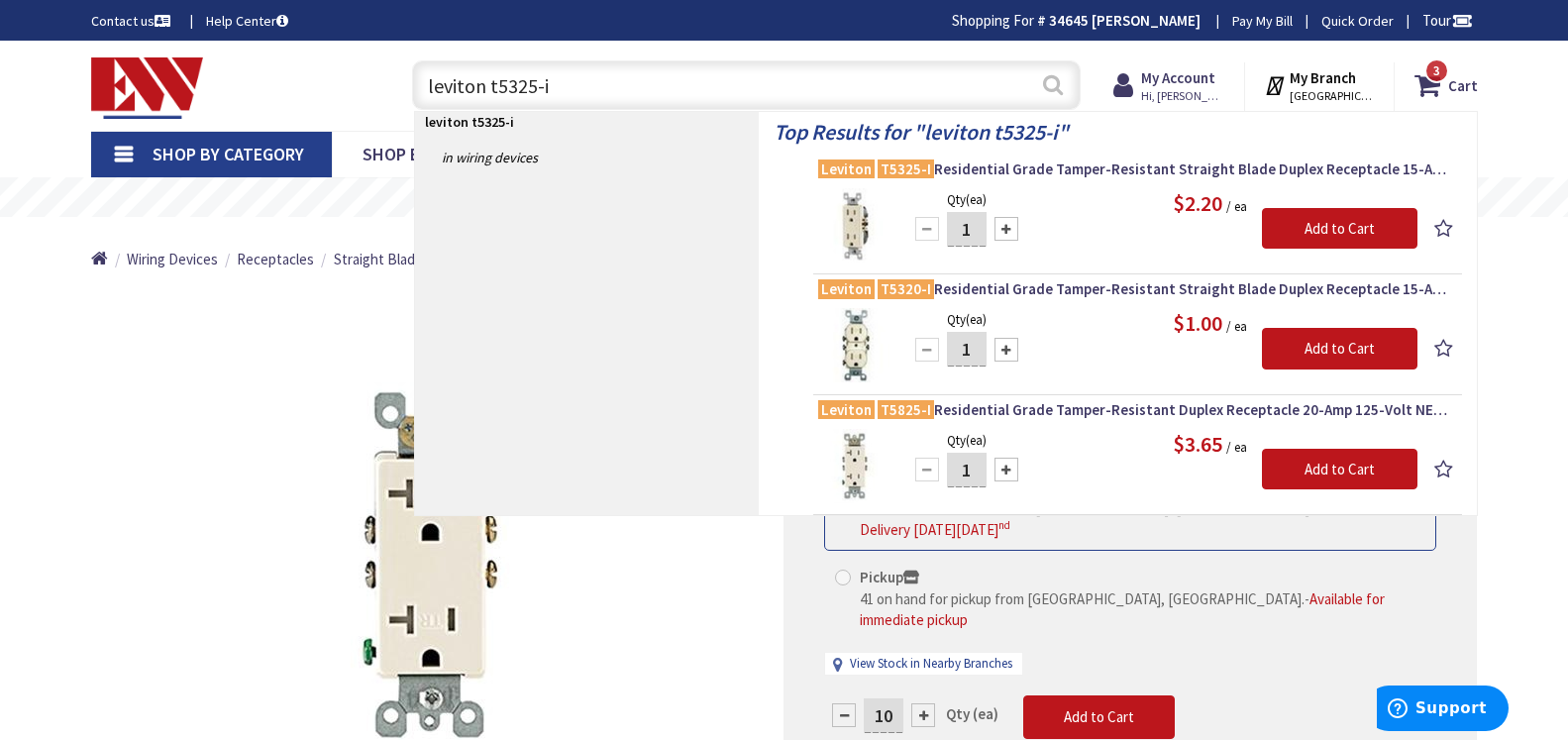
type input "leviton t5325-i"
click at [1050, 81] on button "Search" at bounding box center [1053, 85] width 26 height 45
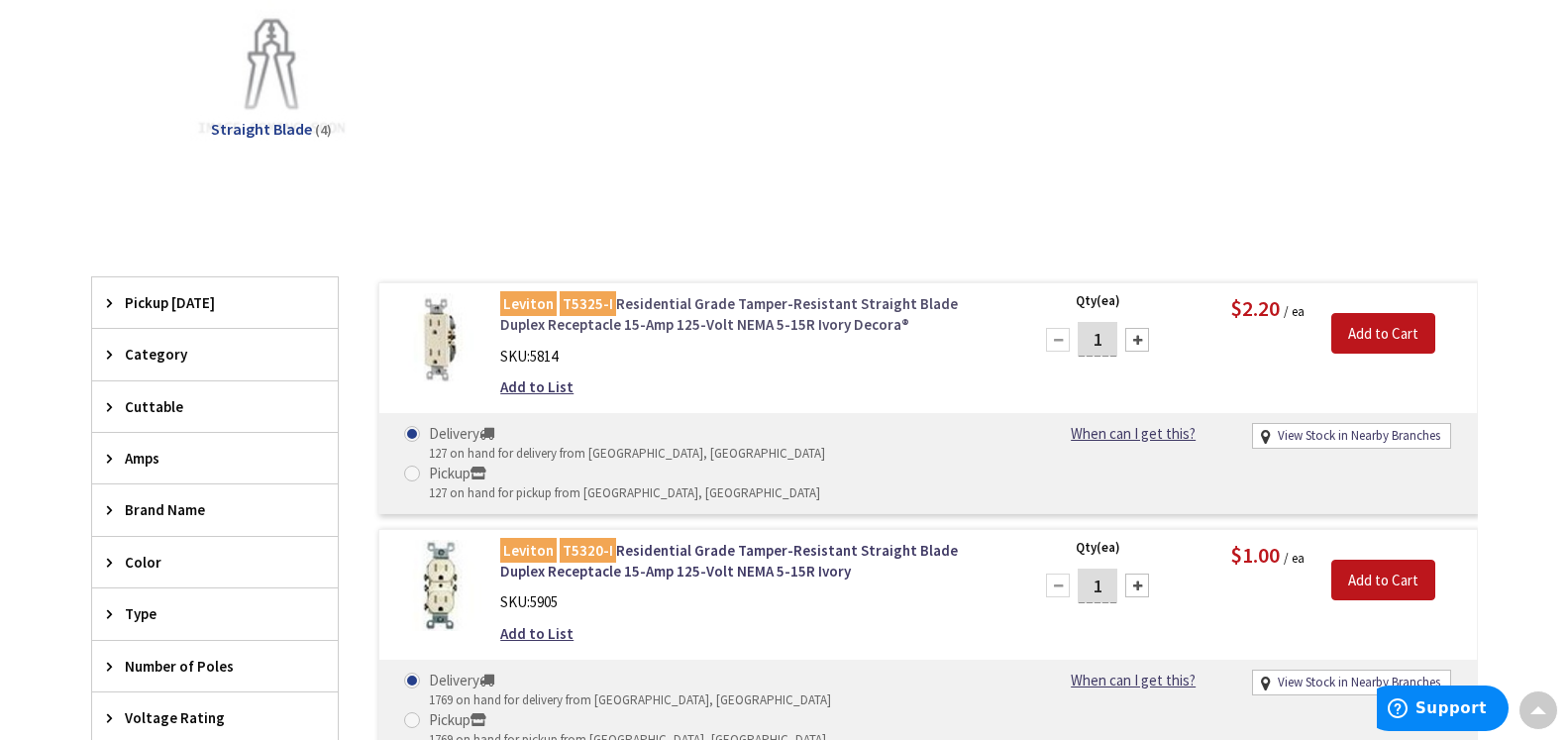
click at [650, 313] on link "Leviton T5325-I Residential Grade Tamper-Resistant Straight Blade Duplex Recept…" at bounding box center [752, 315] width 504 height 43
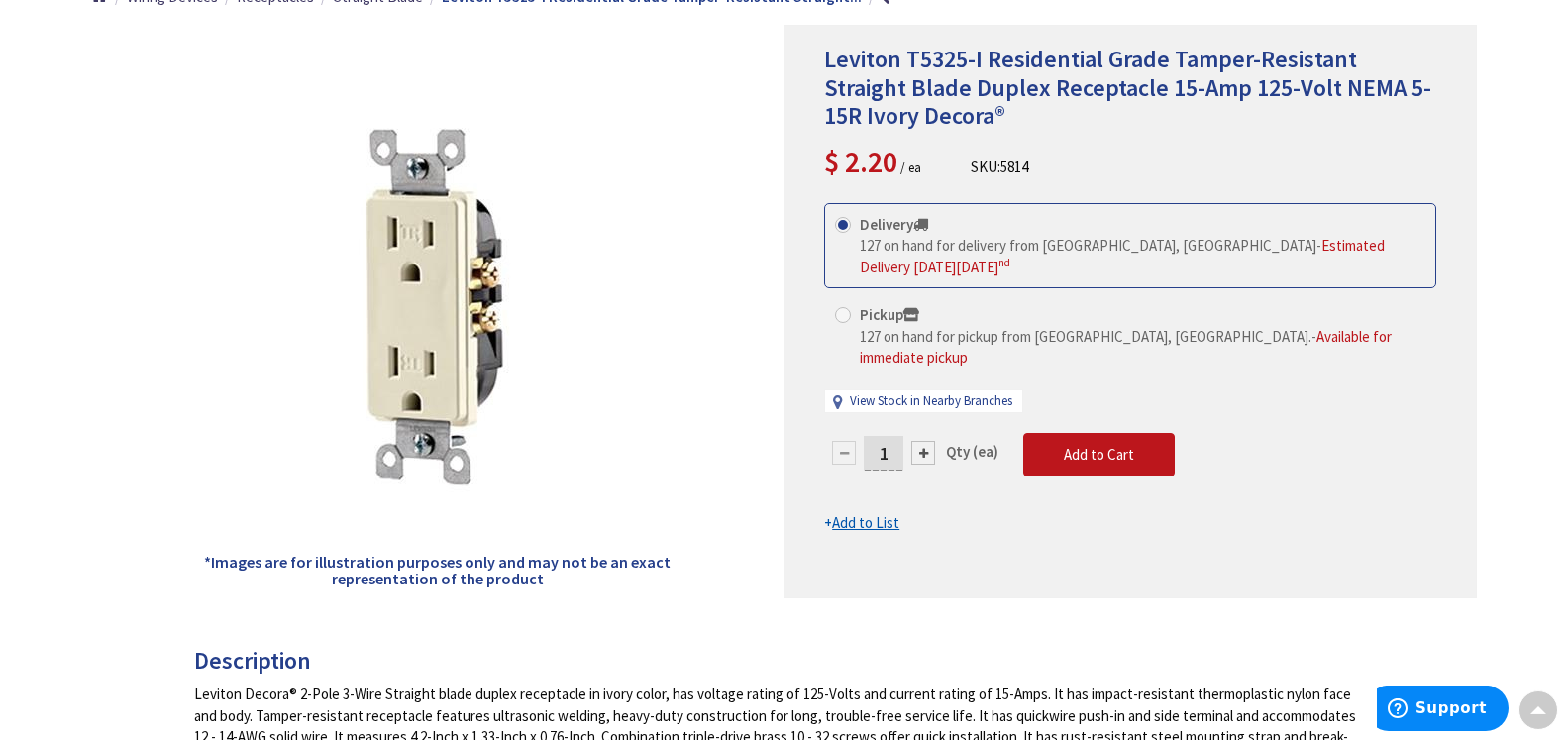
scroll to position [202, 0]
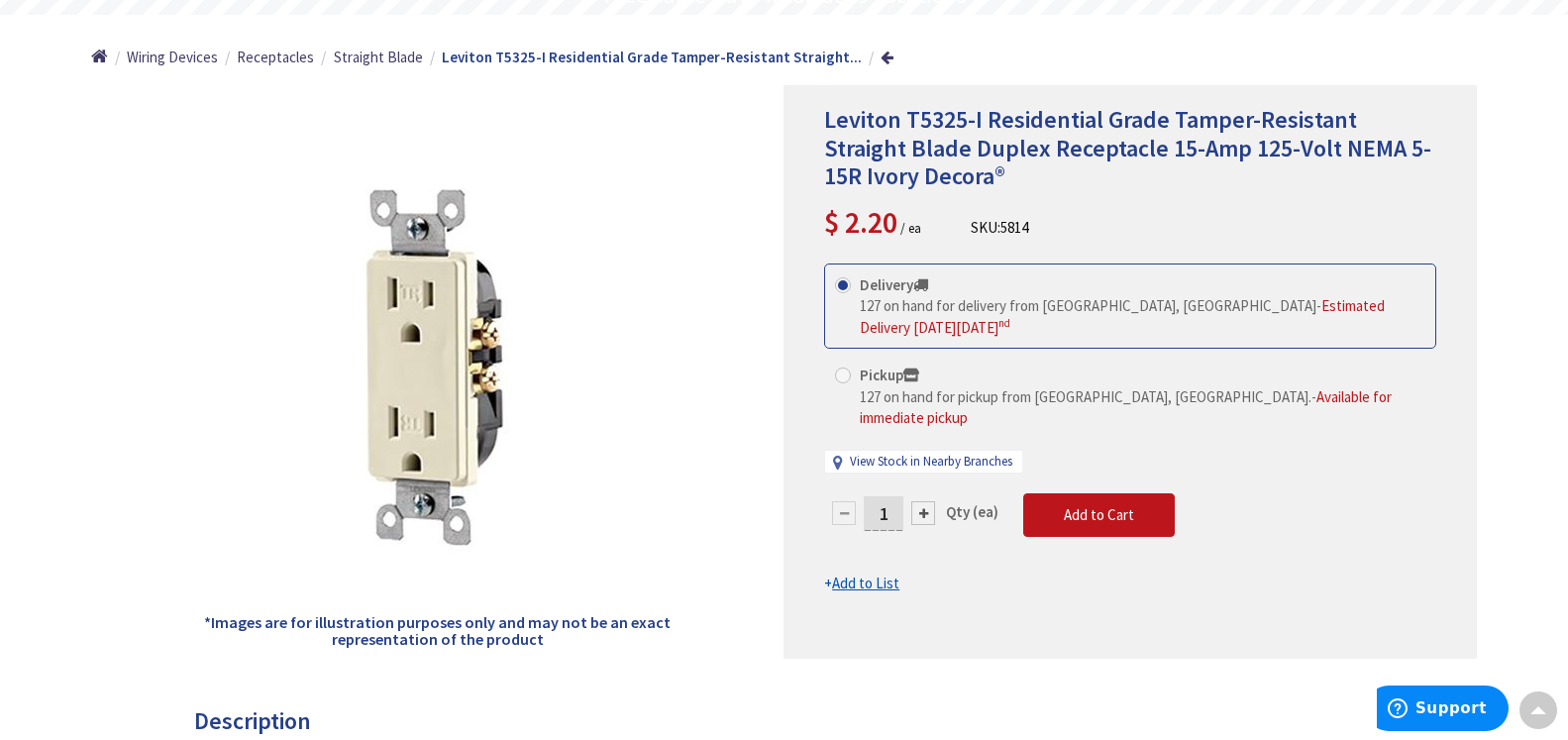
click at [924, 501] on div at bounding box center [923, 513] width 24 height 24
click at [923, 501] on div at bounding box center [923, 513] width 24 height 24
type input "5"
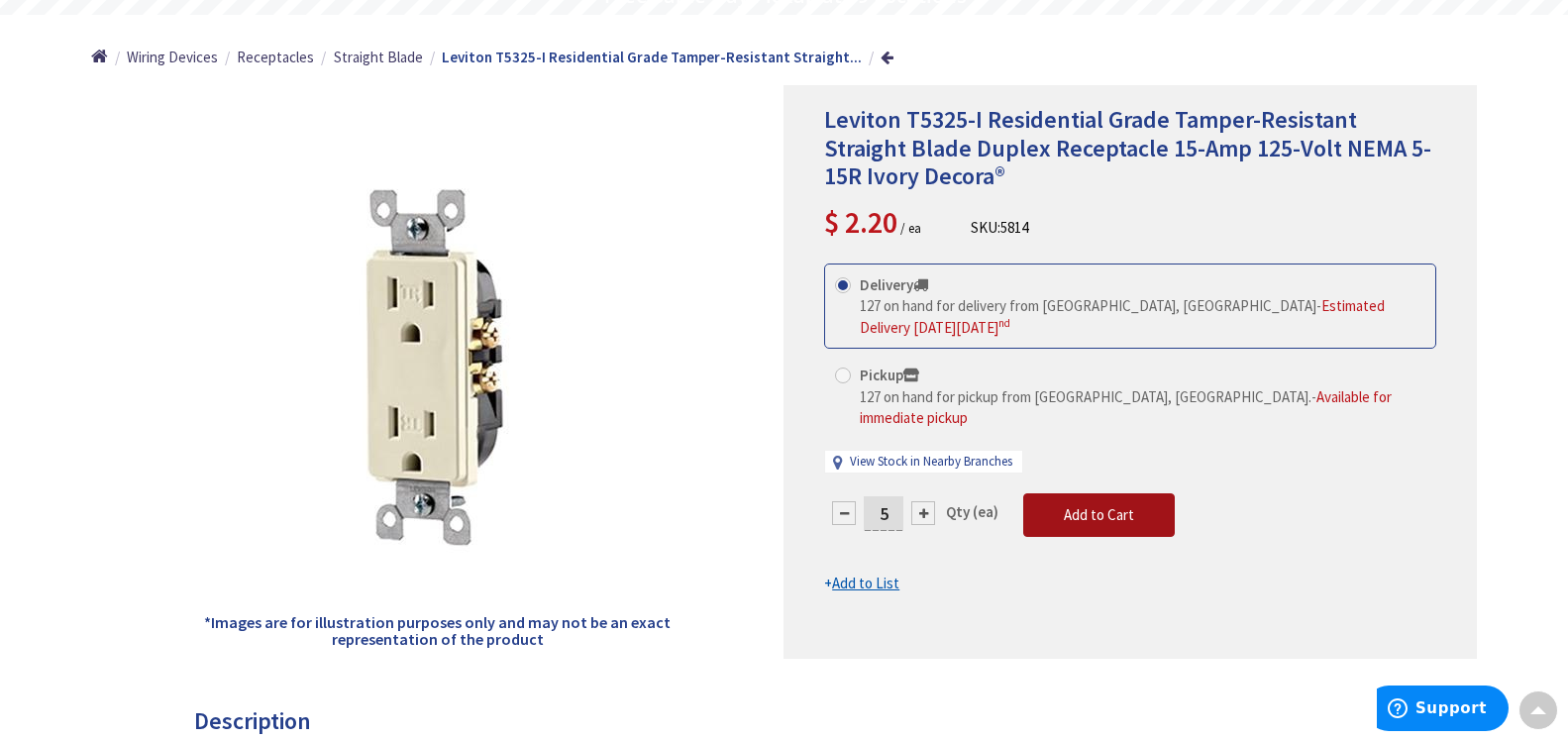
click at [1099, 505] on span "Add to Cart" at bounding box center [1099, 514] width 71 height 19
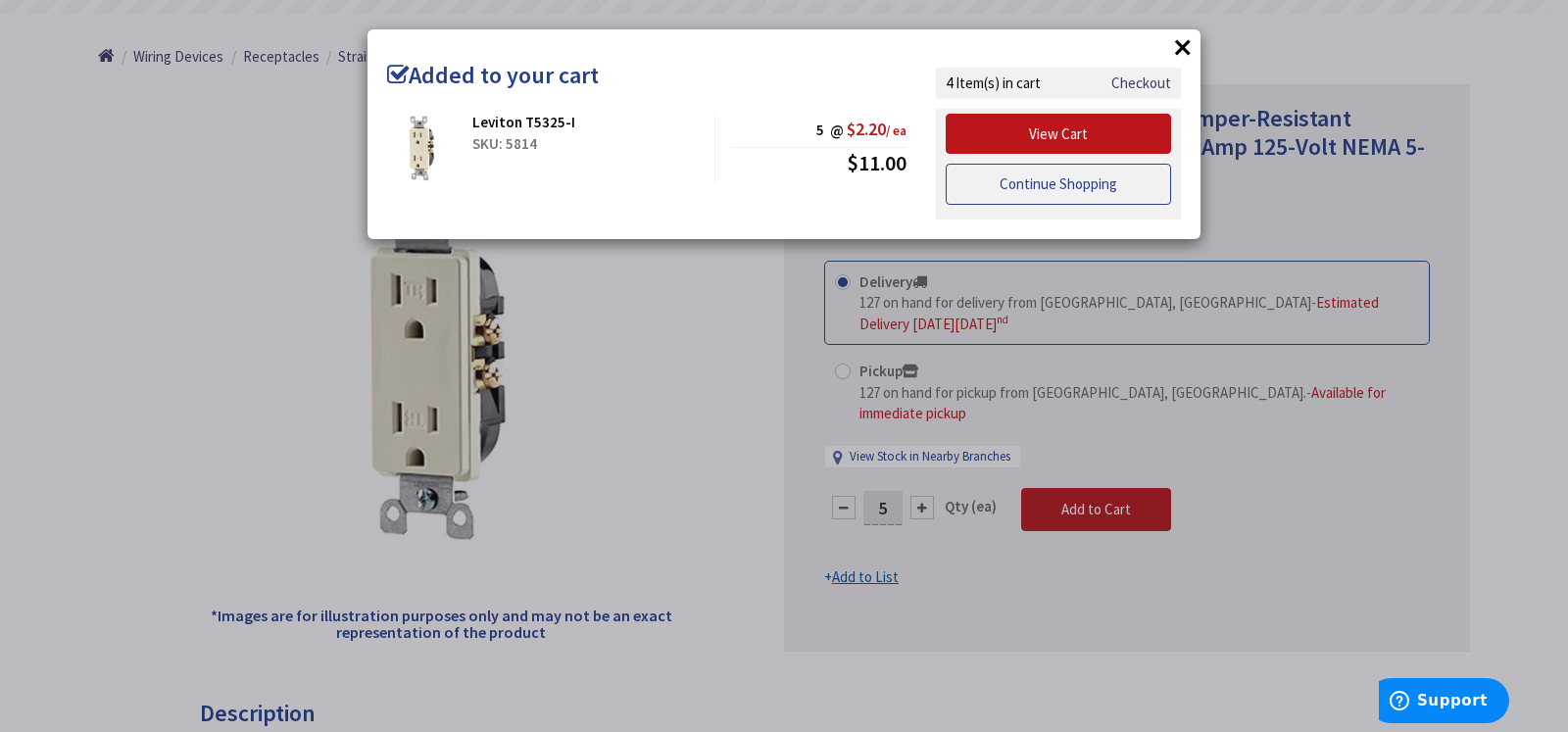
click at [1053, 186] on link "Continue Shopping" at bounding box center [1058, 184] width 226 height 41
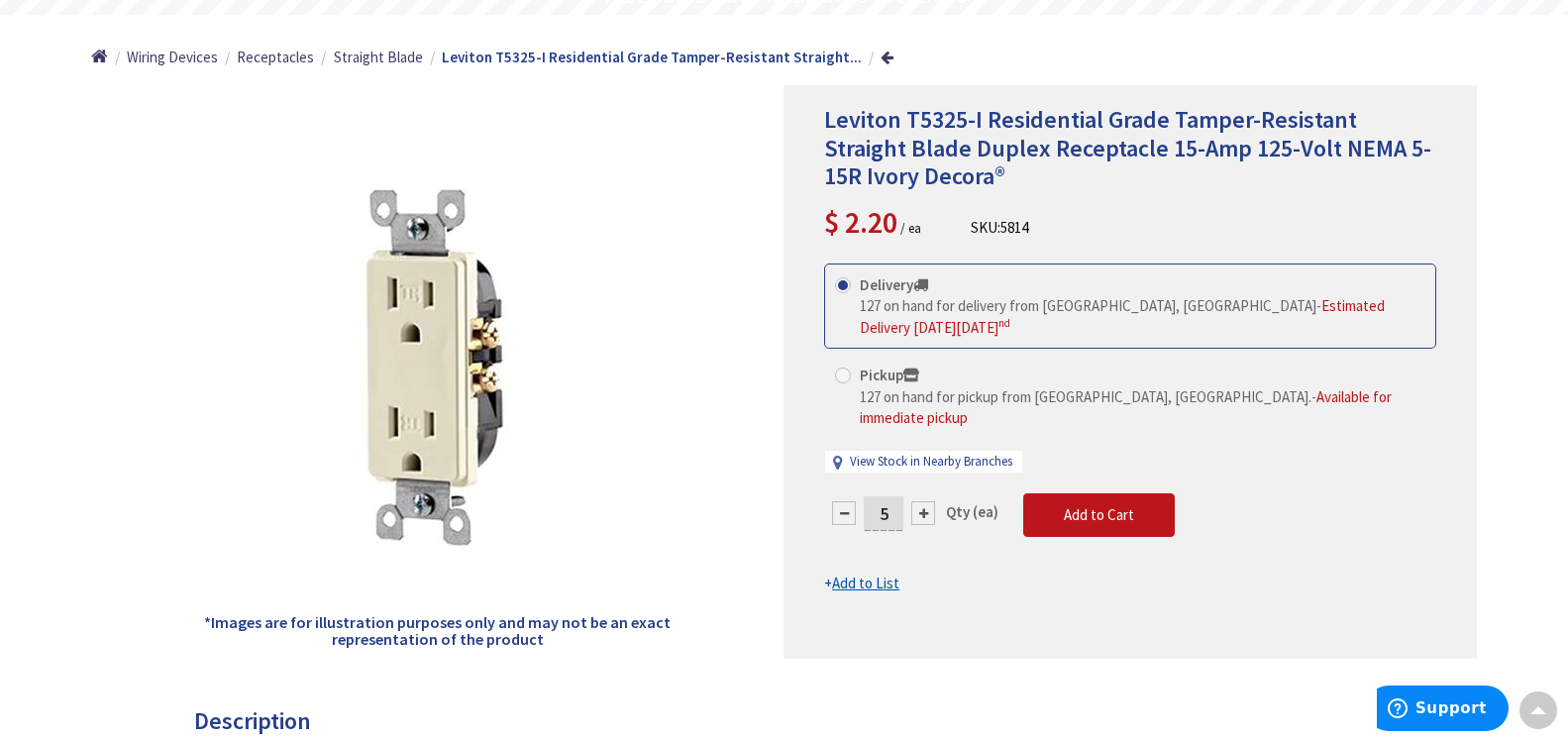
scroll to position [0, 0]
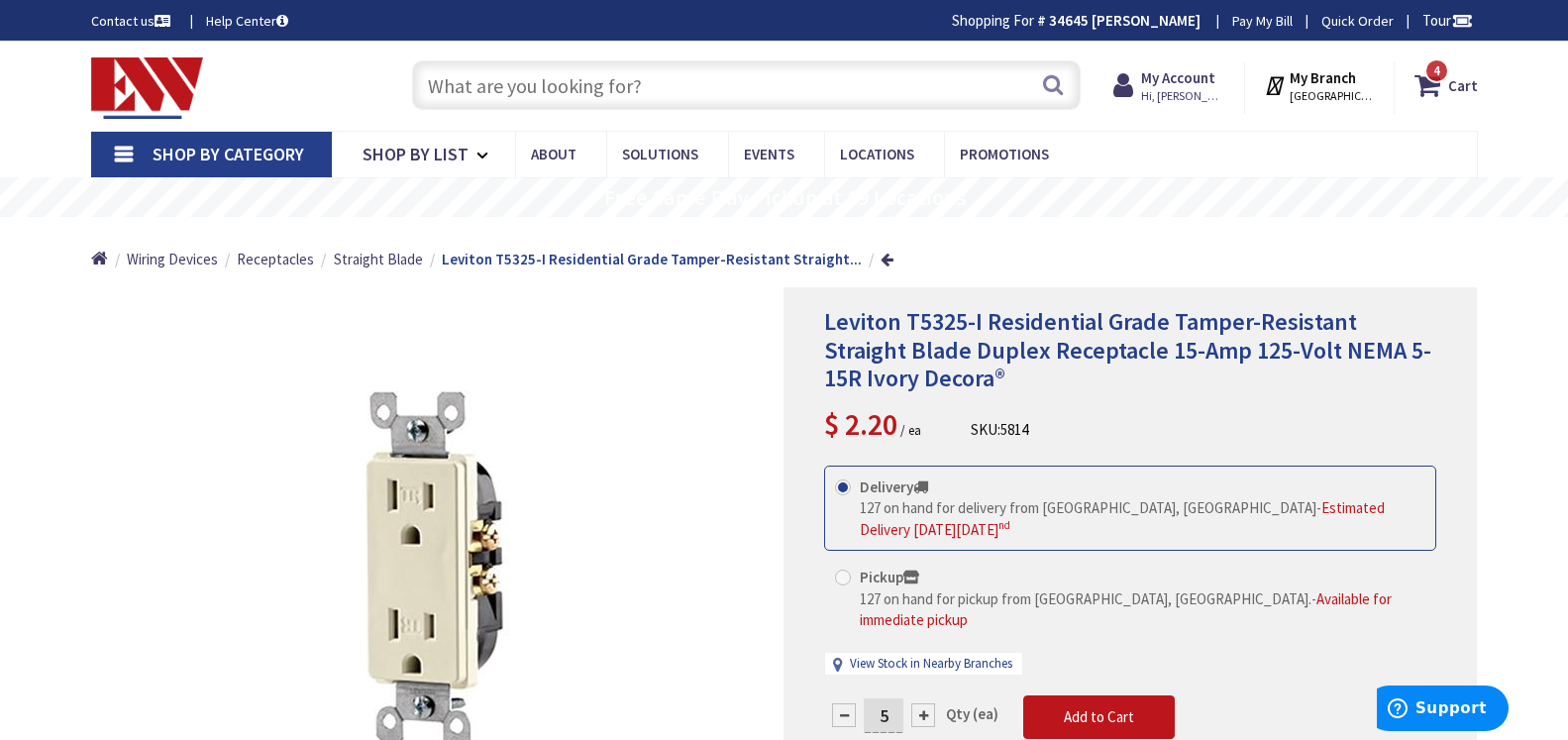
click at [447, 80] on input "text" at bounding box center [747, 86] width 669 height 50
click at [449, 81] on input "text" at bounding box center [747, 86] width 669 height 50
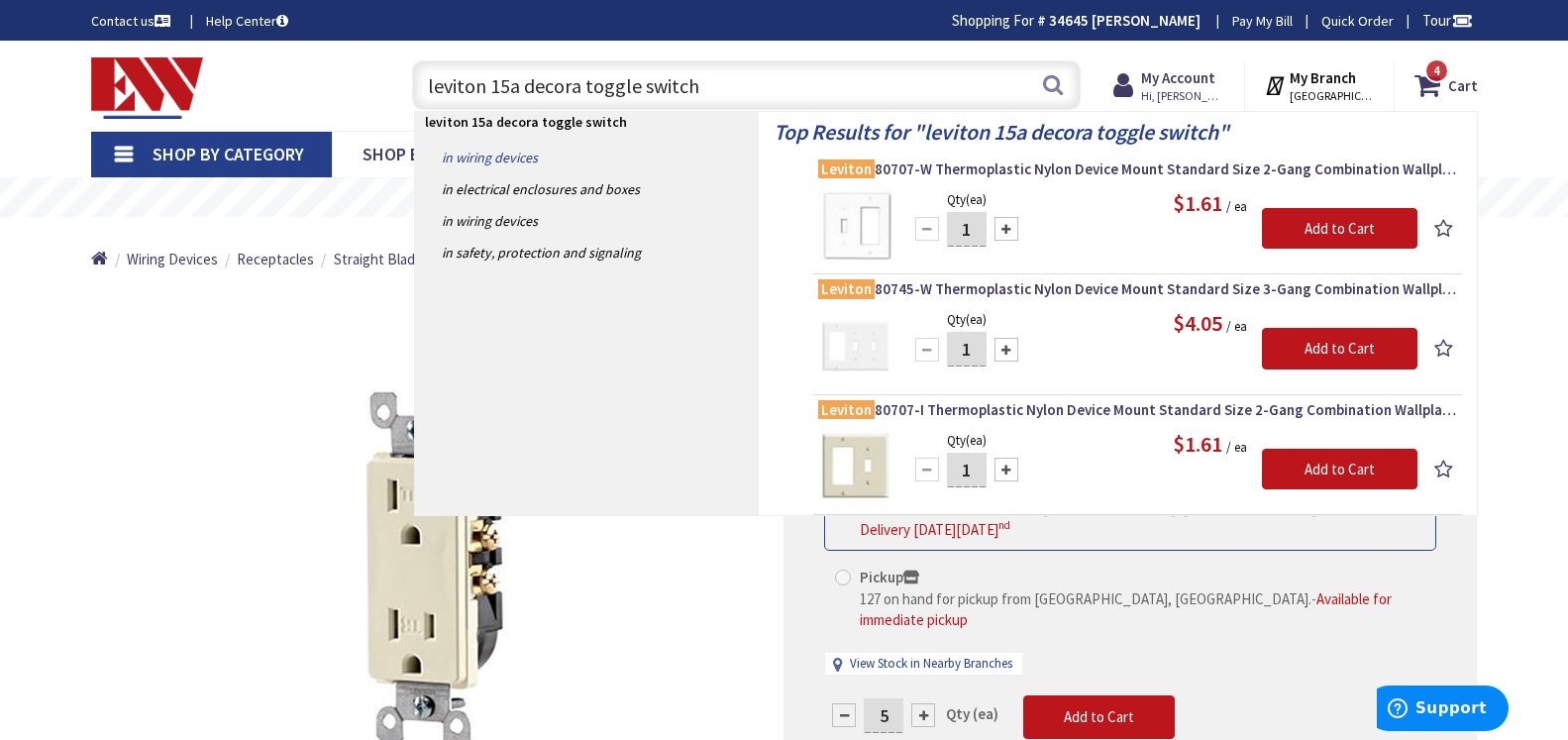
type input "leviton 15a decora toggle switch"
click at [494, 155] on link "in Wiring Devices" at bounding box center [586, 157] width 343 height 32
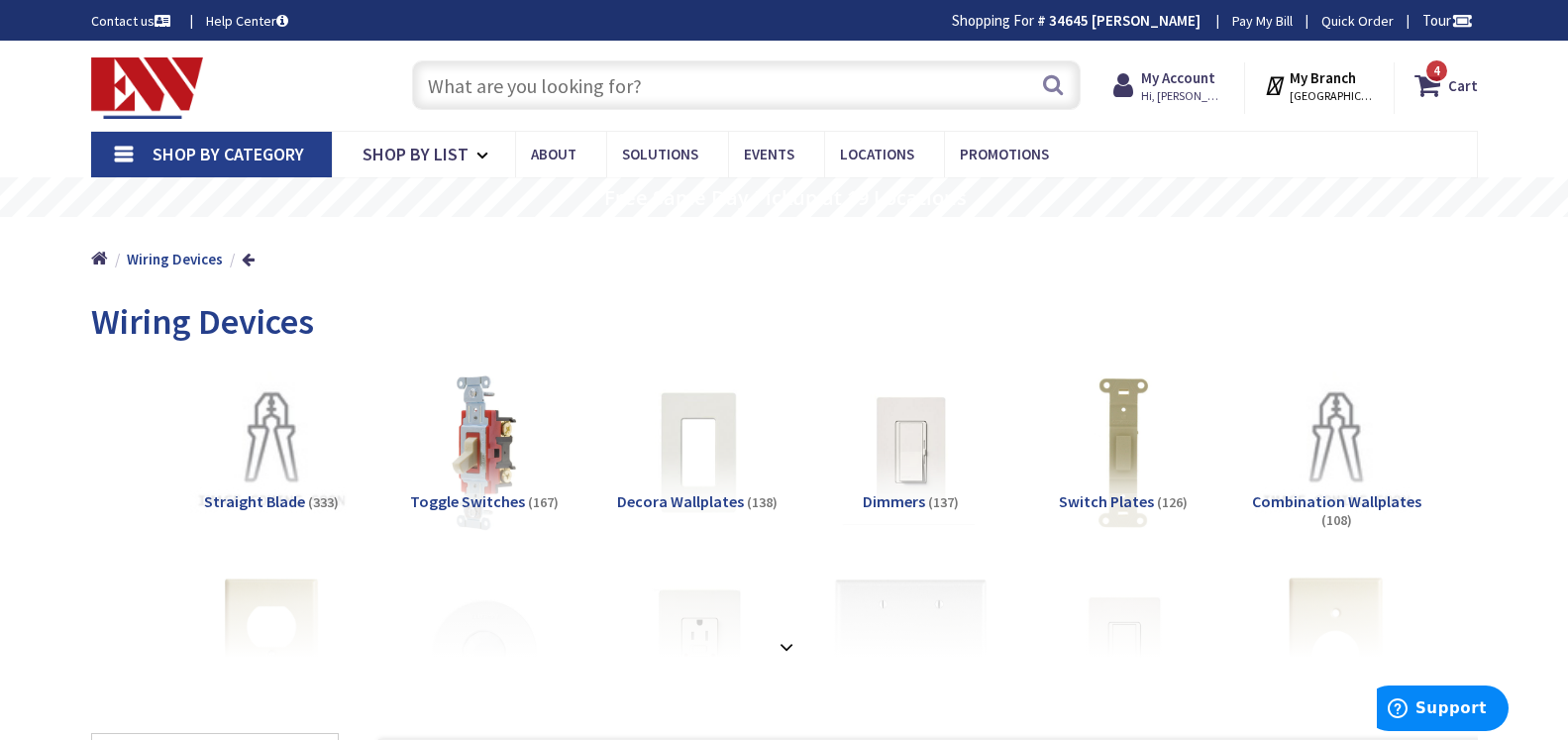
click at [450, 81] on input "text" at bounding box center [747, 86] width 669 height 50
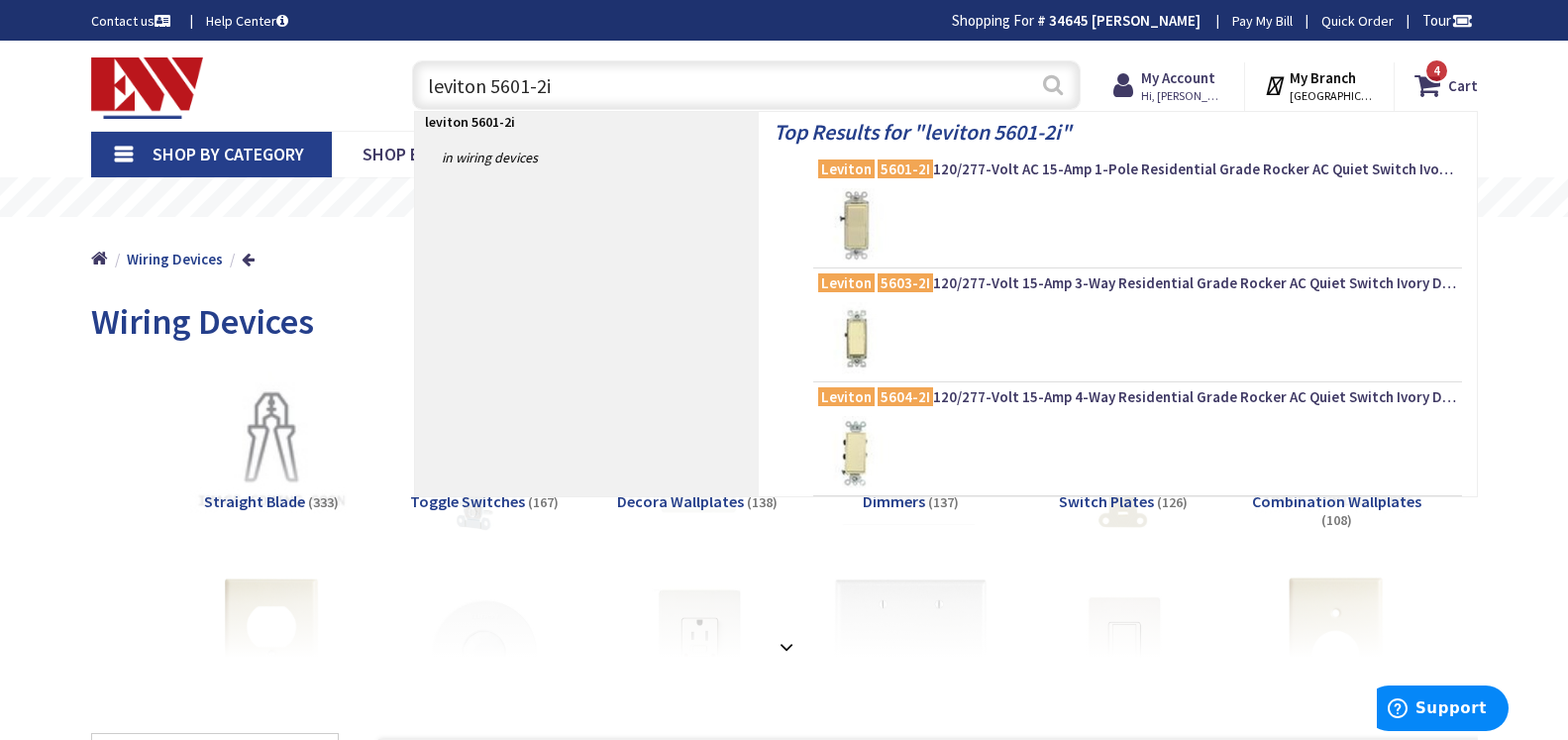
type input "leviton 5601-2i"
click at [1050, 79] on button "Search" at bounding box center [1053, 85] width 26 height 45
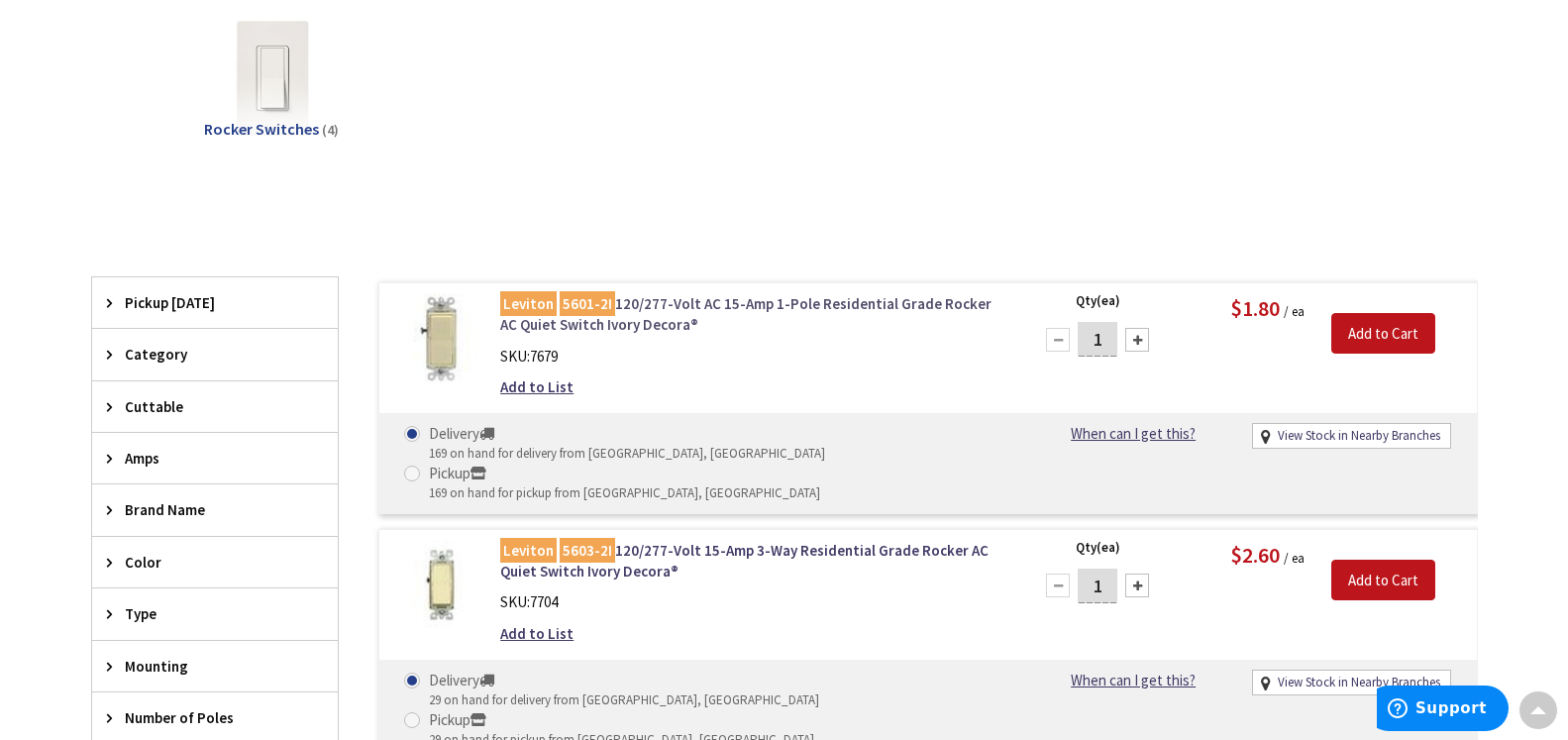
click at [674, 304] on link "Leviton 5601-2I 120/277-Volt AC 15-Amp 1-Pole Residential Grade Rocker AC Quiet…" at bounding box center [752, 315] width 504 height 43
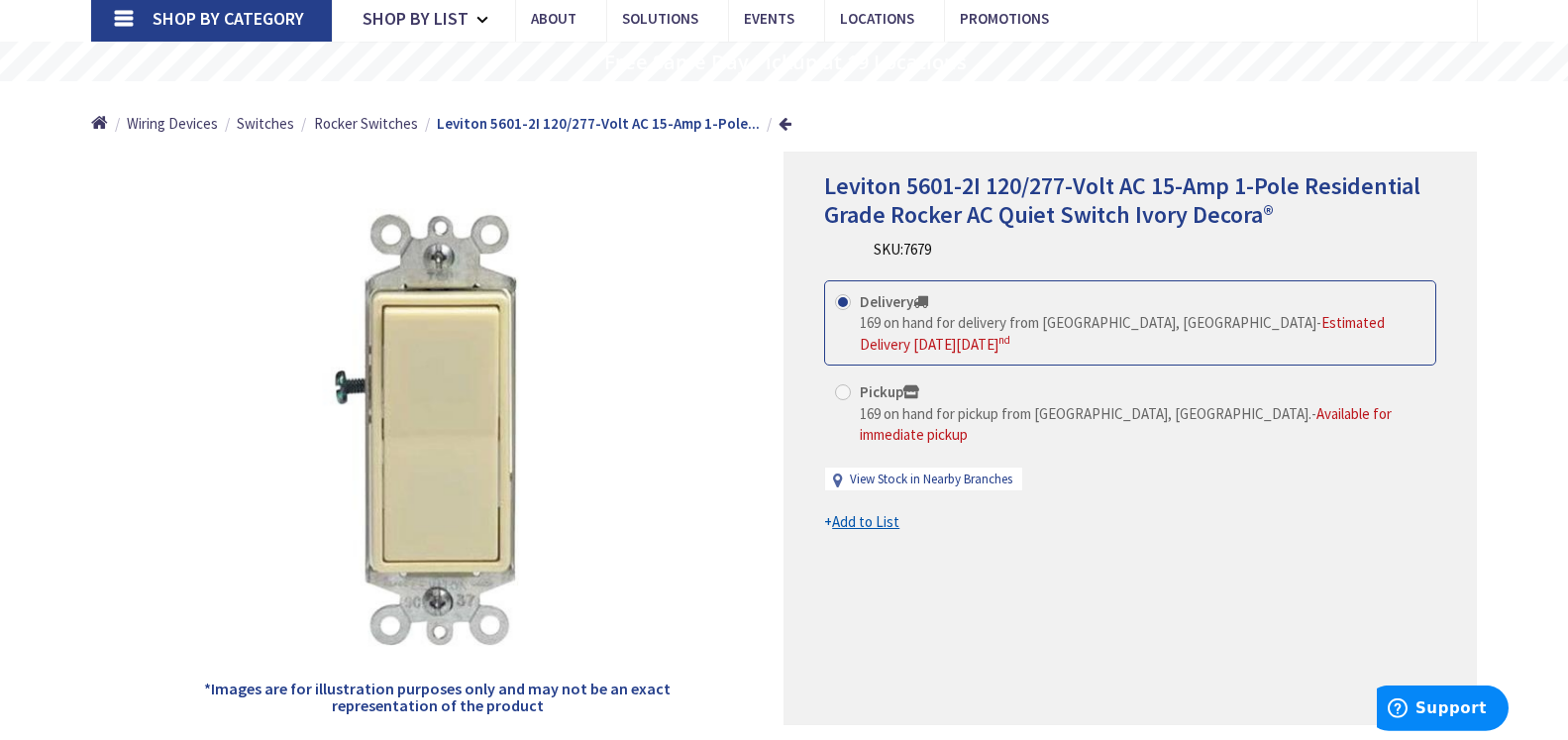
scroll to position [303, 0]
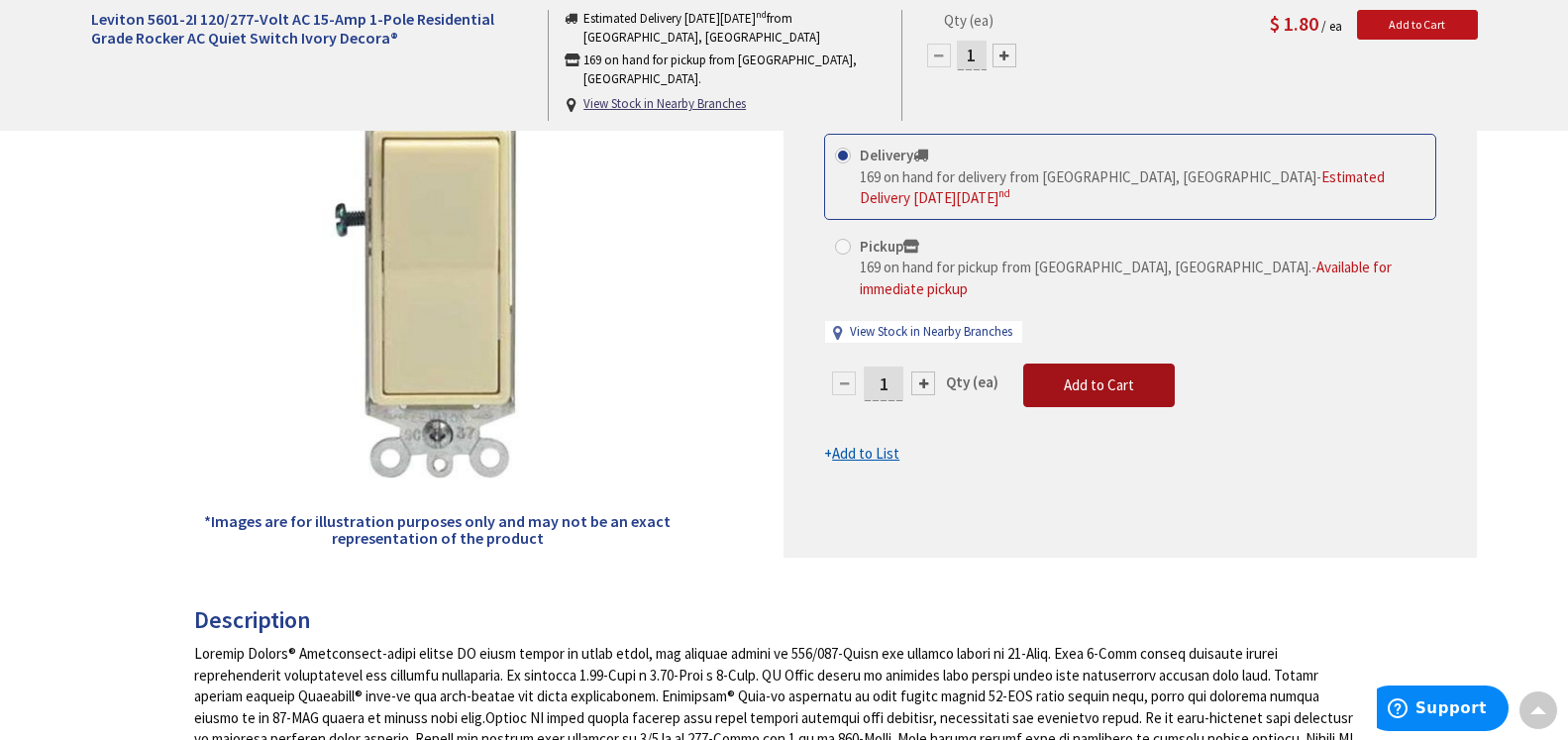
click at [1103, 375] on span "Add to Cart" at bounding box center [1099, 384] width 71 height 19
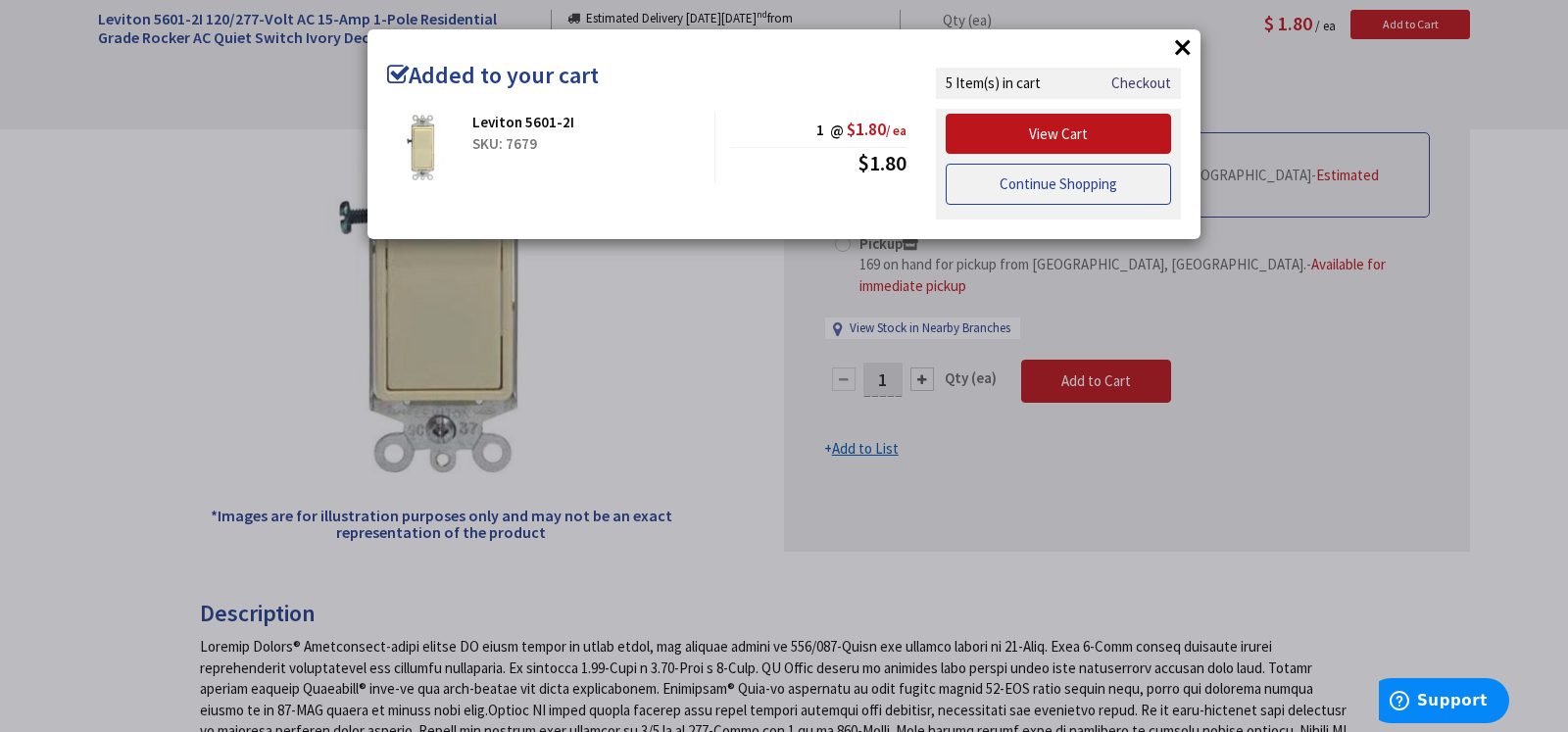
click at [1075, 183] on link "Continue Shopping" at bounding box center [1058, 184] width 226 height 41
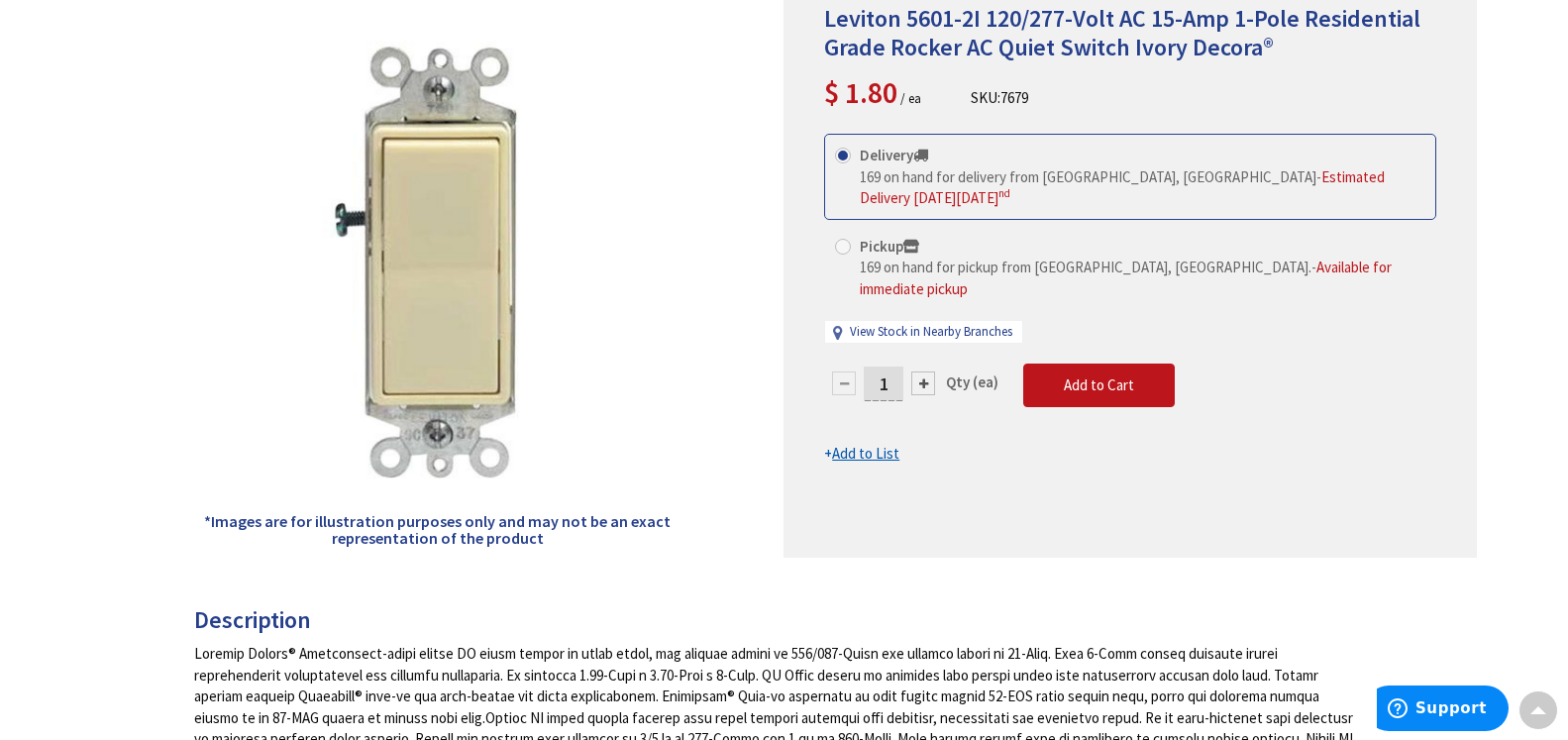
scroll to position [0, 0]
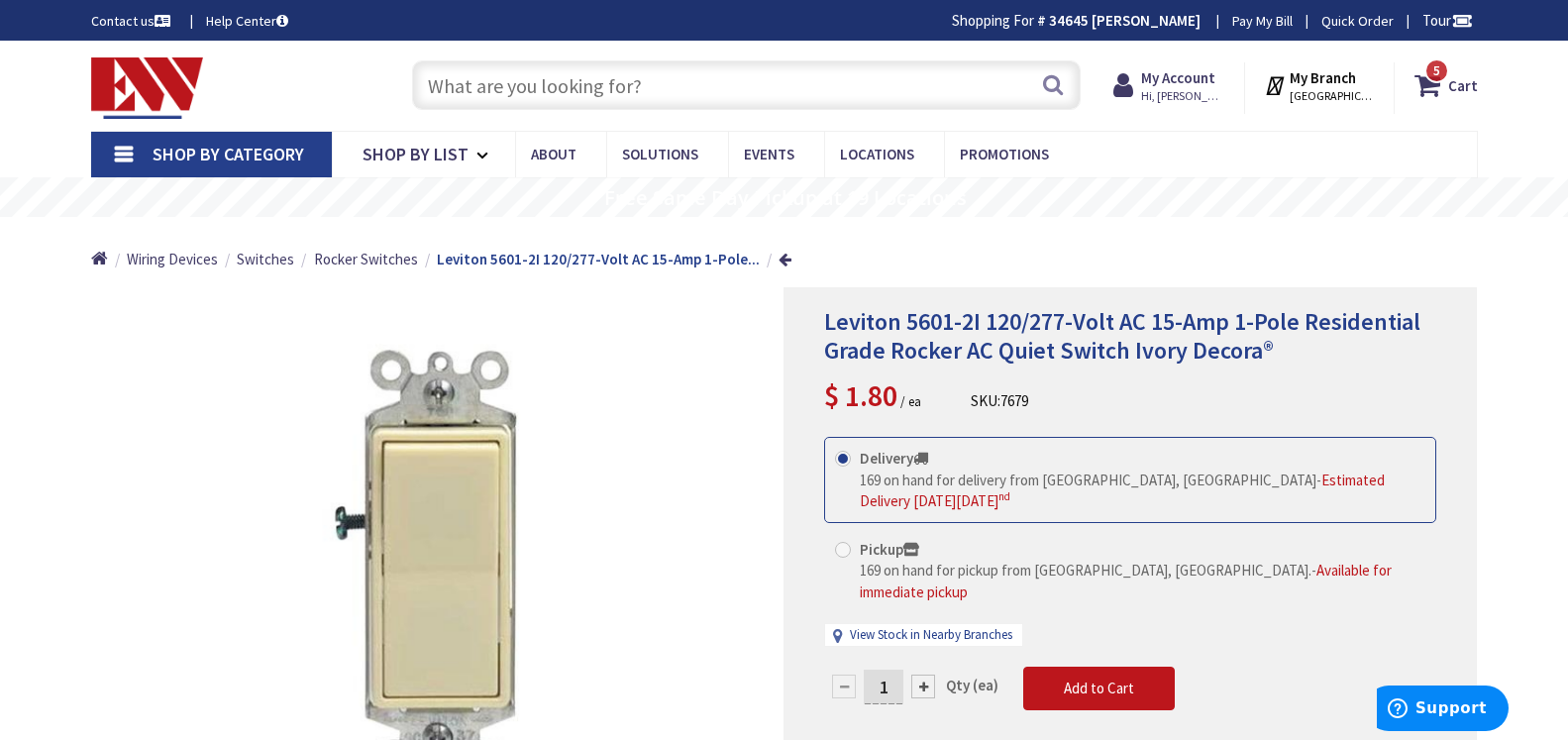
click at [439, 82] on input "text" at bounding box center [747, 86] width 669 height 50
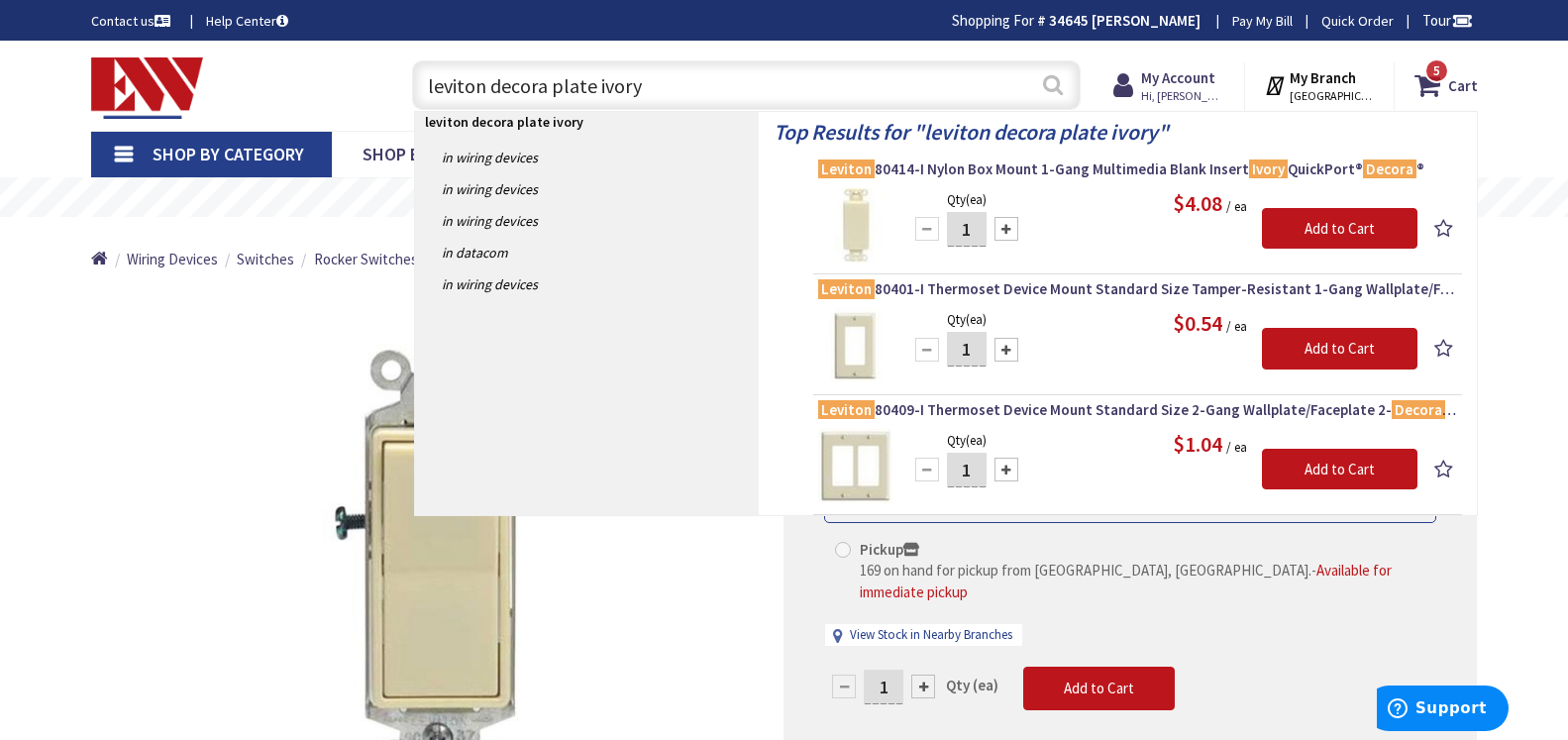
type input "leviton decora plate ivory"
click at [1050, 81] on button "Search" at bounding box center [1053, 85] width 26 height 45
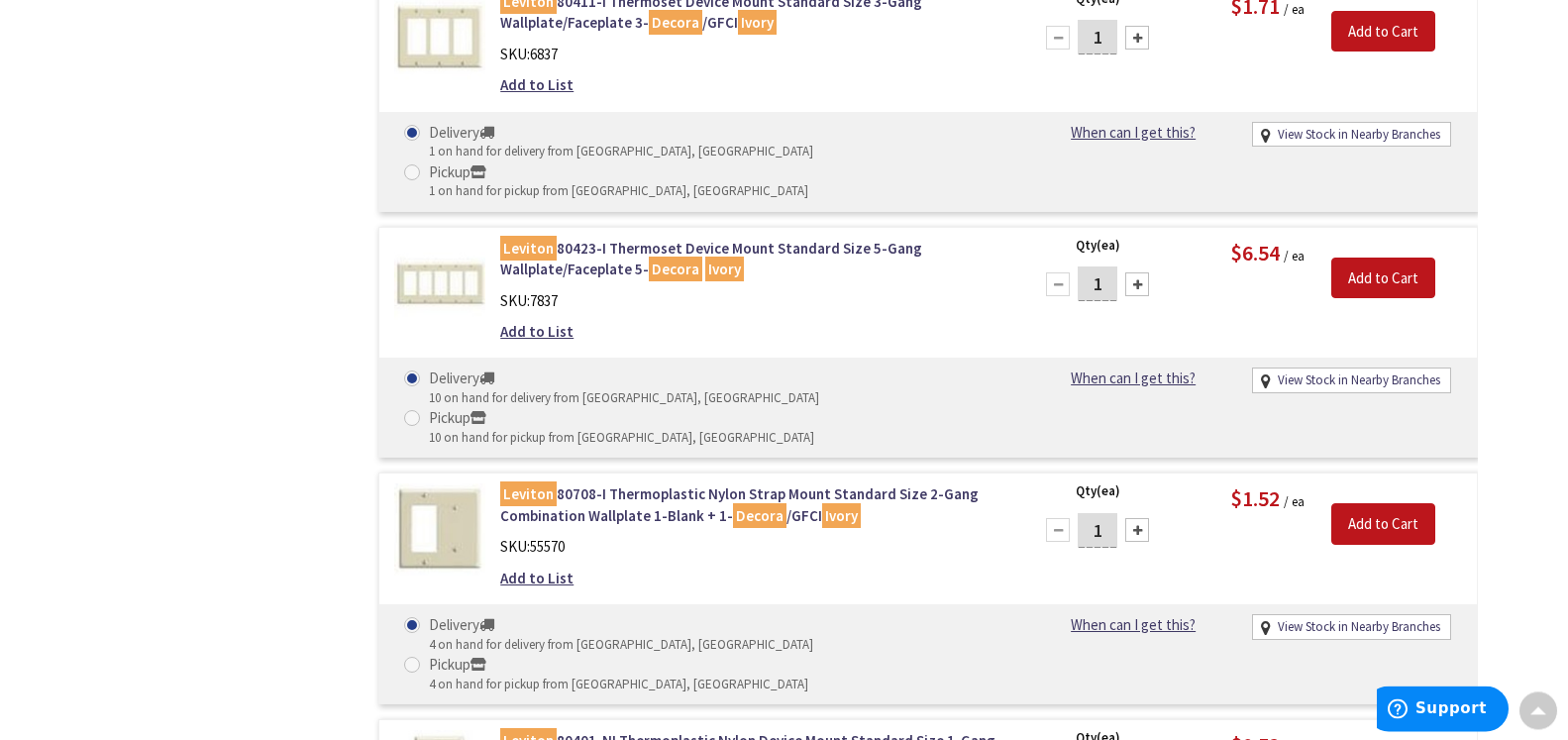
scroll to position [1617, 0]
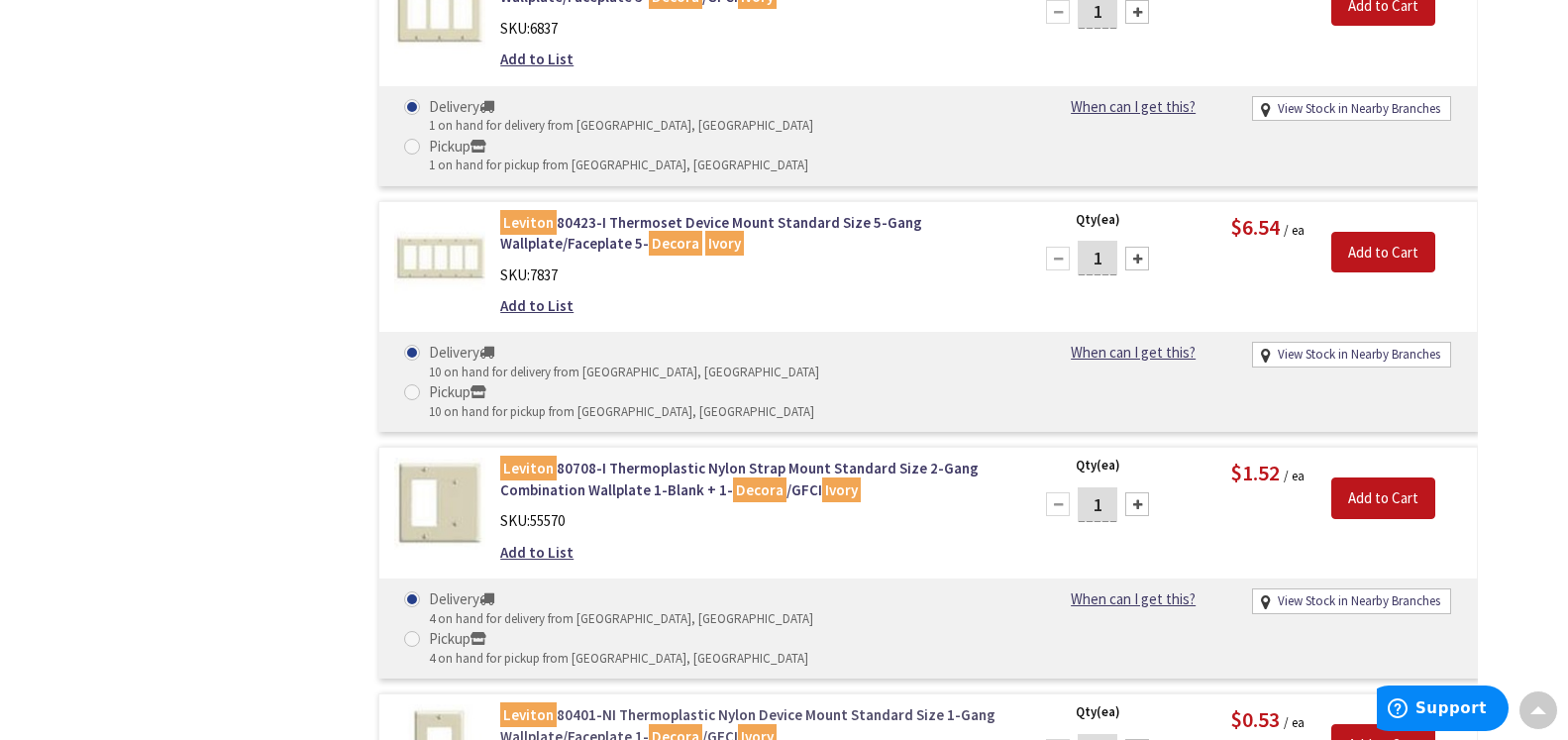
click at [584, 704] on link "Leviton 80401-NI Thermoplastic Nylon Device Mount Standard Size 1-Gang Wallplat…" at bounding box center [752, 725] width 504 height 43
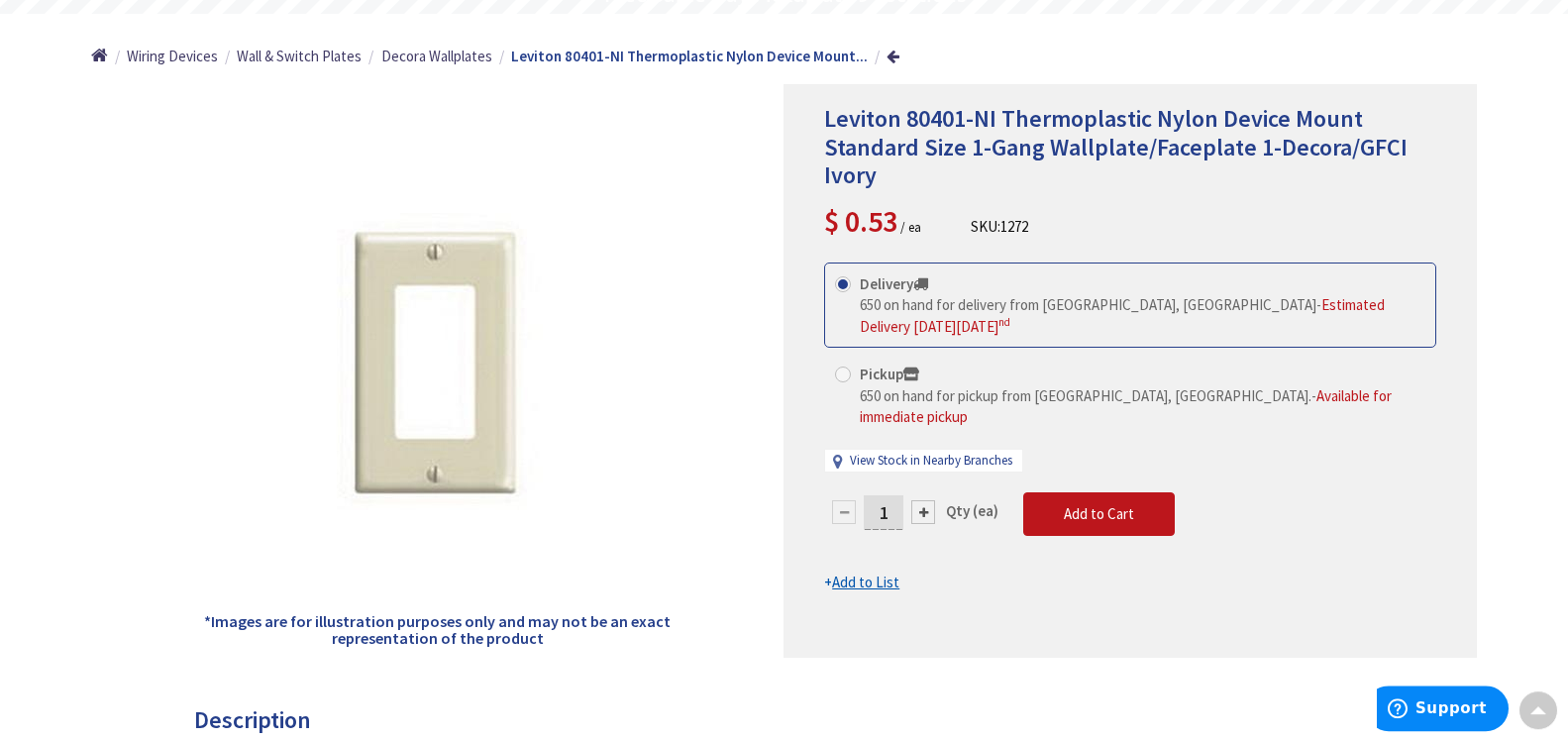
scroll to position [202, 0]
click at [923, 501] on div at bounding box center [923, 513] width 24 height 24
click at [922, 501] on div at bounding box center [923, 513] width 24 height 24
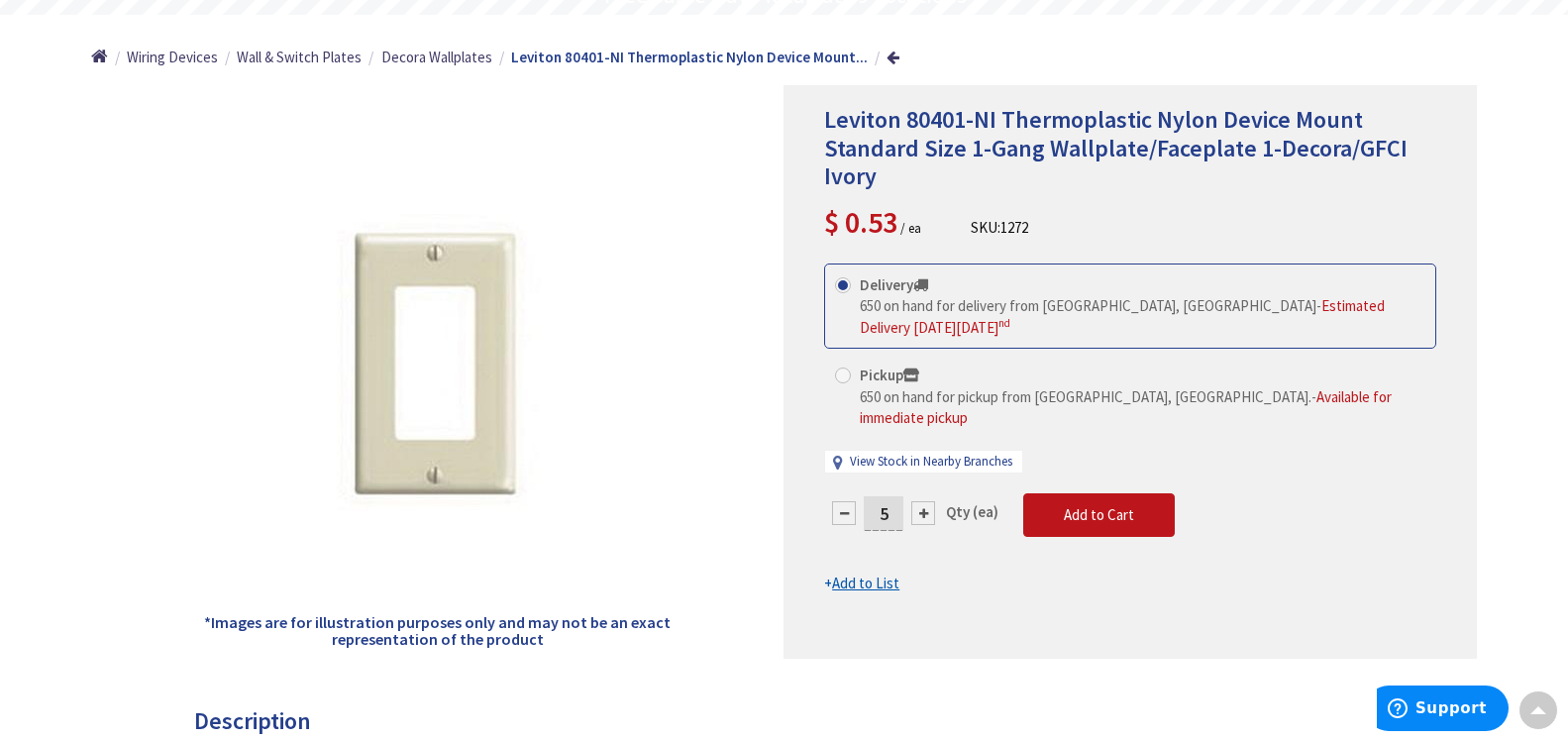
click at [922, 501] on div at bounding box center [923, 513] width 24 height 24
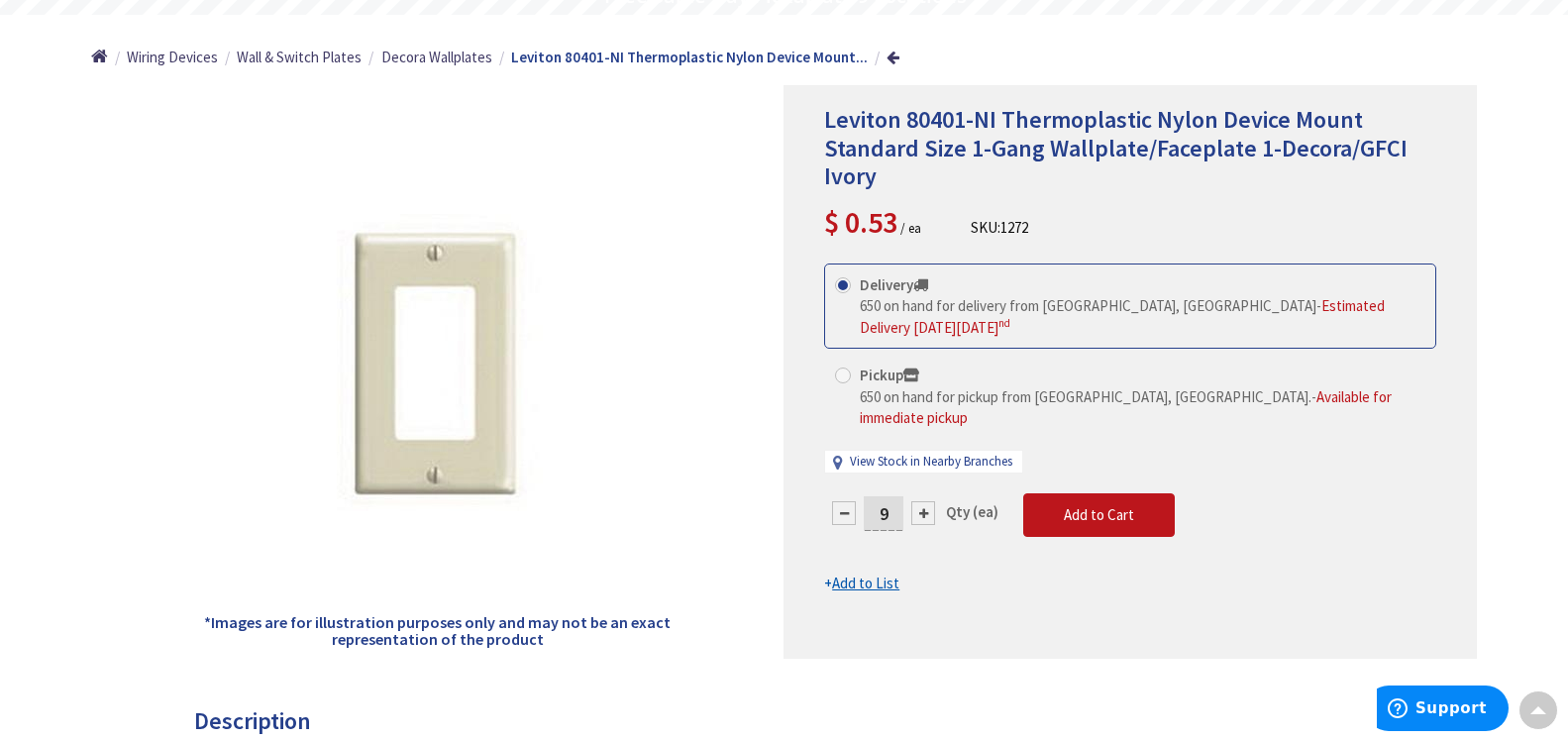
type input "10"
click at [1105, 505] on span "Add to Cart" at bounding box center [1099, 514] width 71 height 19
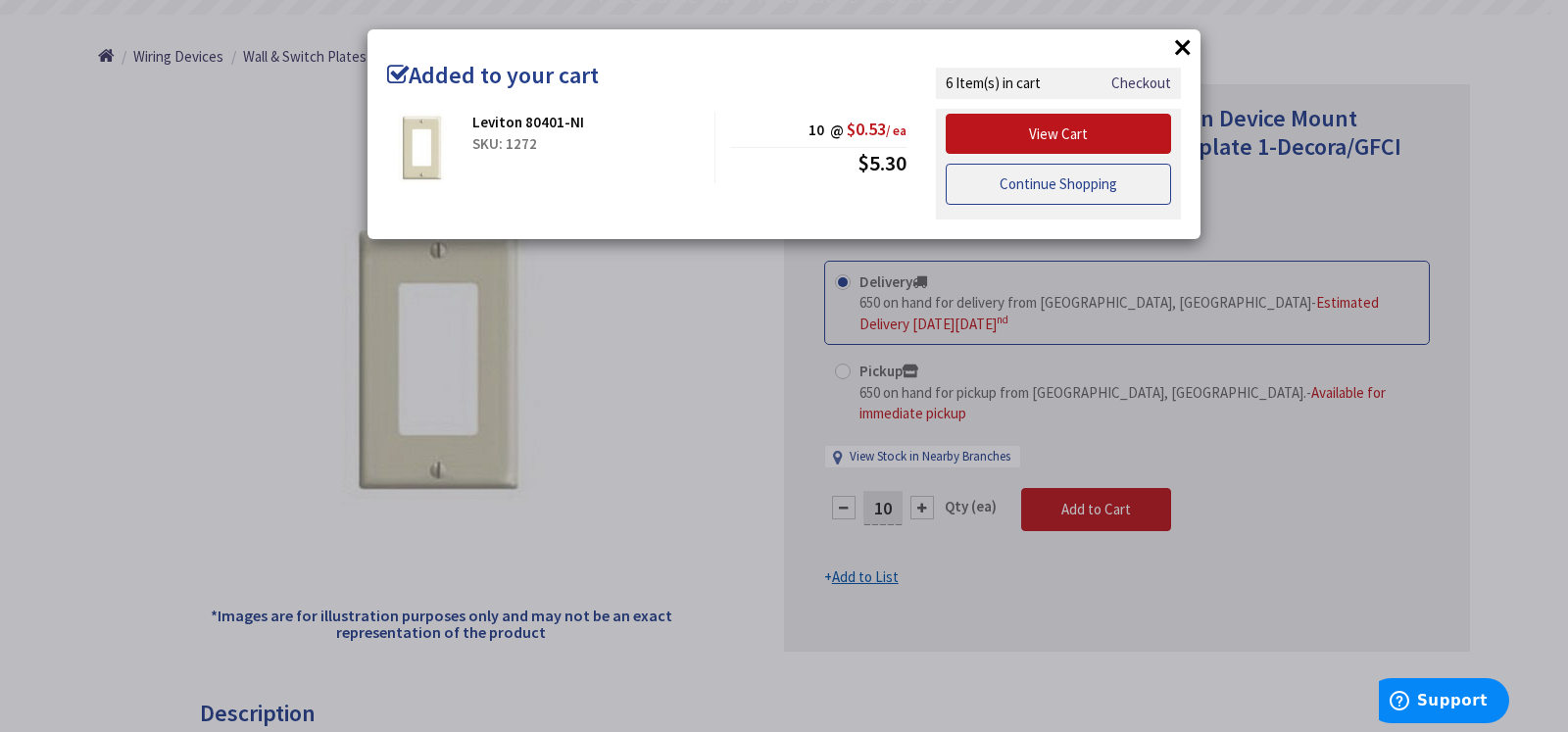
click at [1045, 185] on link "Continue Shopping" at bounding box center [1058, 184] width 226 height 41
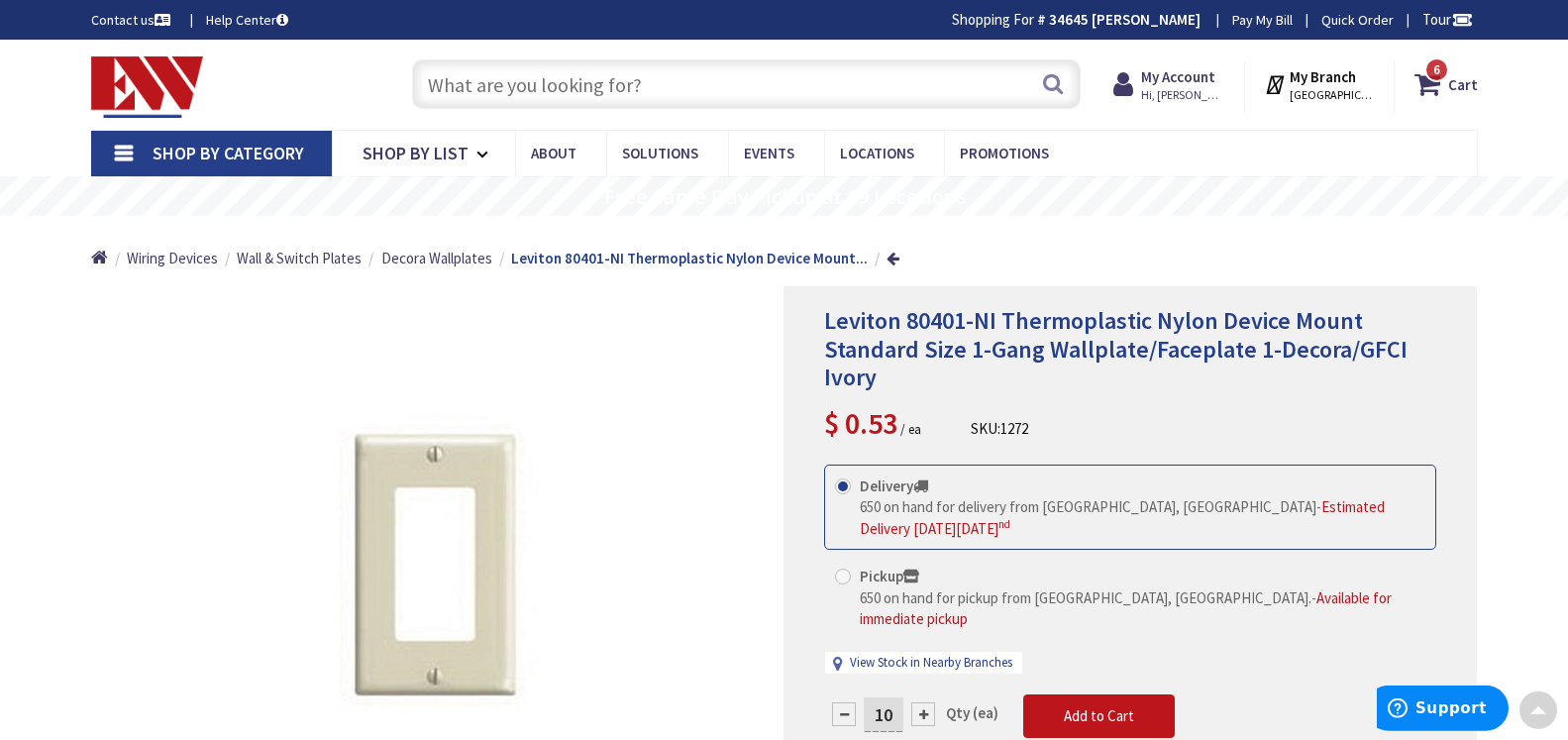
scroll to position [0, 0]
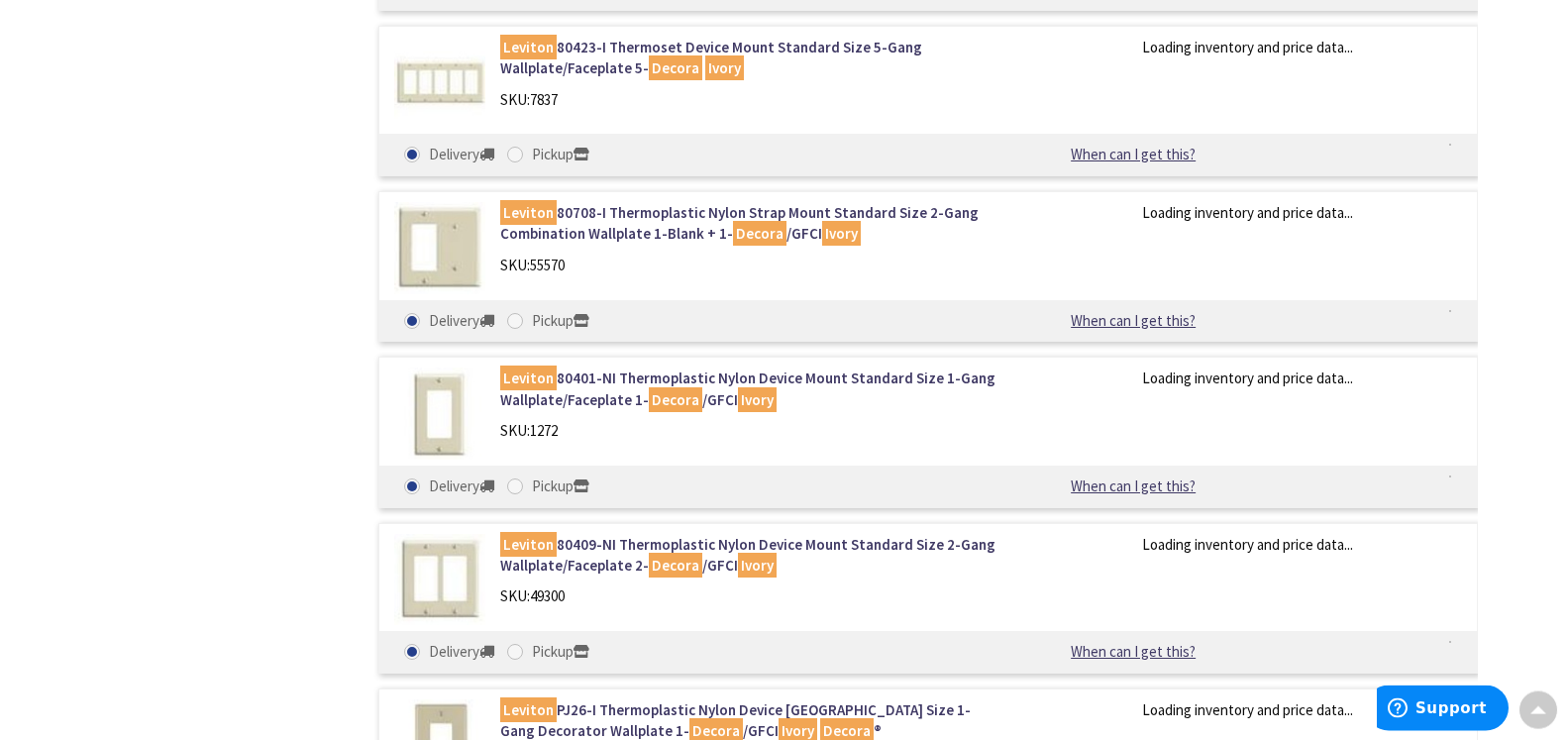
scroll to position [1809, 0]
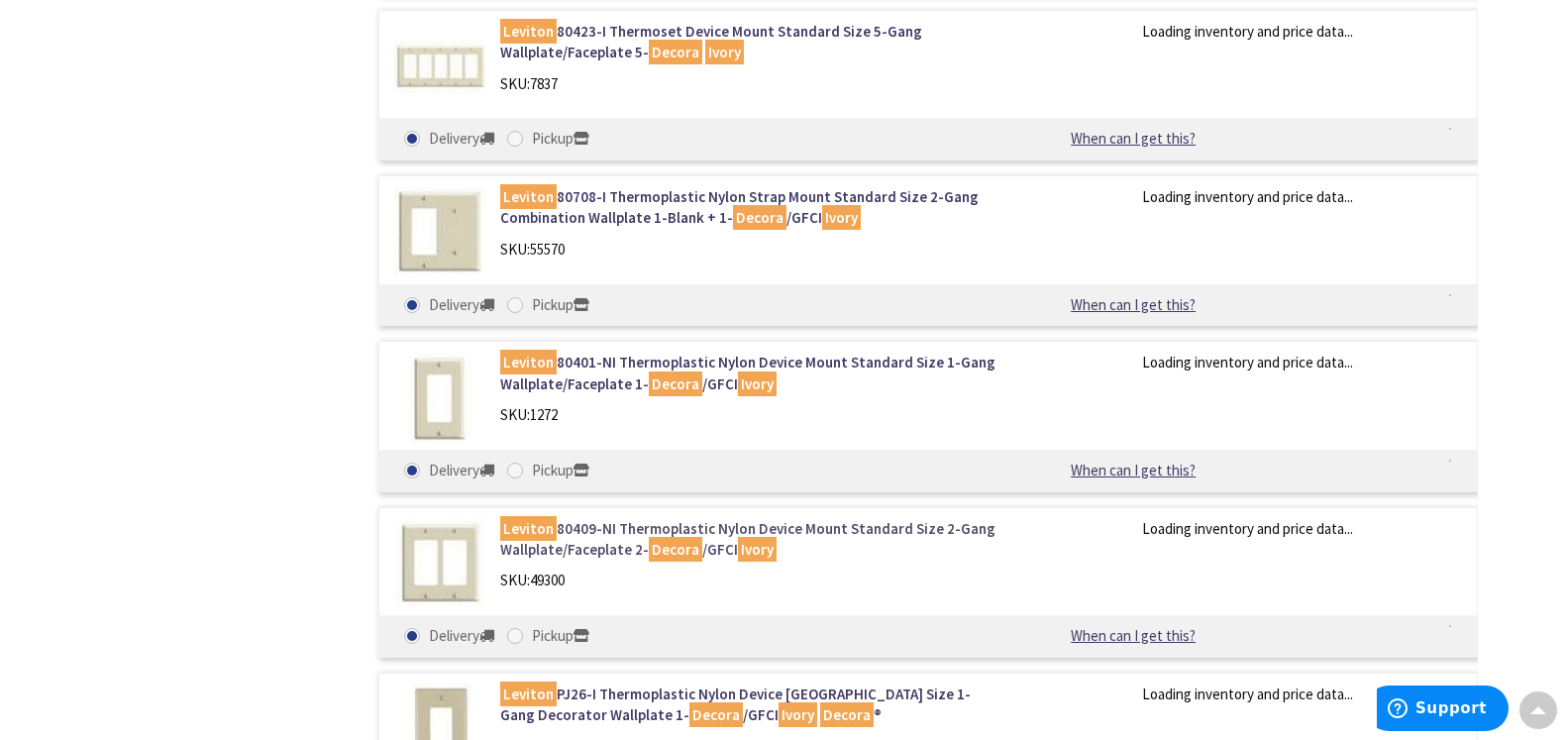
click at [592, 518] on link "Leviton 80409-NI Thermoplastic Nylon Device Mount Standard Size 2-Gang Wallplat…" at bounding box center [752, 539] width 504 height 43
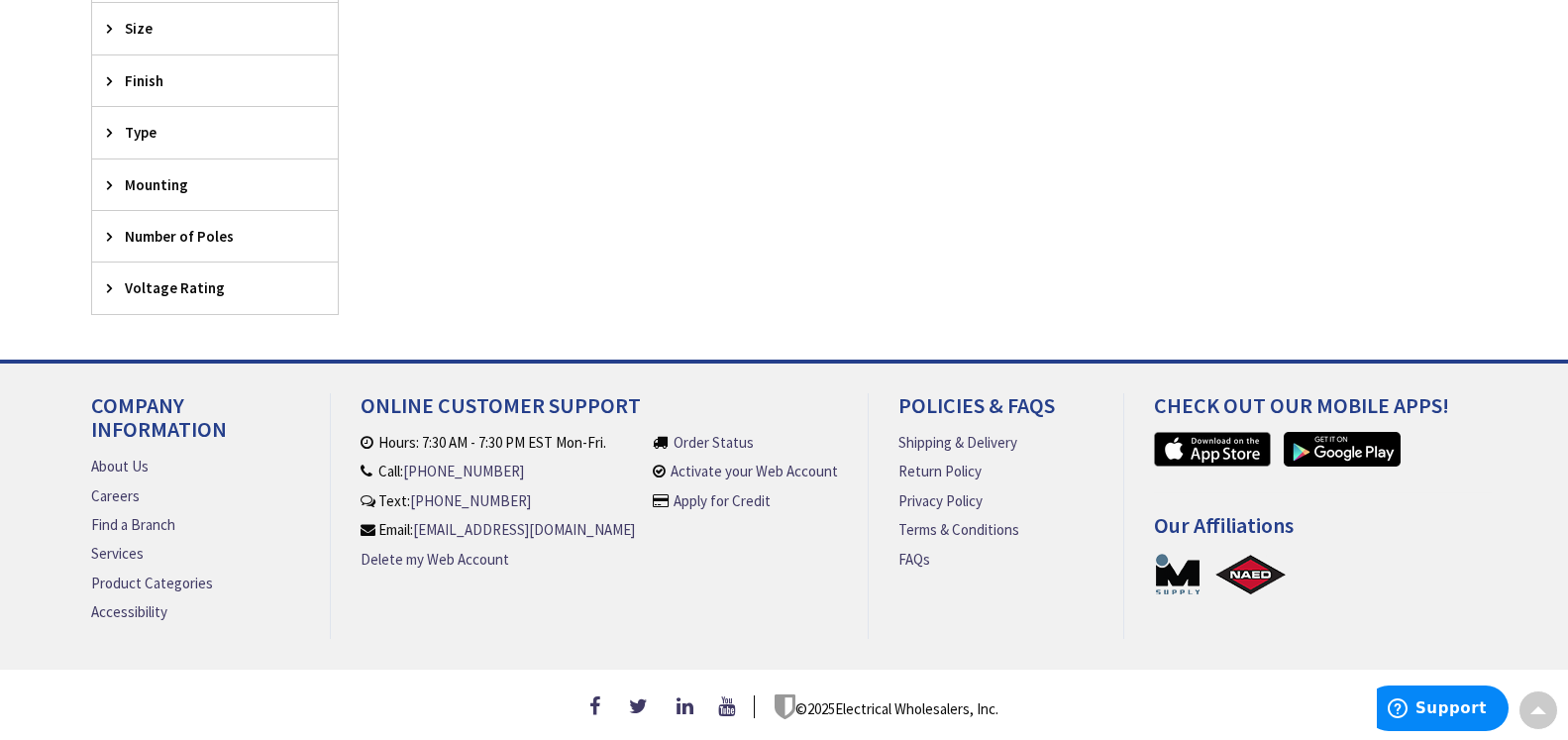
scroll to position [897, 0]
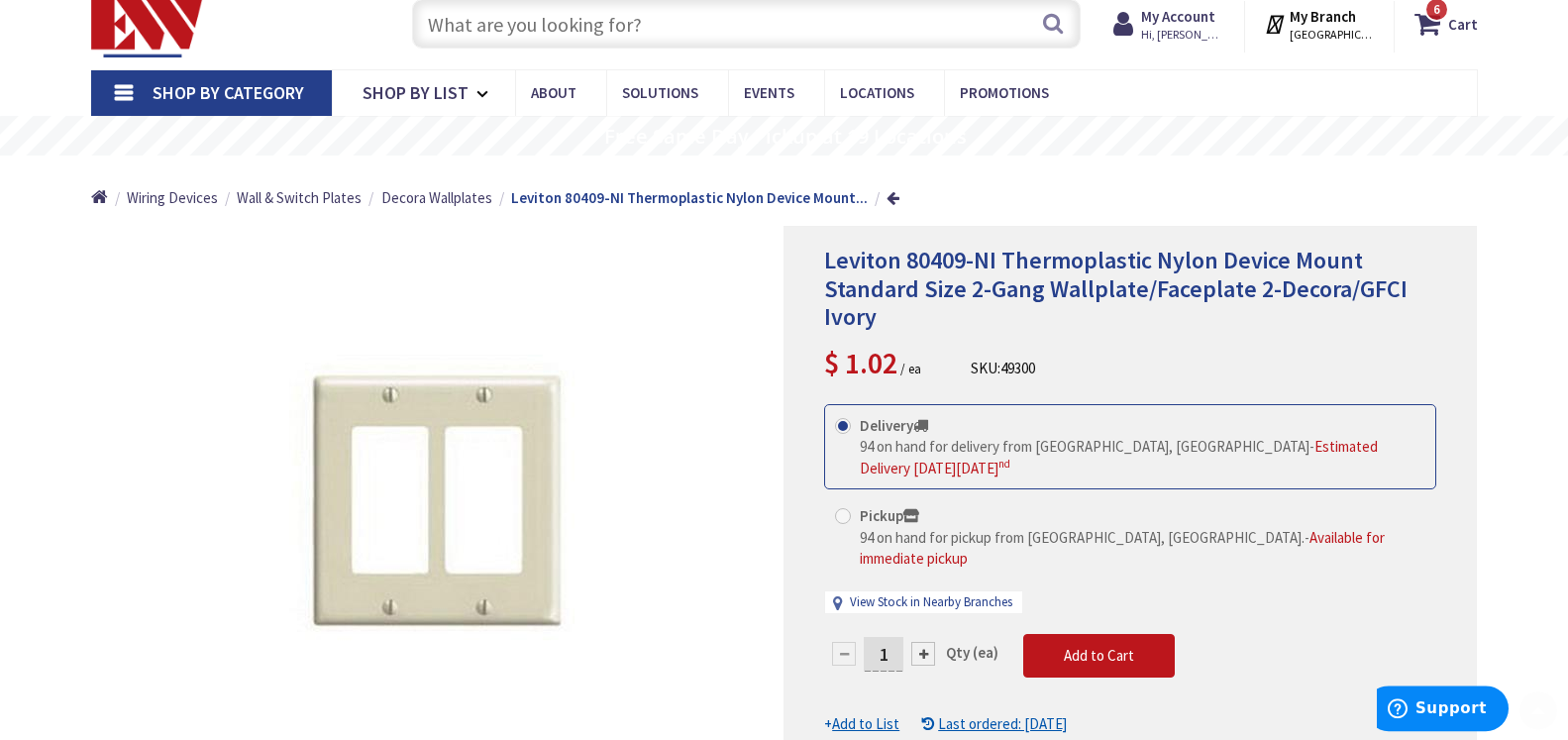
scroll to position [202, 0]
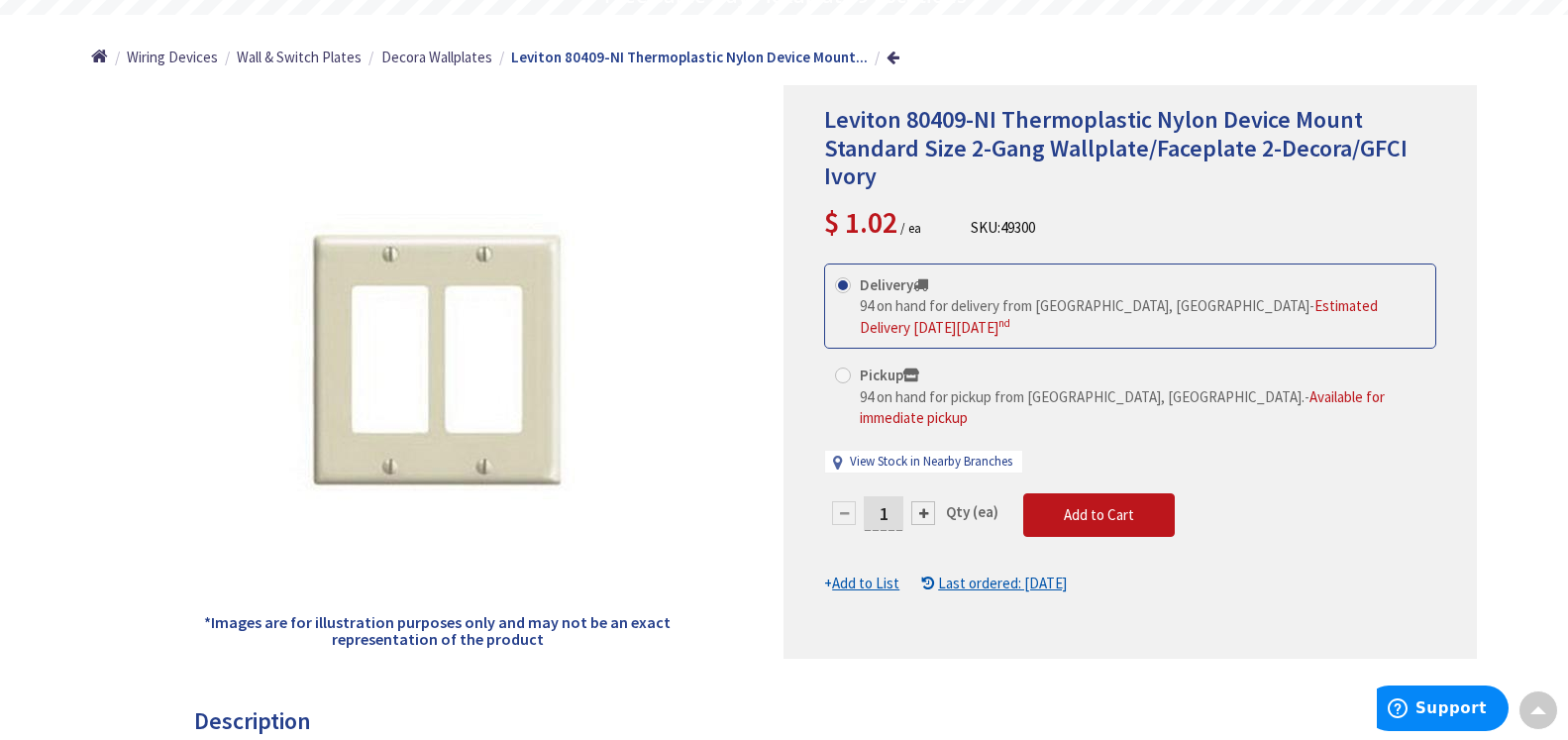
click at [922, 501] on div at bounding box center [923, 513] width 24 height 24
type input "2"
click at [1093, 505] on span "Add to Cart" at bounding box center [1099, 514] width 71 height 19
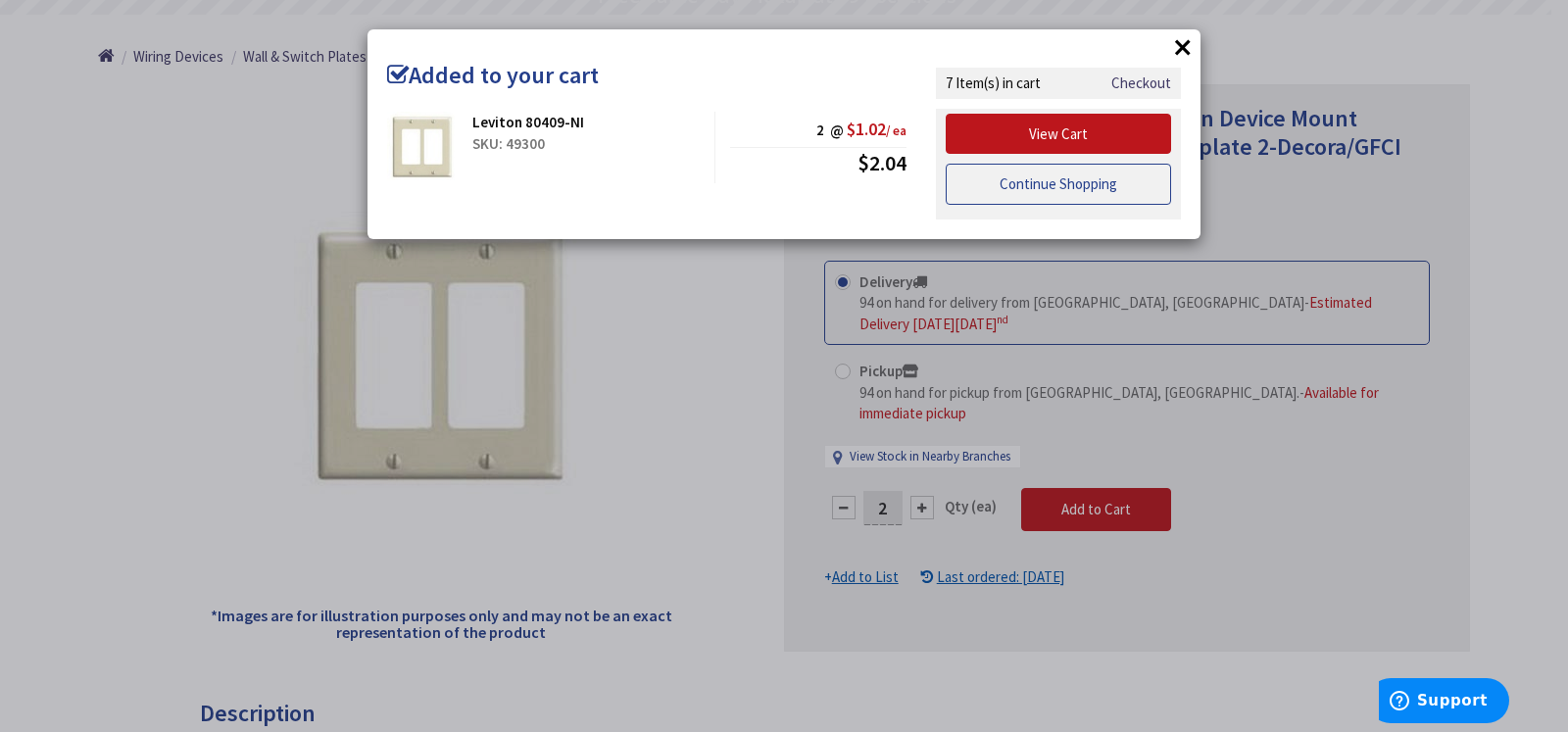
click at [1044, 193] on link "Continue Shopping" at bounding box center [1058, 184] width 226 height 41
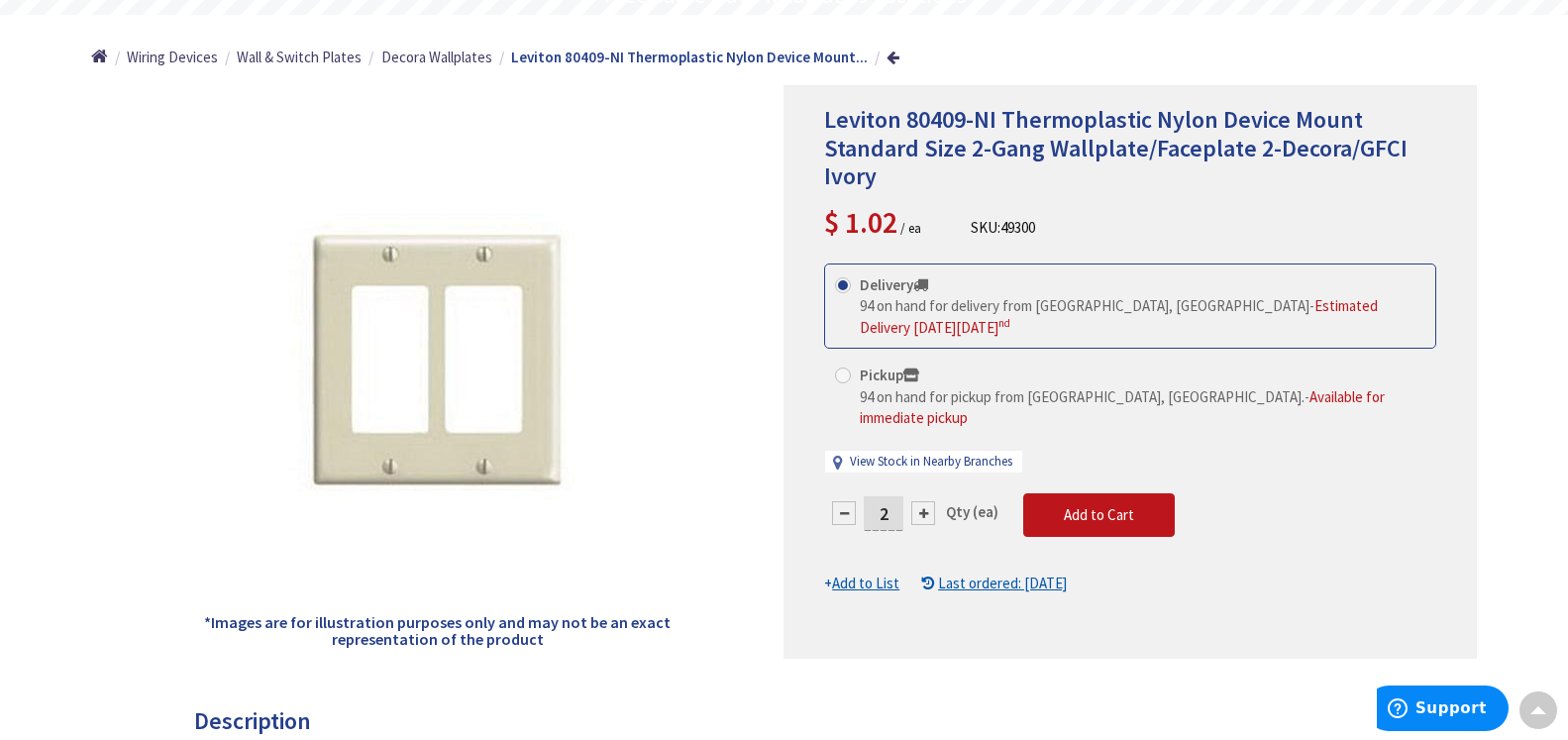
scroll to position [0, 0]
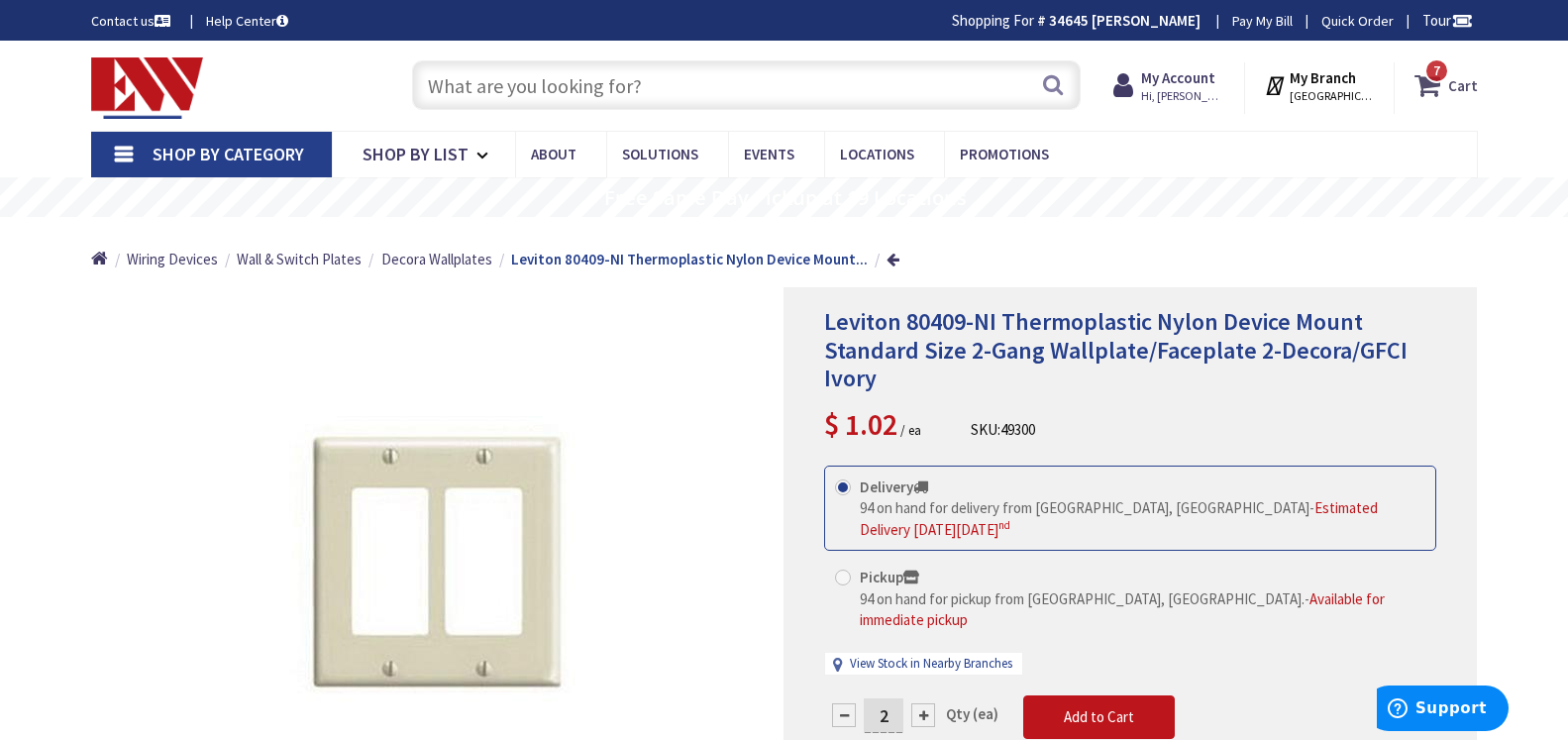
click at [1431, 88] on icon at bounding box center [1432, 86] width 34 height 36
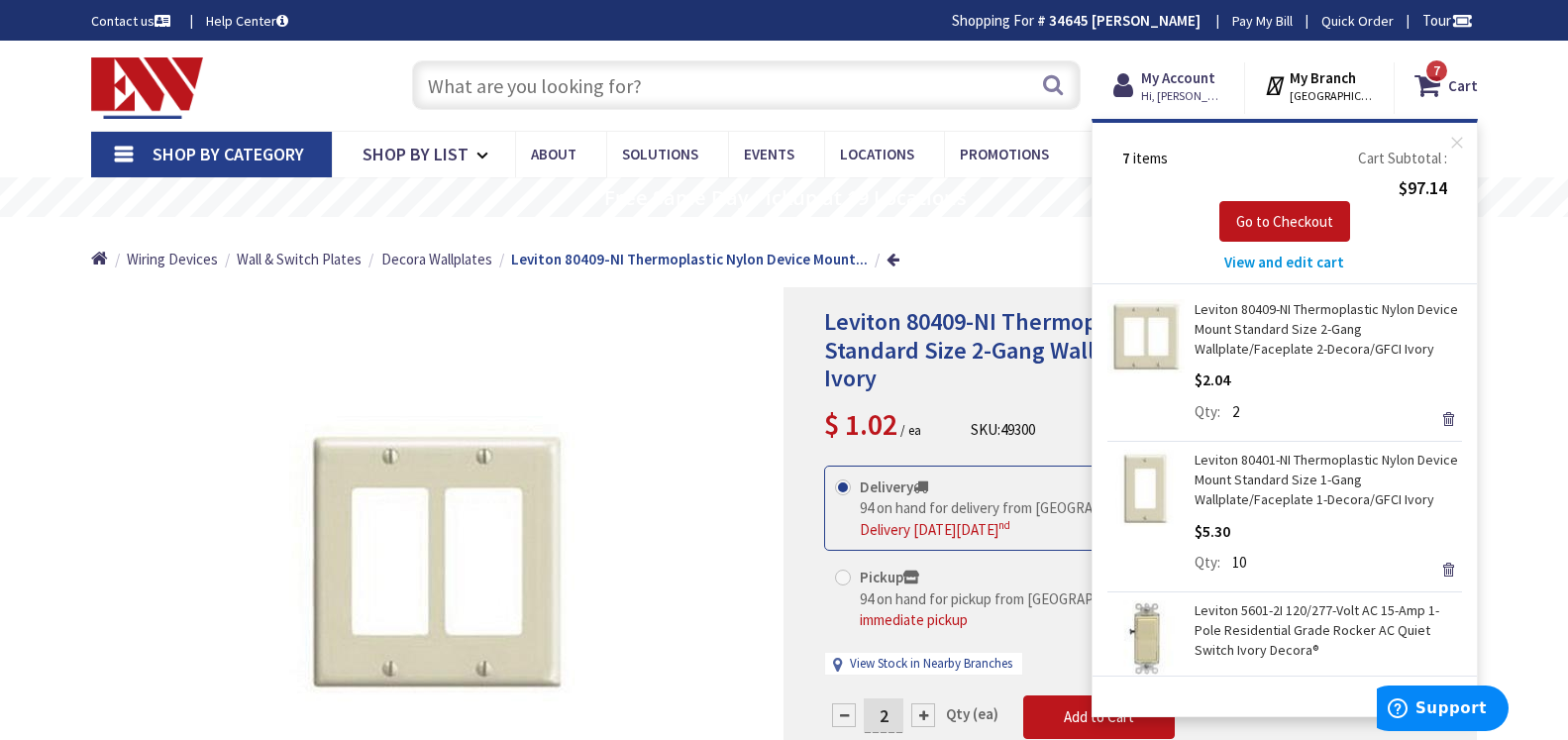
click at [1273, 264] on span "View and edit cart" at bounding box center [1284, 262] width 119 height 19
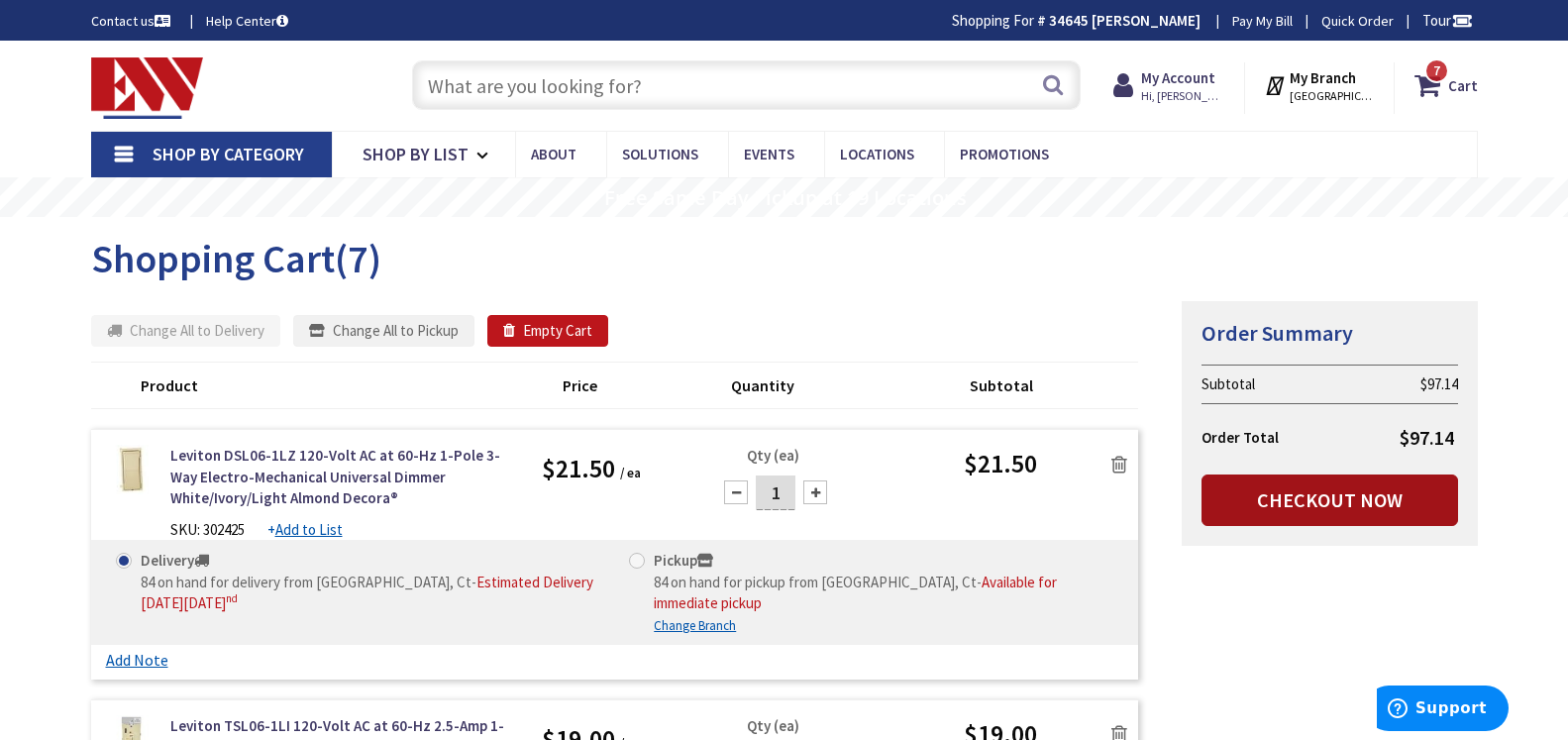
click at [1344, 500] on link "Checkout Now" at bounding box center [1330, 501] width 257 height 52
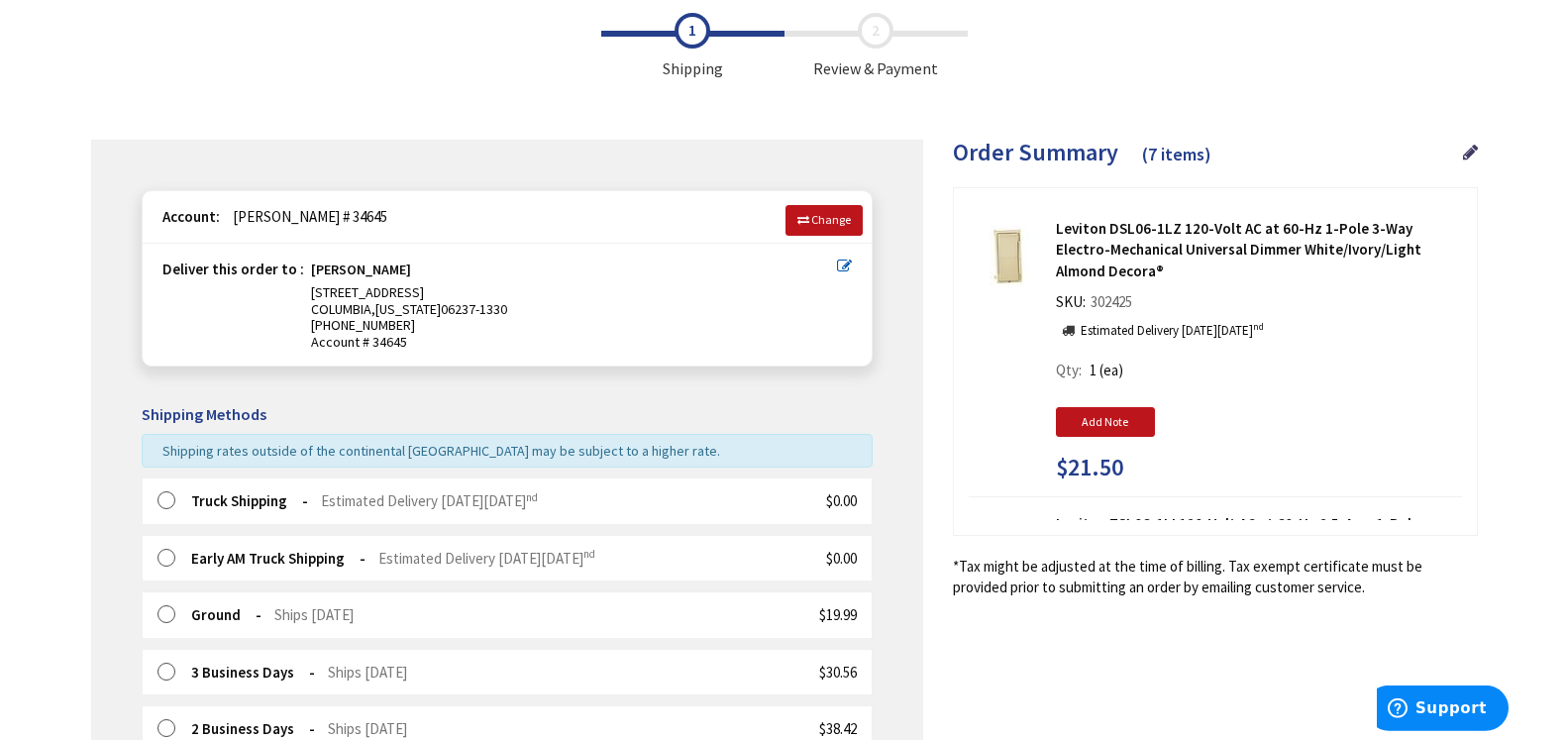
scroll to position [246, 0]
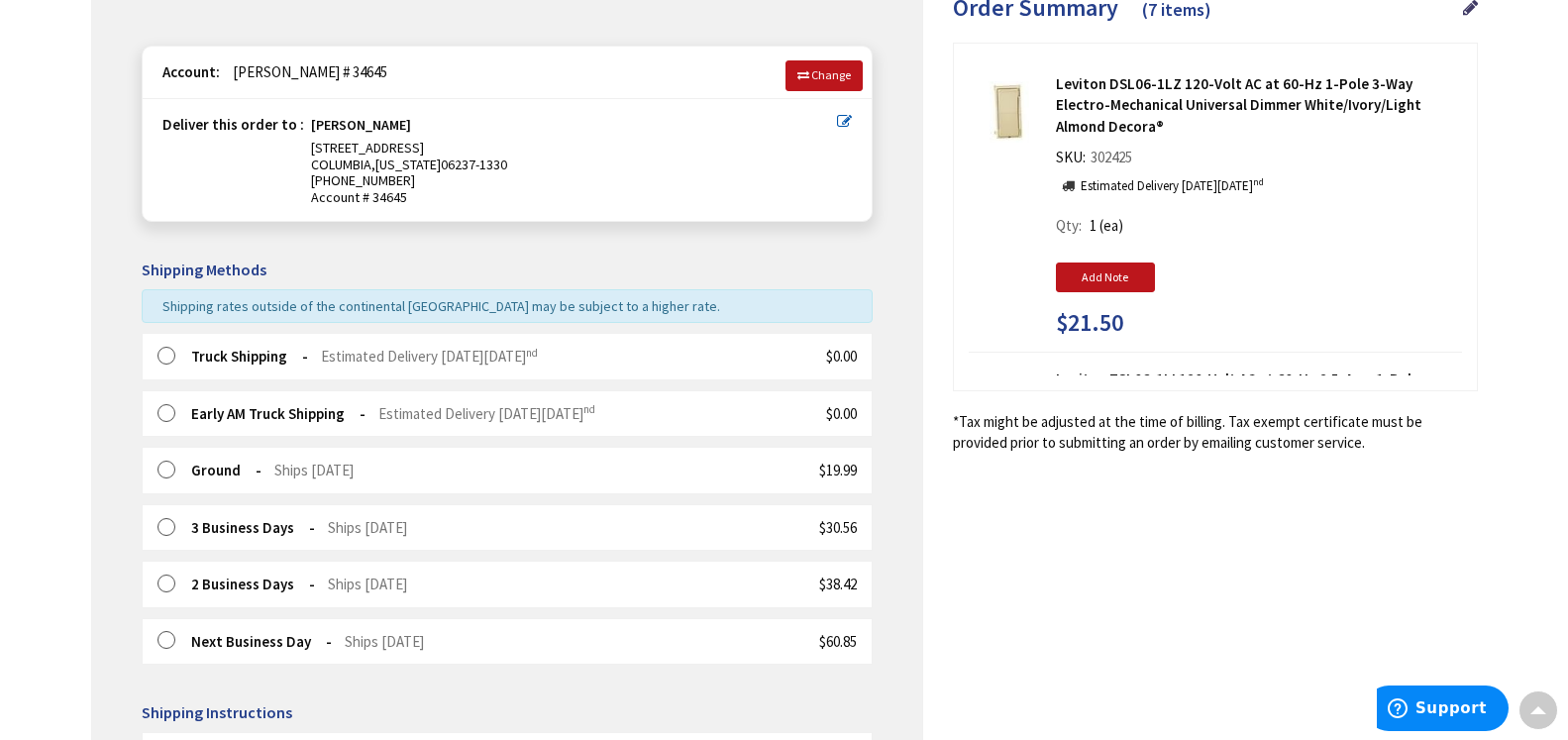
radio input "true"
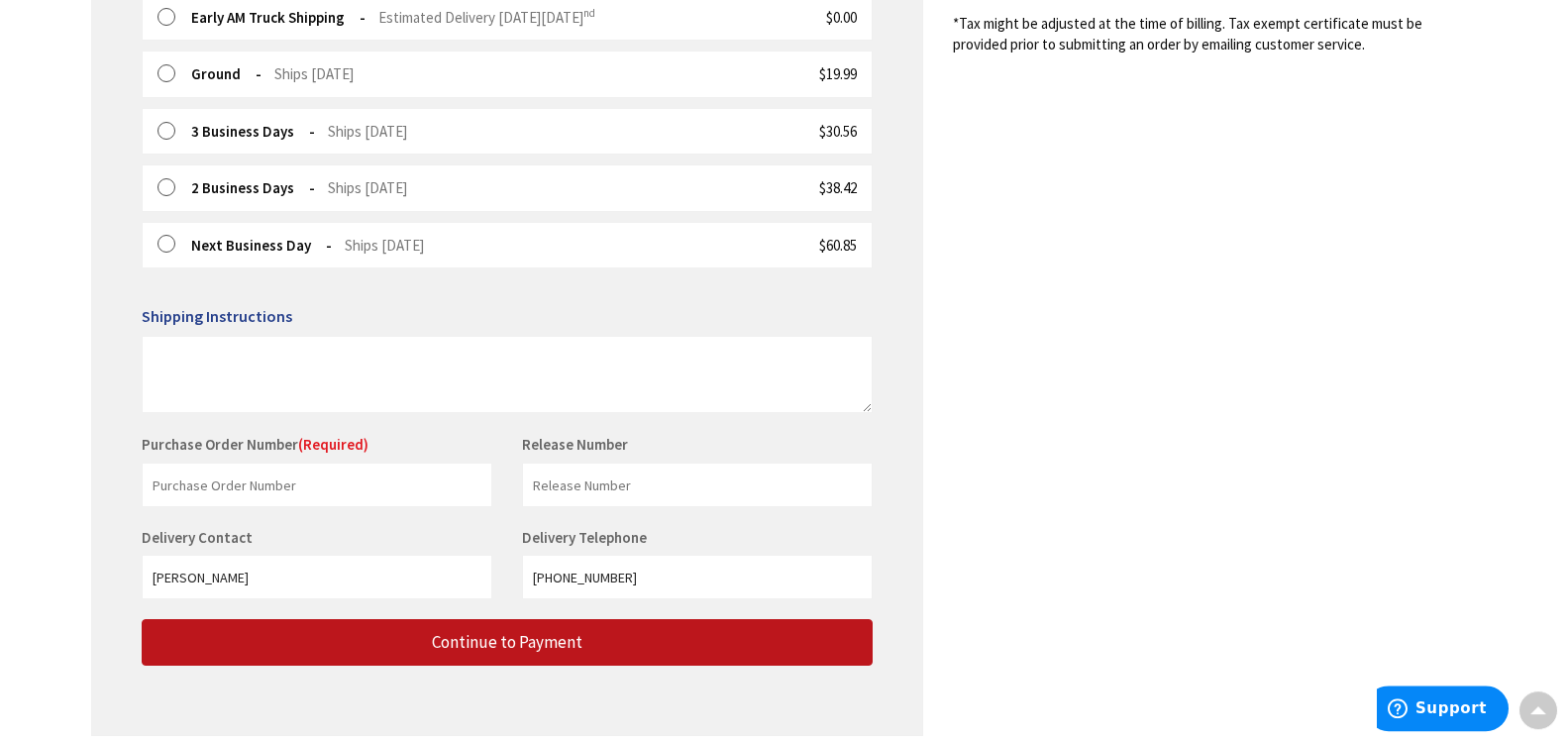
scroll to position [742, 0]
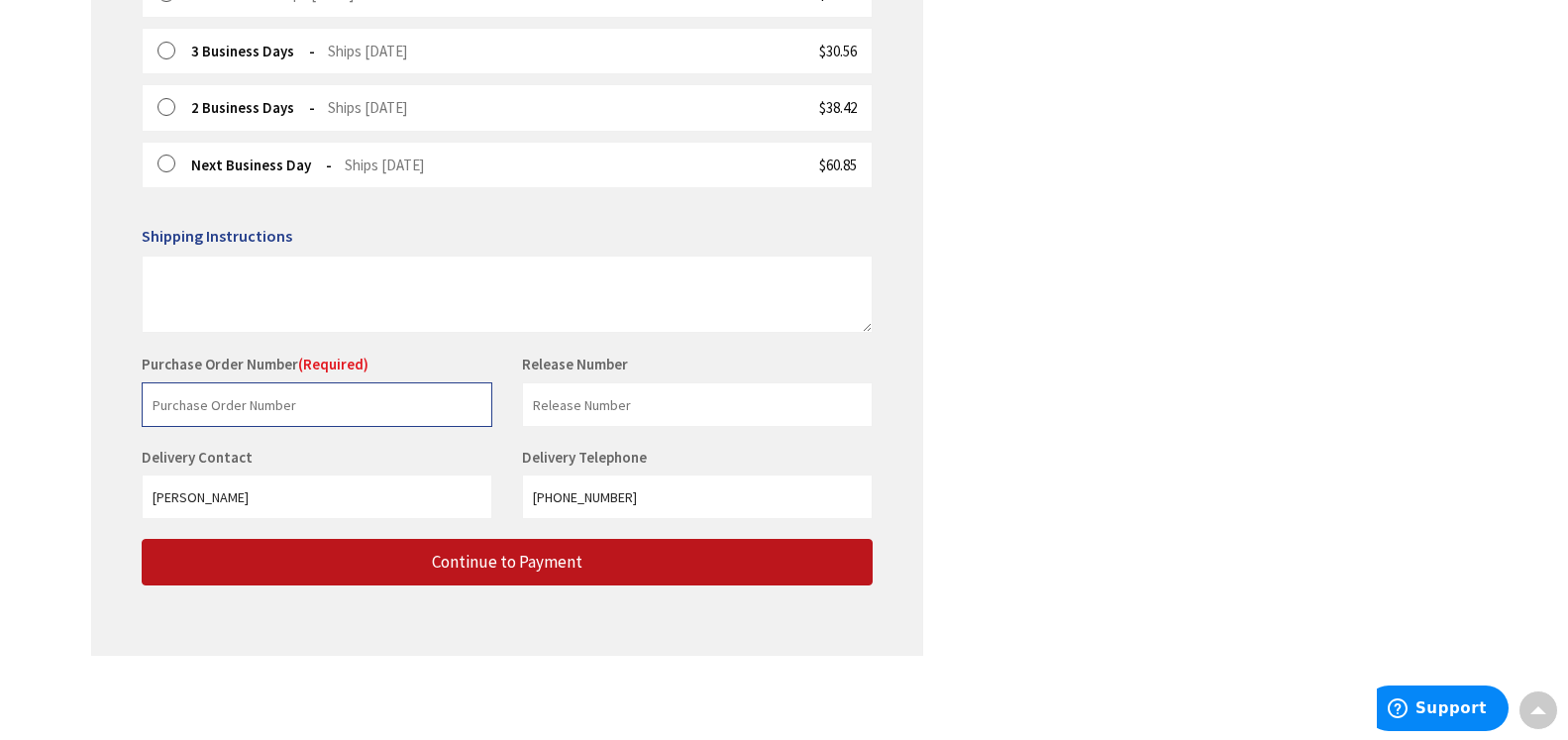
click at [160, 402] on input "text" at bounding box center [317, 404] width 350 height 45
type input "Eckstrom"
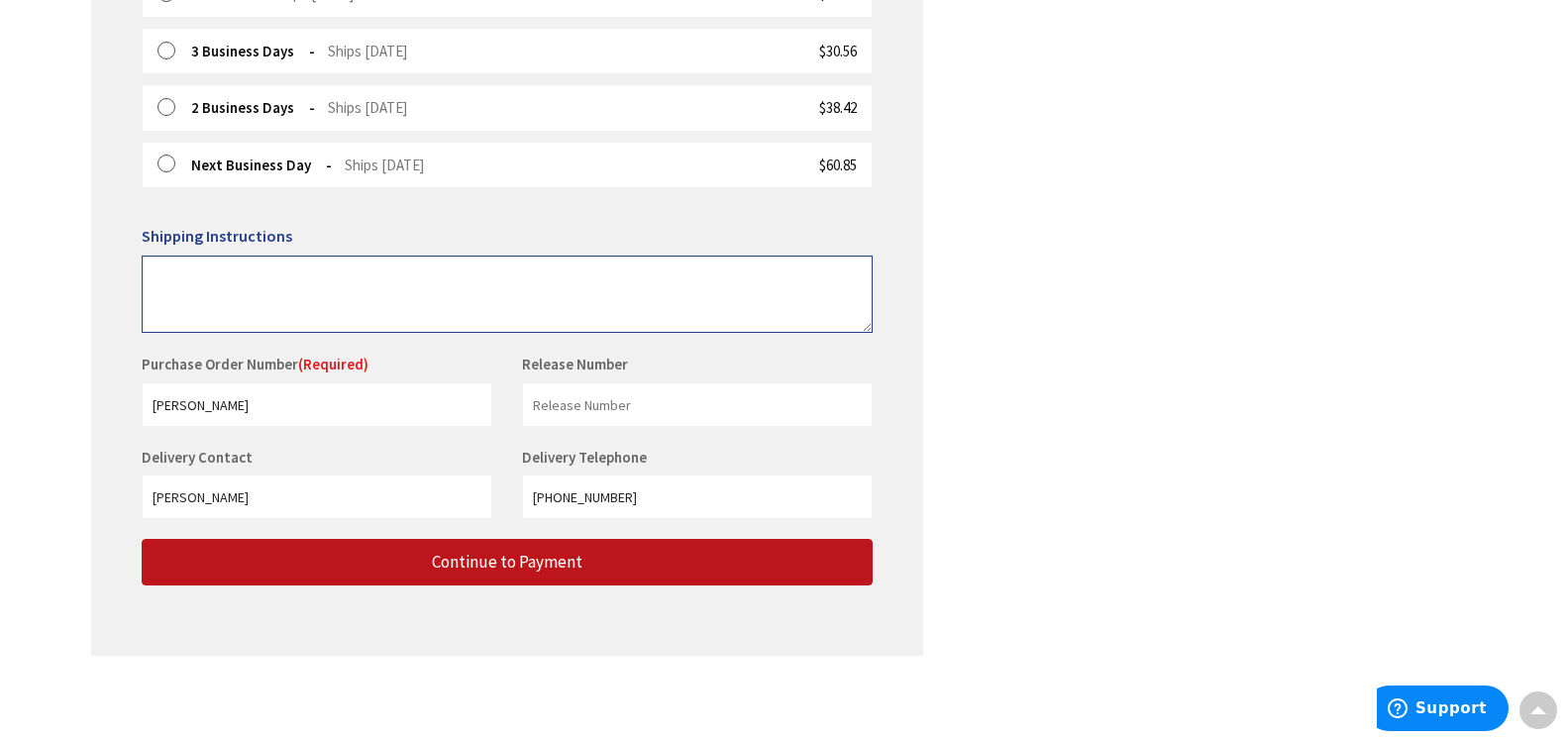
click at [174, 256] on textarea at bounding box center [507, 295] width 731 height 78
type textarea "Put on front porch"
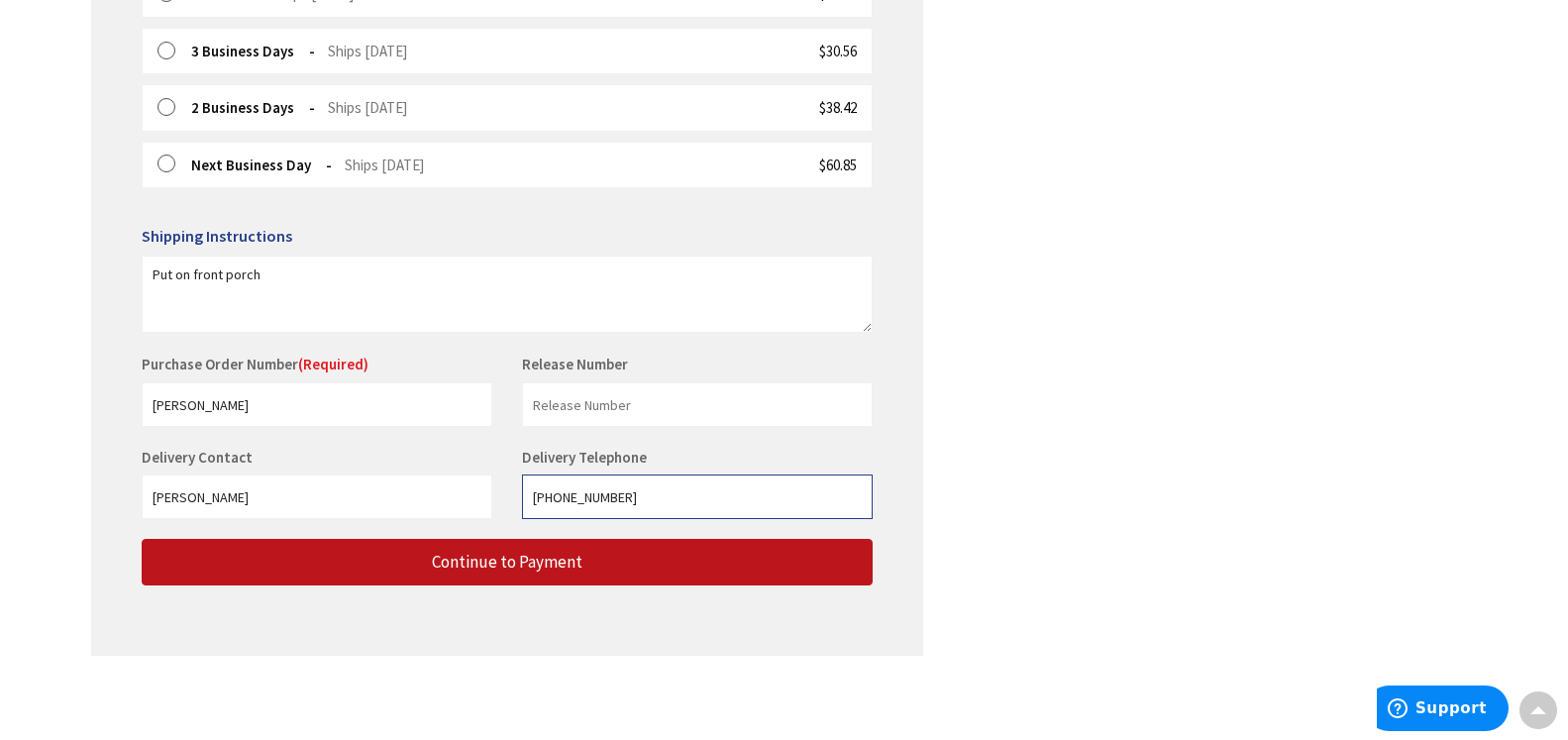
drag, startPoint x: 611, startPoint y: 494, endPoint x: 842, endPoint y: 436, distance: 238.2
click at [621, 490] on input "860-228-2292" at bounding box center [697, 497] width 350 height 45
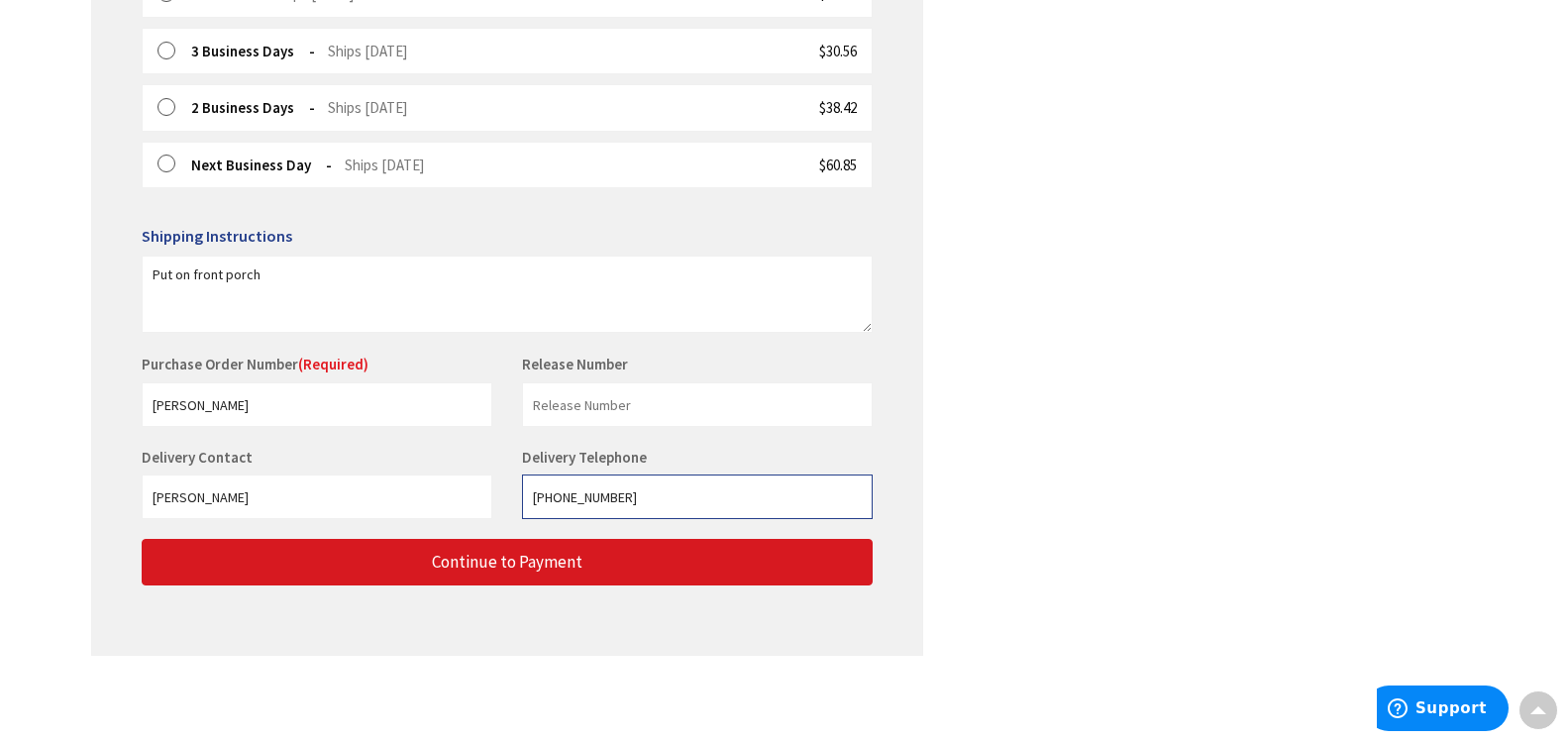
type input "860-202-9834"
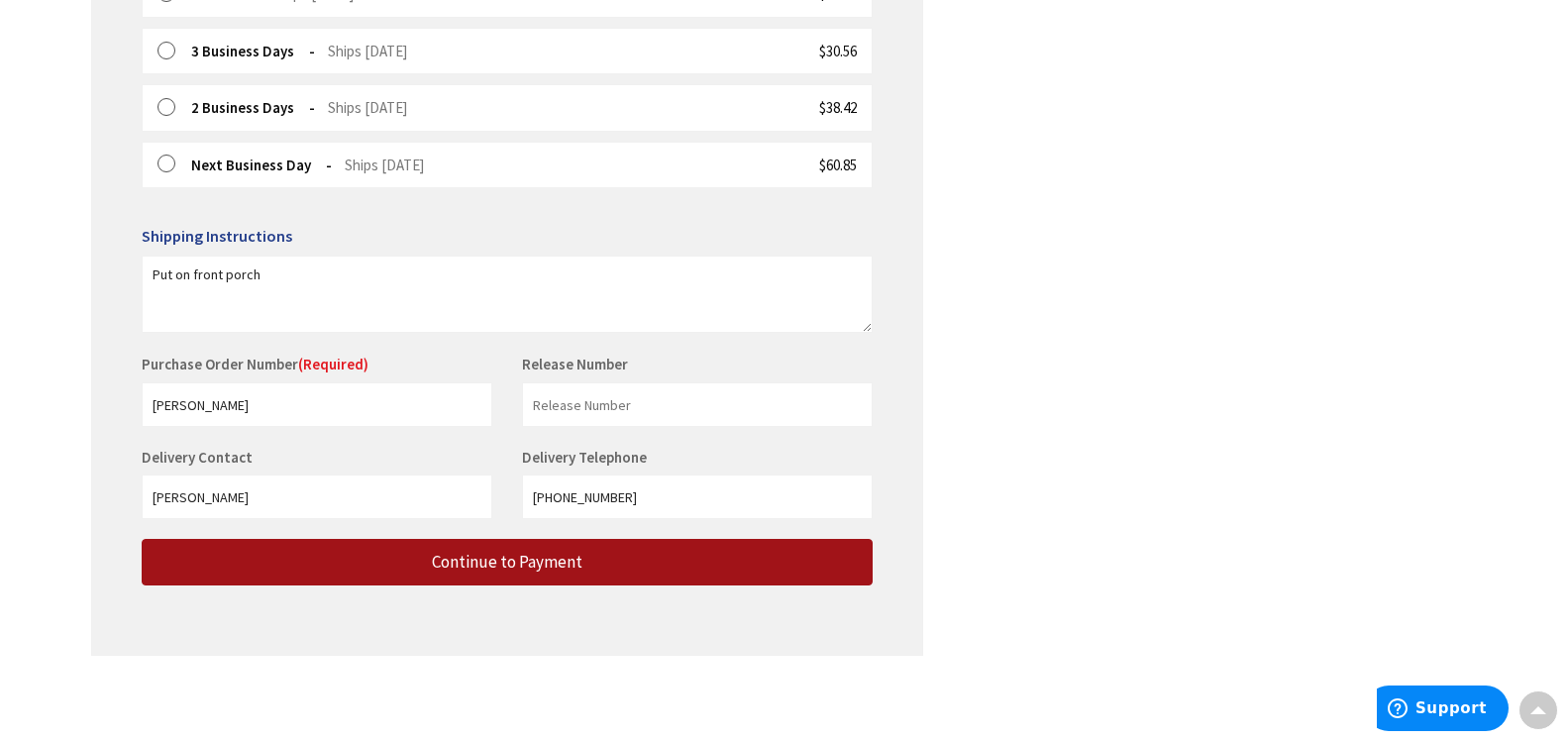
click at [510, 566] on span "Continue to Payment" at bounding box center [507, 562] width 150 height 22
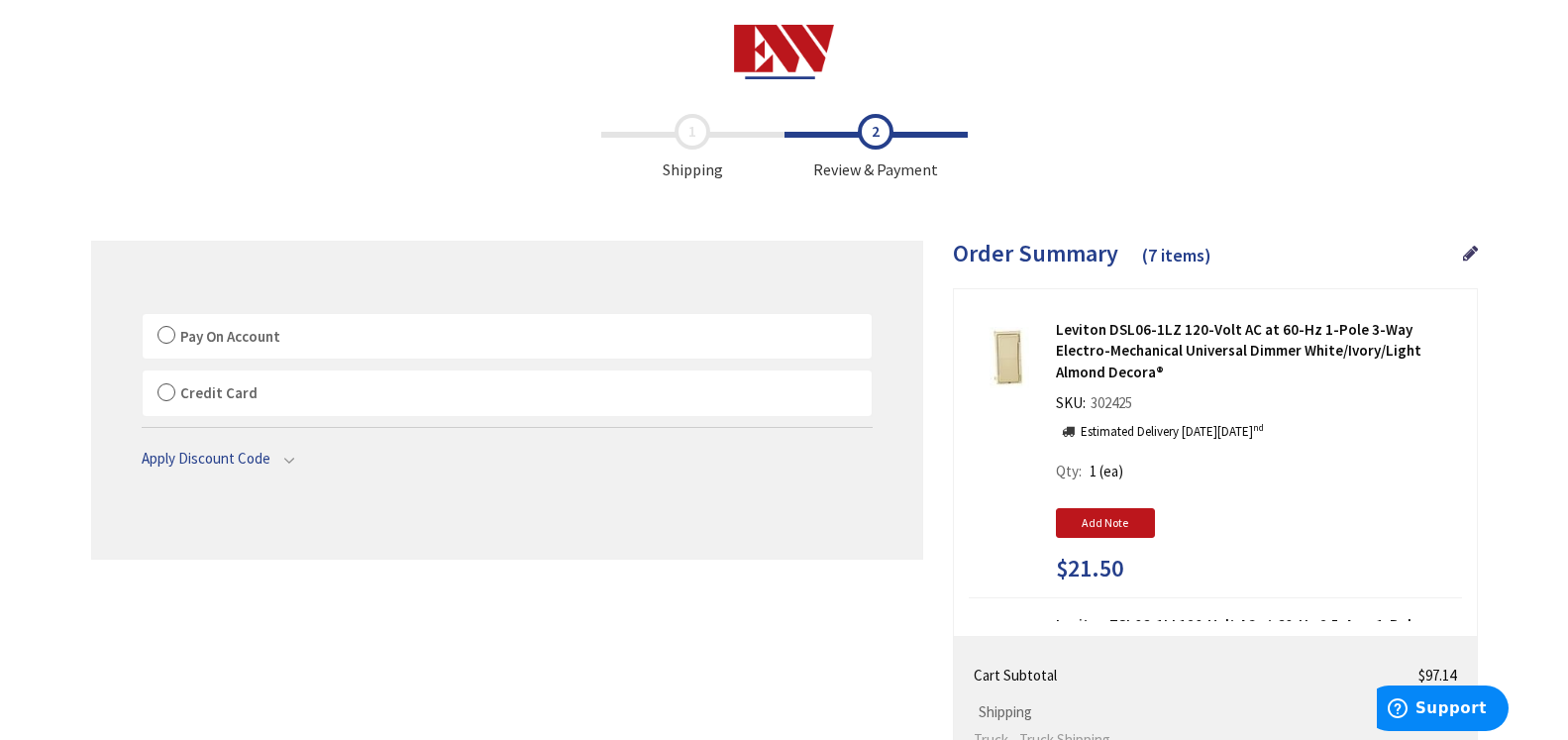
click at [166, 334] on label "Pay On Account" at bounding box center [507, 337] width 729 height 46
click at [142, 318] on input "Pay On Account" at bounding box center [142, 318] width 0 height 0
radio input "true"
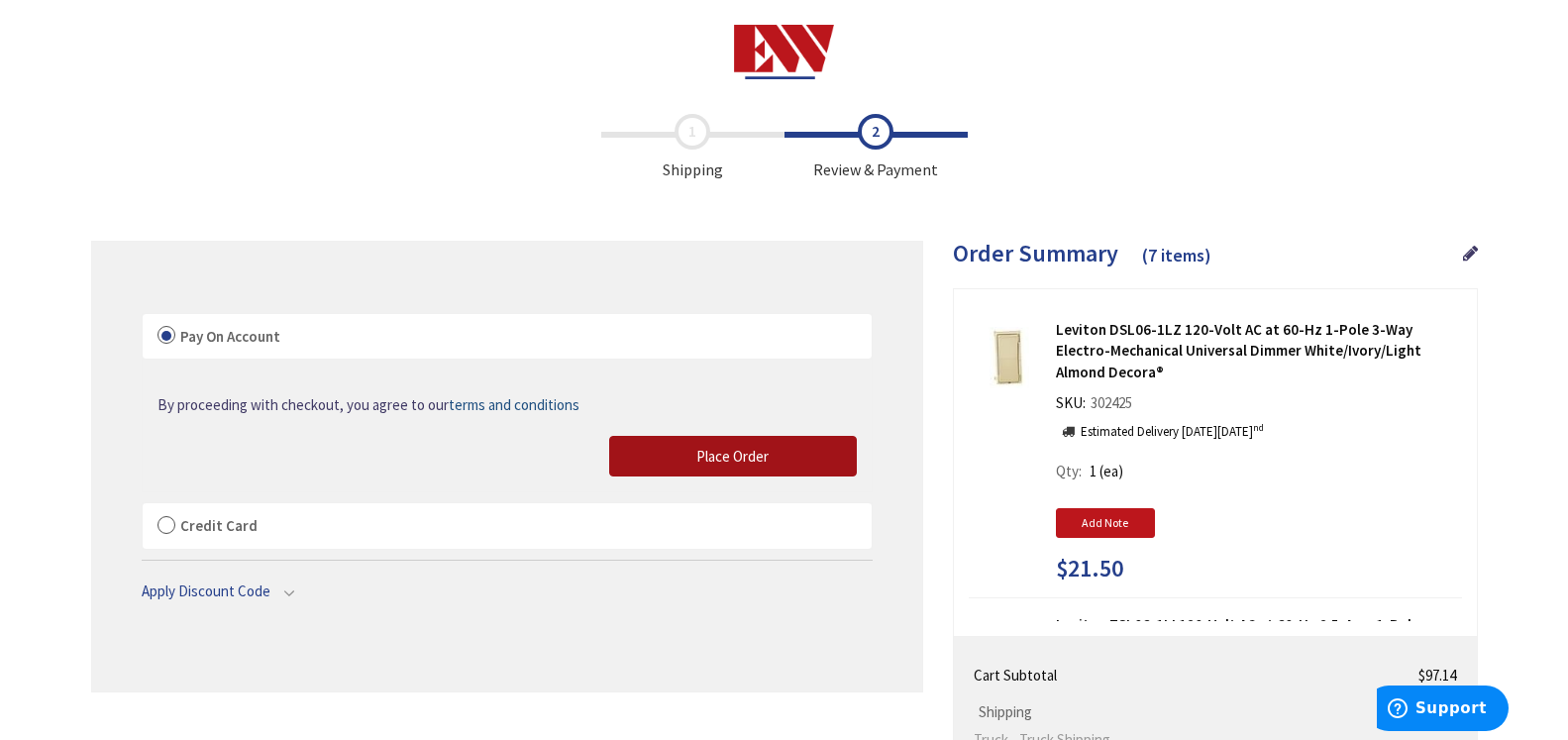
click at [720, 463] on span "Place Order" at bounding box center [732, 456] width 73 height 19
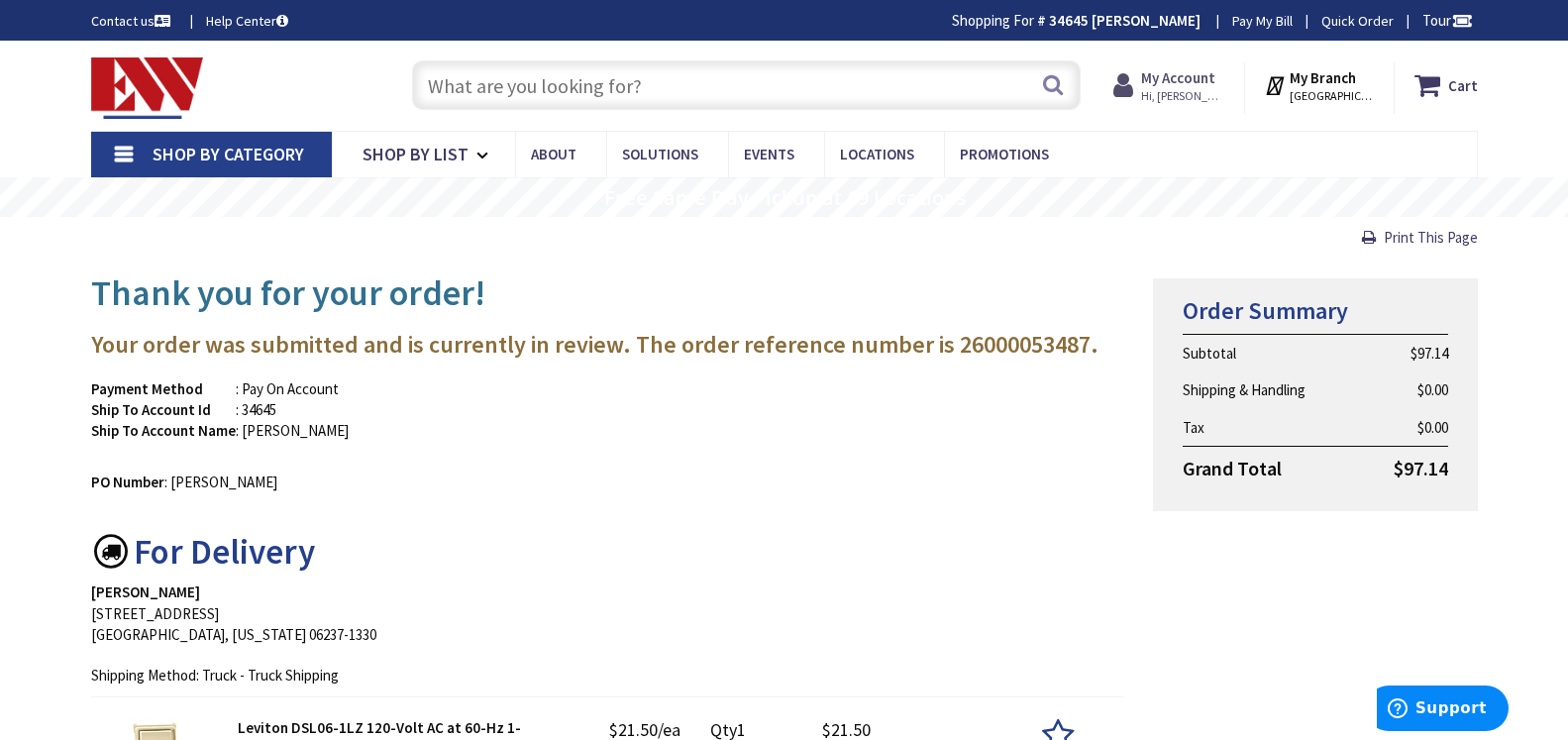
click at [1177, 83] on strong "My Account" at bounding box center [1178, 78] width 75 height 19
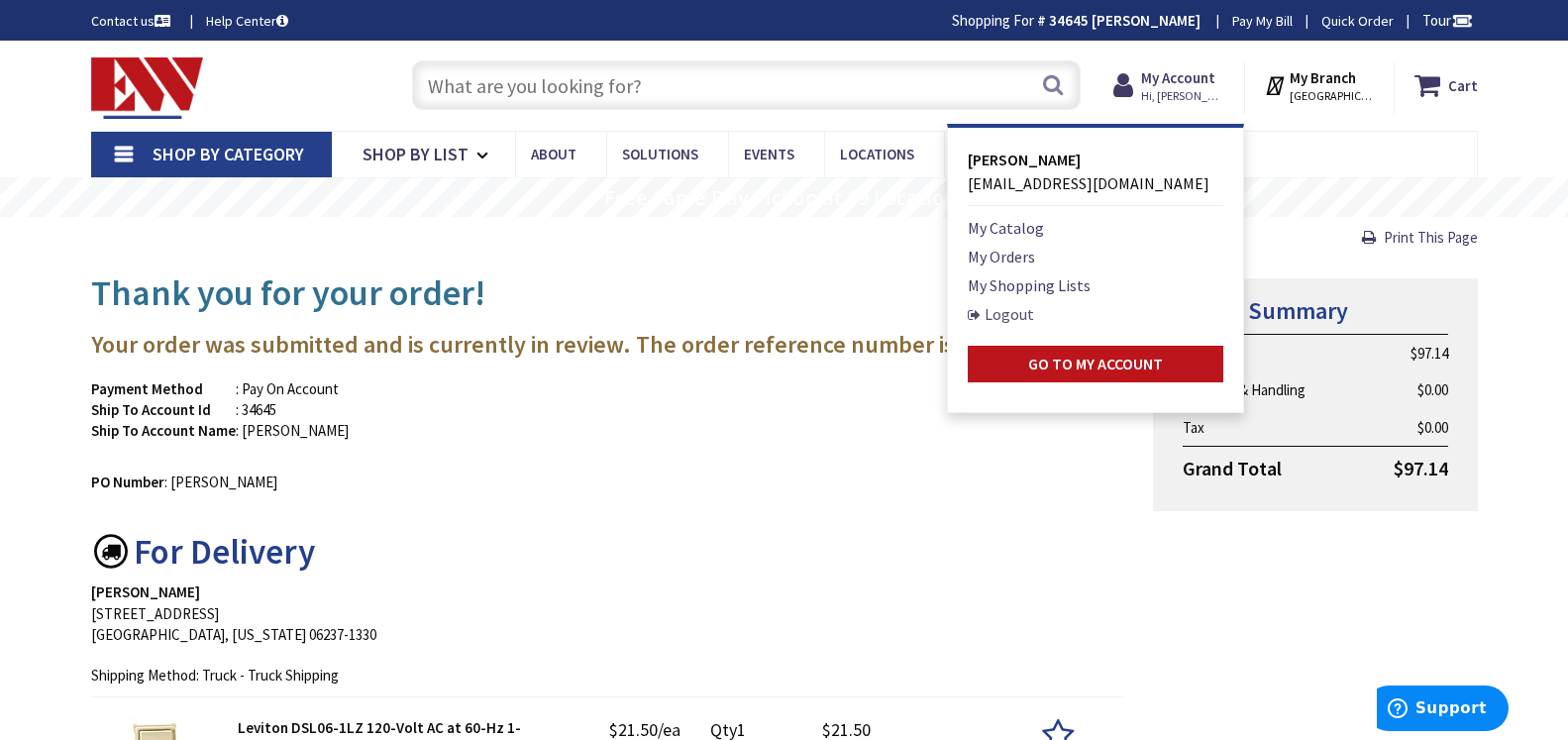
click at [1003, 314] on link "Logout" at bounding box center [1001, 314] width 67 height 24
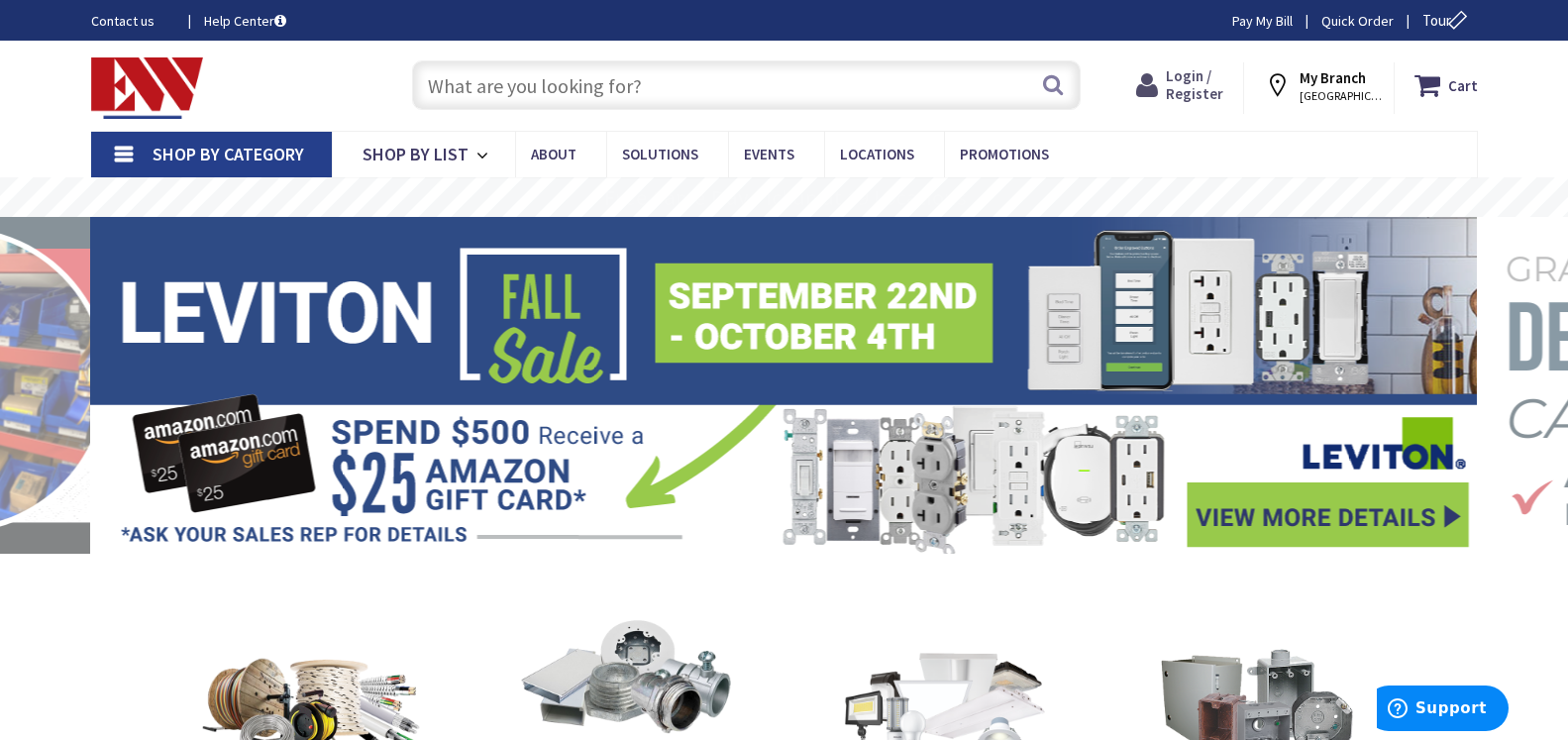
click at [1208, 87] on span "Login / Register" at bounding box center [1195, 85] width 58 height 37
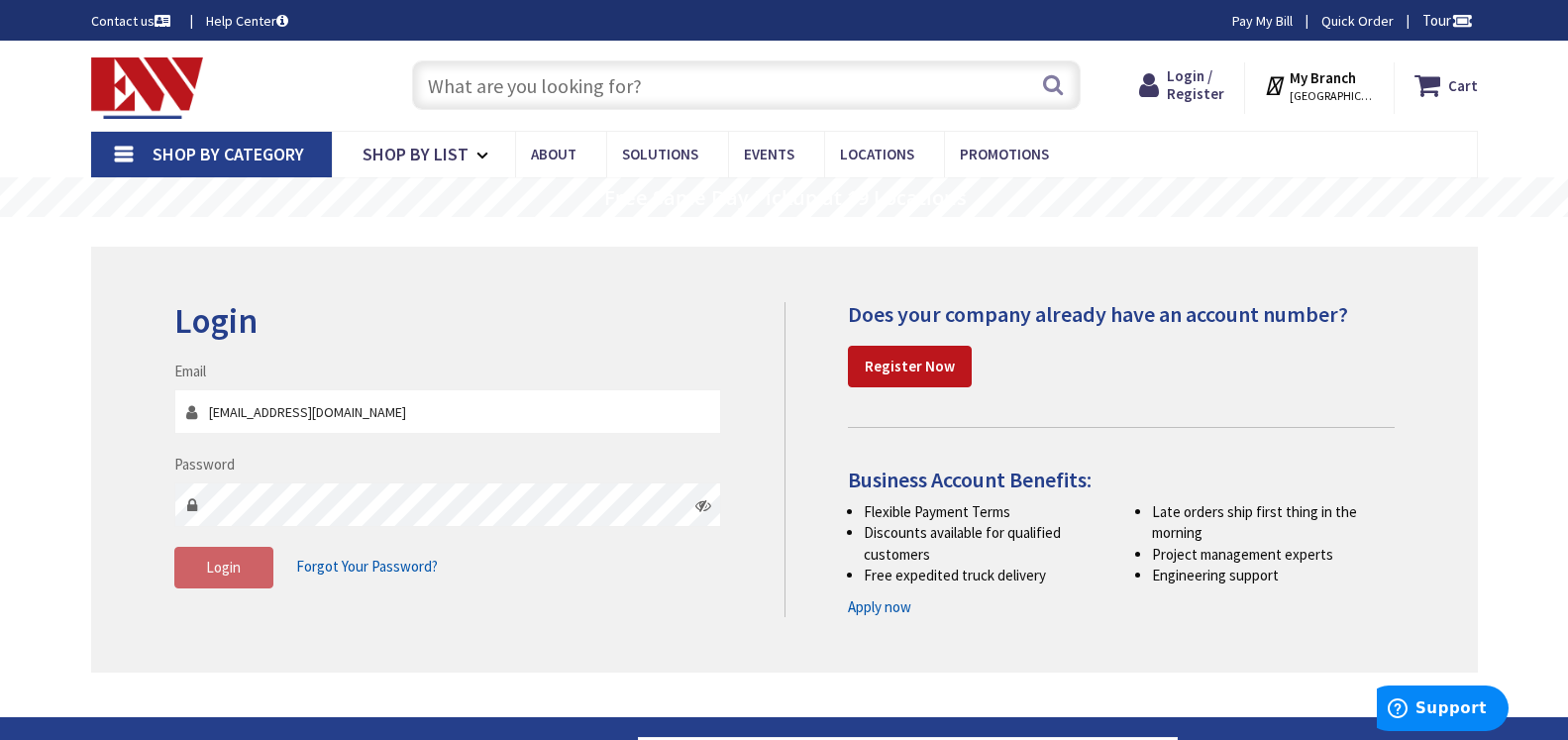
type input "[EMAIL_ADDRESS][DOMAIN_NAME]"
click at [217, 569] on span "Login" at bounding box center [223, 567] width 35 height 19
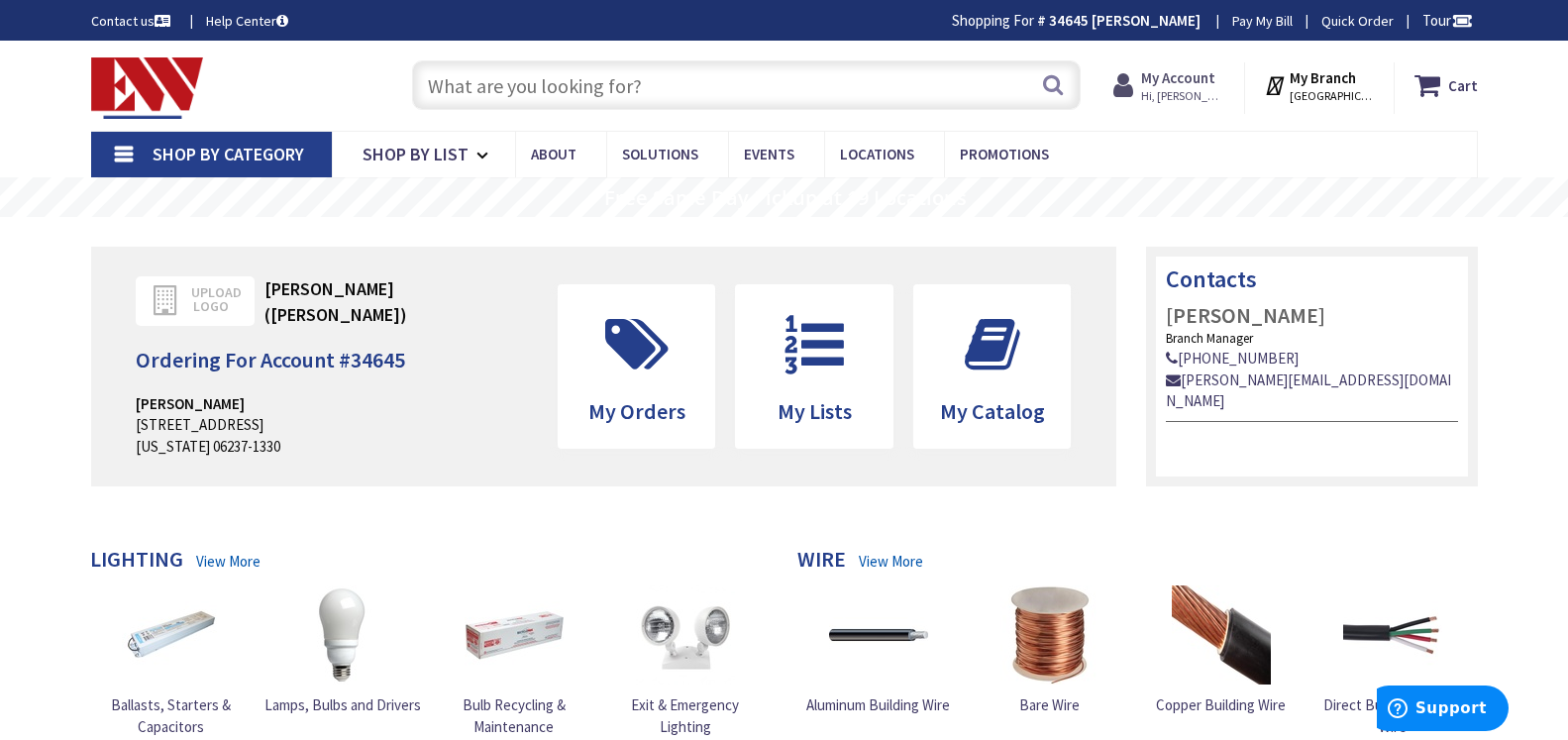
click at [1194, 86] on strong "My Account" at bounding box center [1178, 78] width 75 height 19
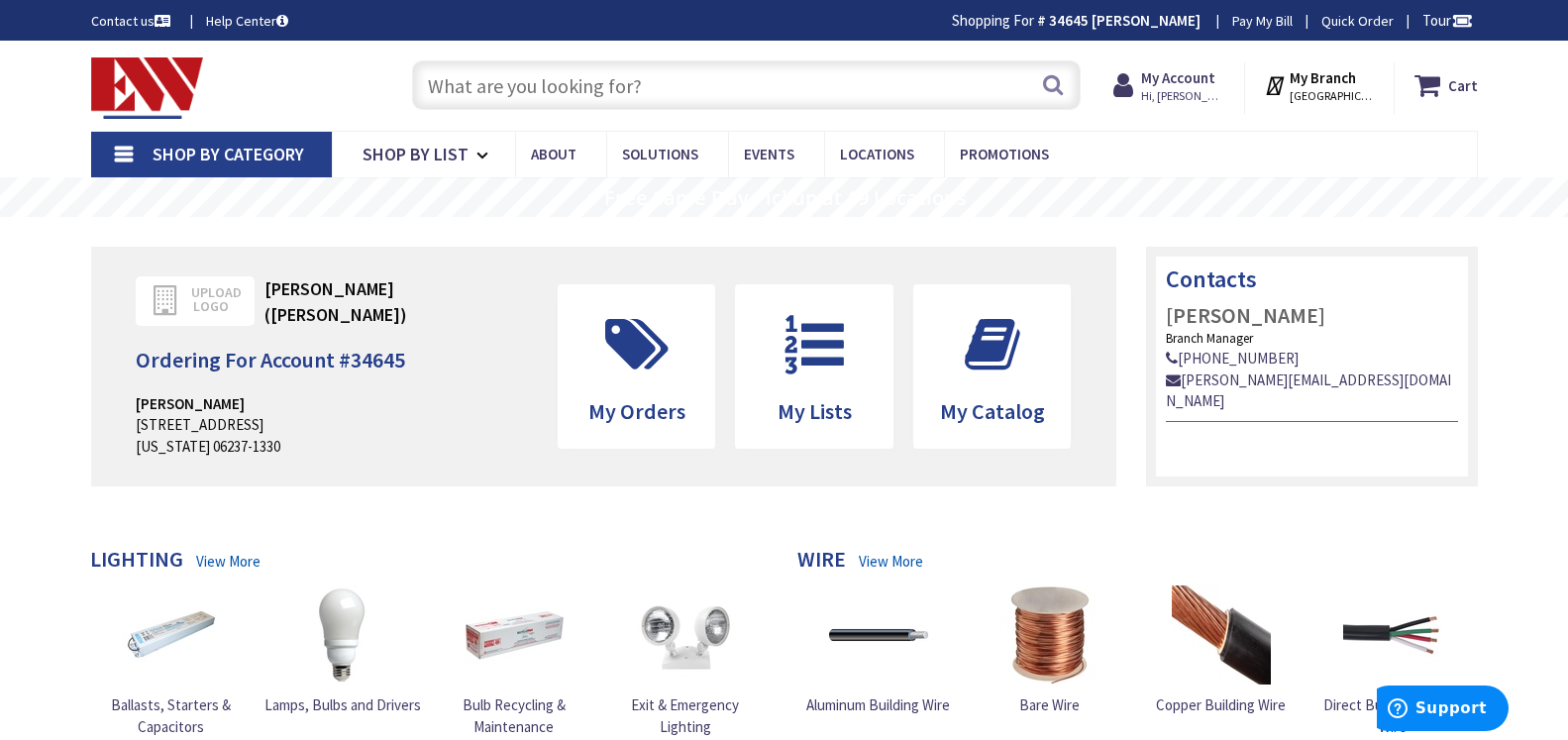
click at [198, 422] on div "51 WEST ST , COLUMBIA" at bounding box center [242, 424] width 214 height 21
click at [1196, 87] on strong "My Account" at bounding box center [1178, 78] width 75 height 19
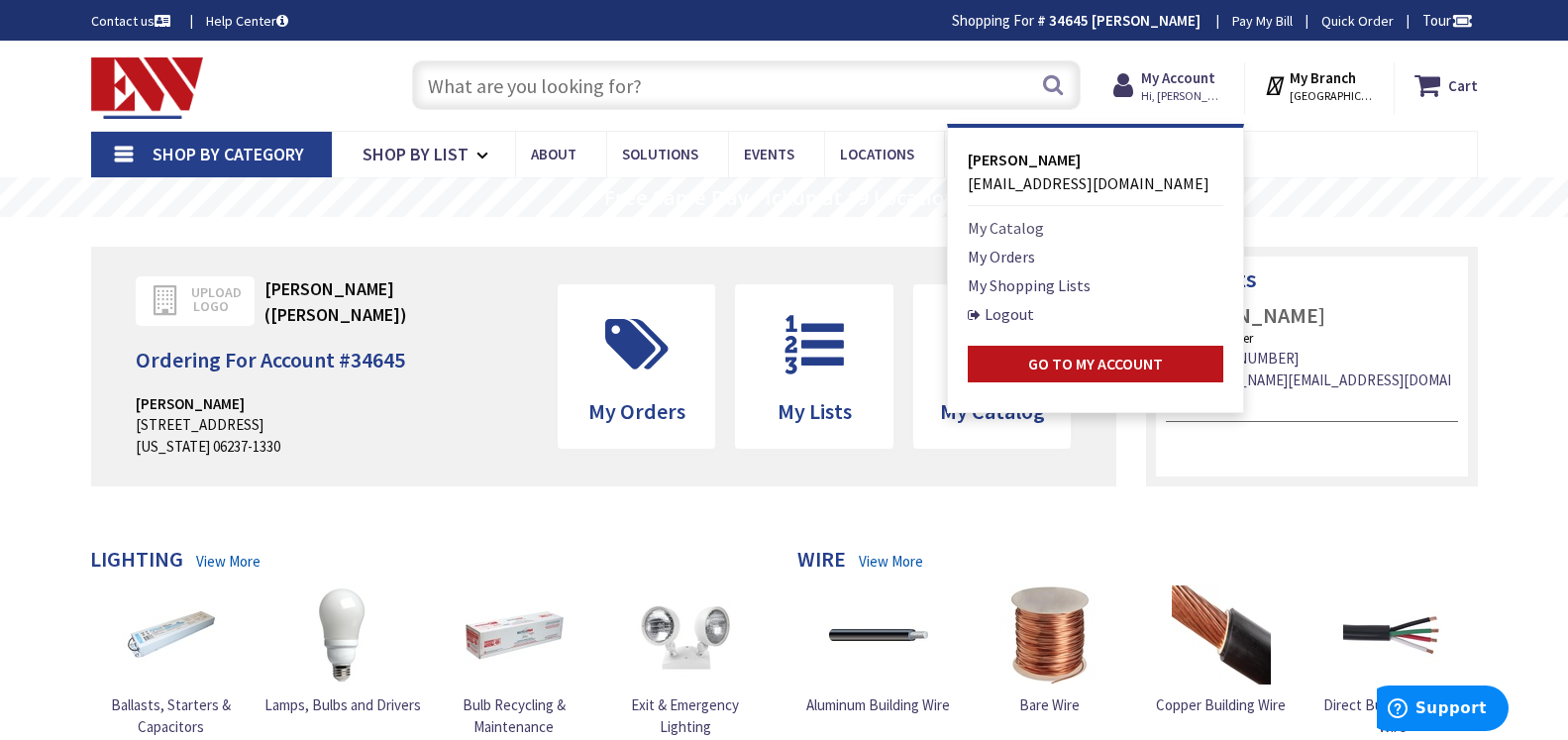
click at [1028, 227] on link "My Catalog" at bounding box center [1006, 228] width 77 height 24
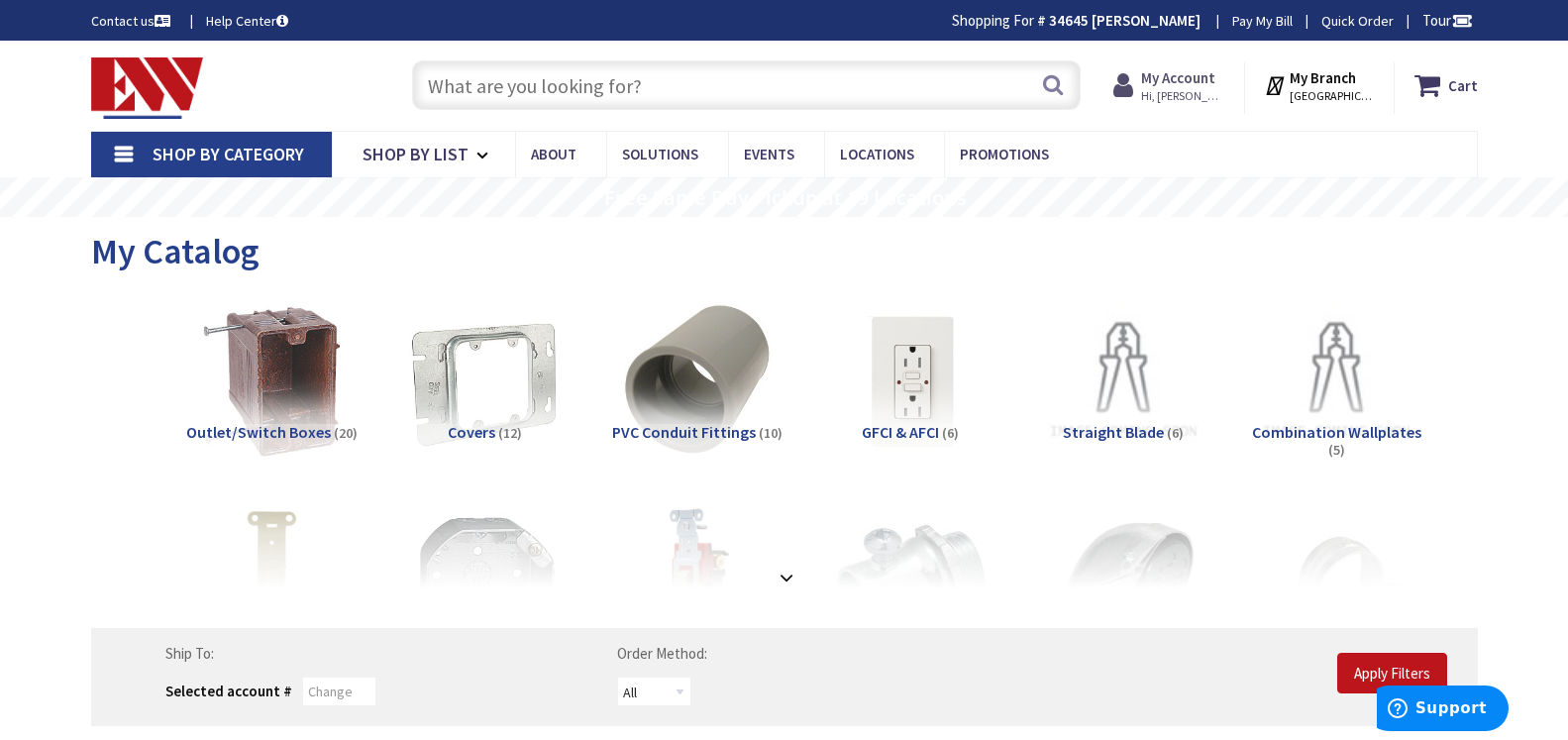
click at [1202, 78] on strong "My Account" at bounding box center [1178, 78] width 75 height 19
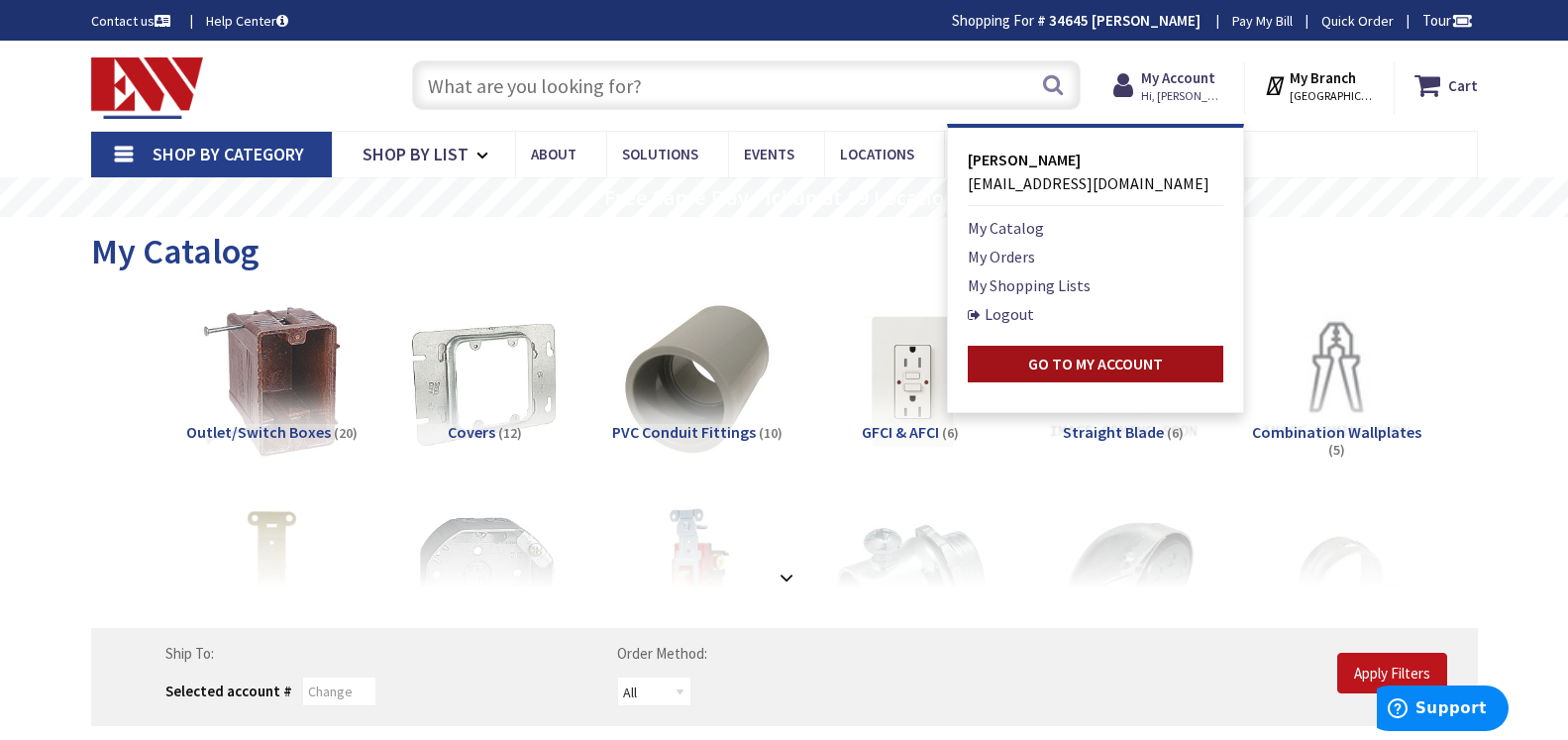
click at [1123, 365] on strong "Go to My Account" at bounding box center [1095, 364] width 134 height 20
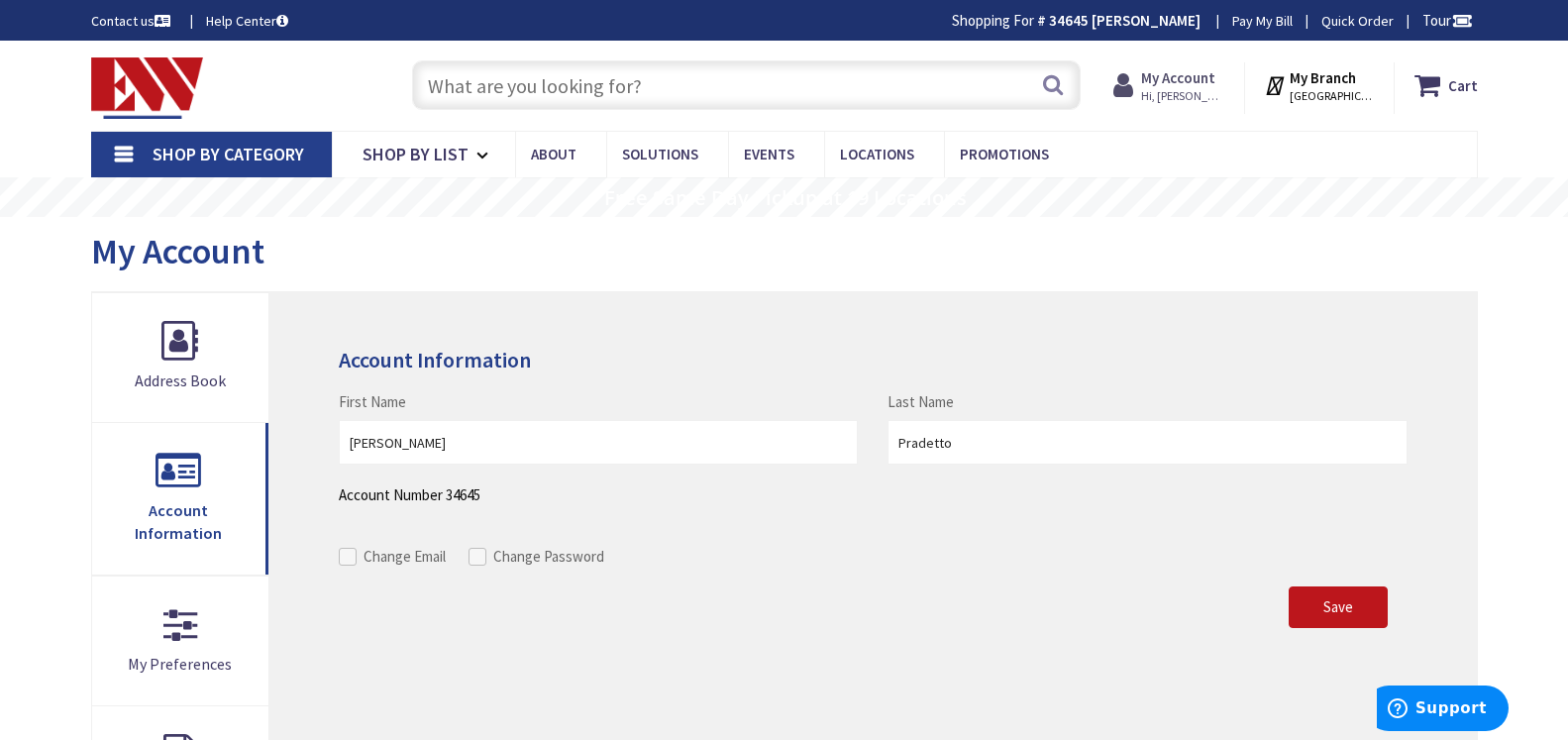
click at [1189, 87] on strong "My Account" at bounding box center [1178, 78] width 75 height 19
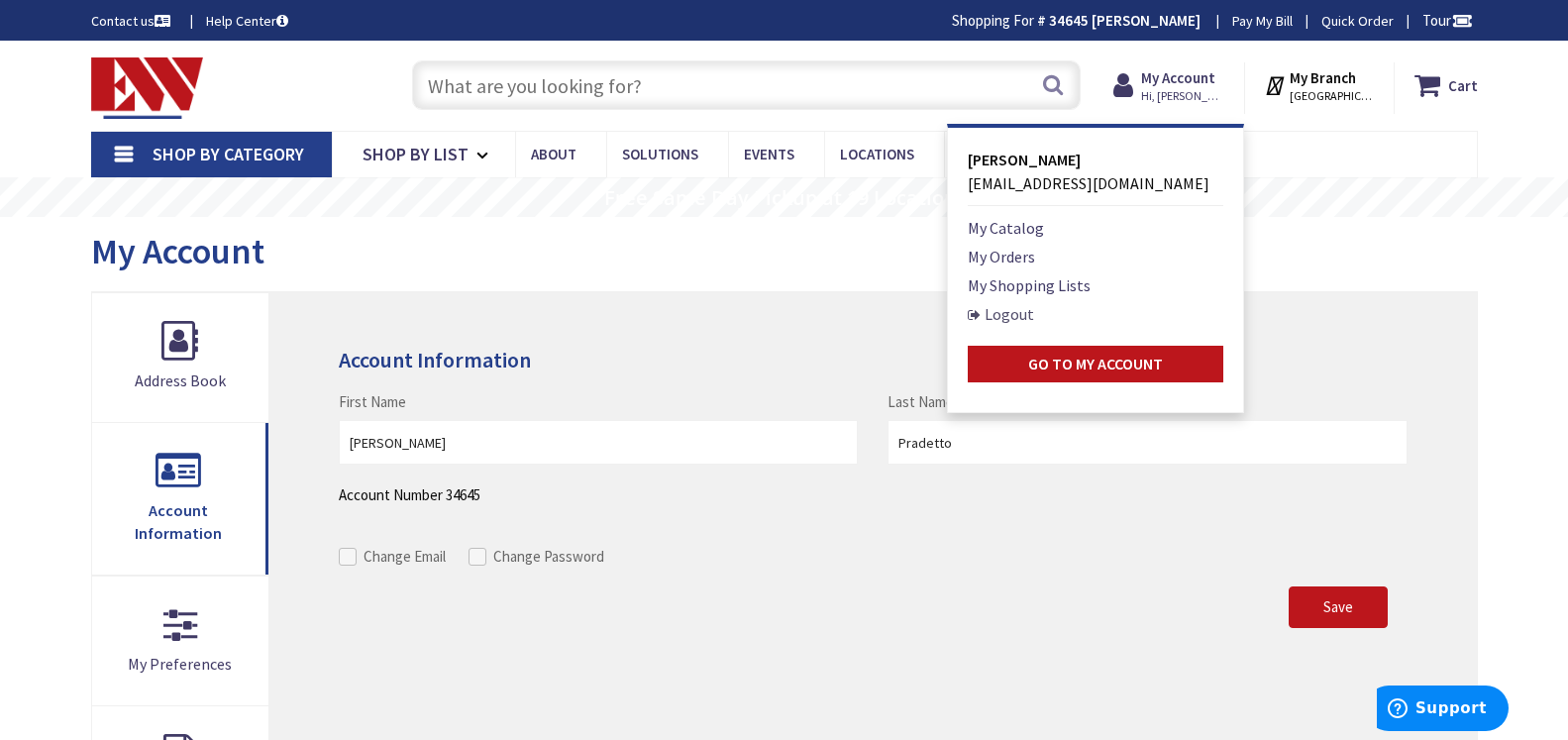
click at [1026, 317] on link "Logout" at bounding box center [1001, 314] width 67 height 24
